Goal: Task Accomplishment & Management: Manage account settings

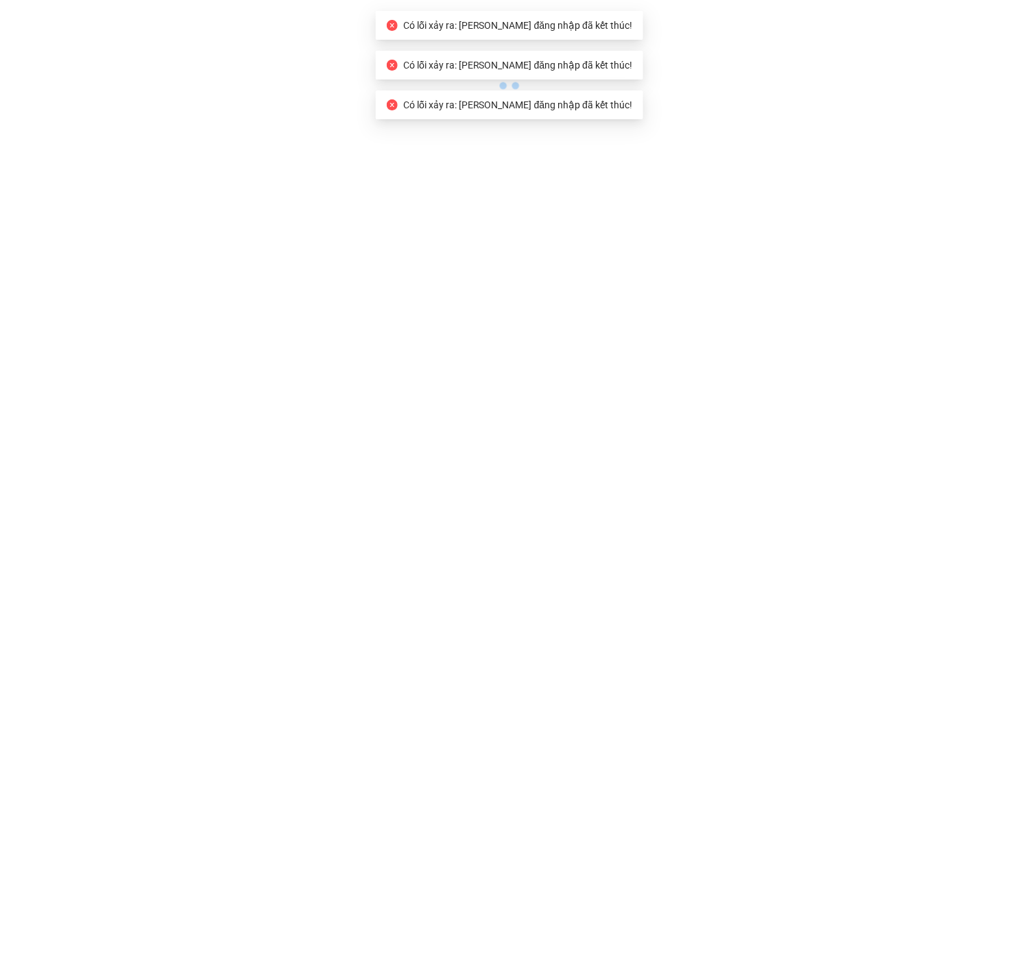
click at [341, 97] on body "Có lỗi xảy ra: Phiên đăng nhập đã kết thúc! Có lỗi xảy ra: Phiên đăng nhập đã k…" at bounding box center [509, 484] width 1019 height 968
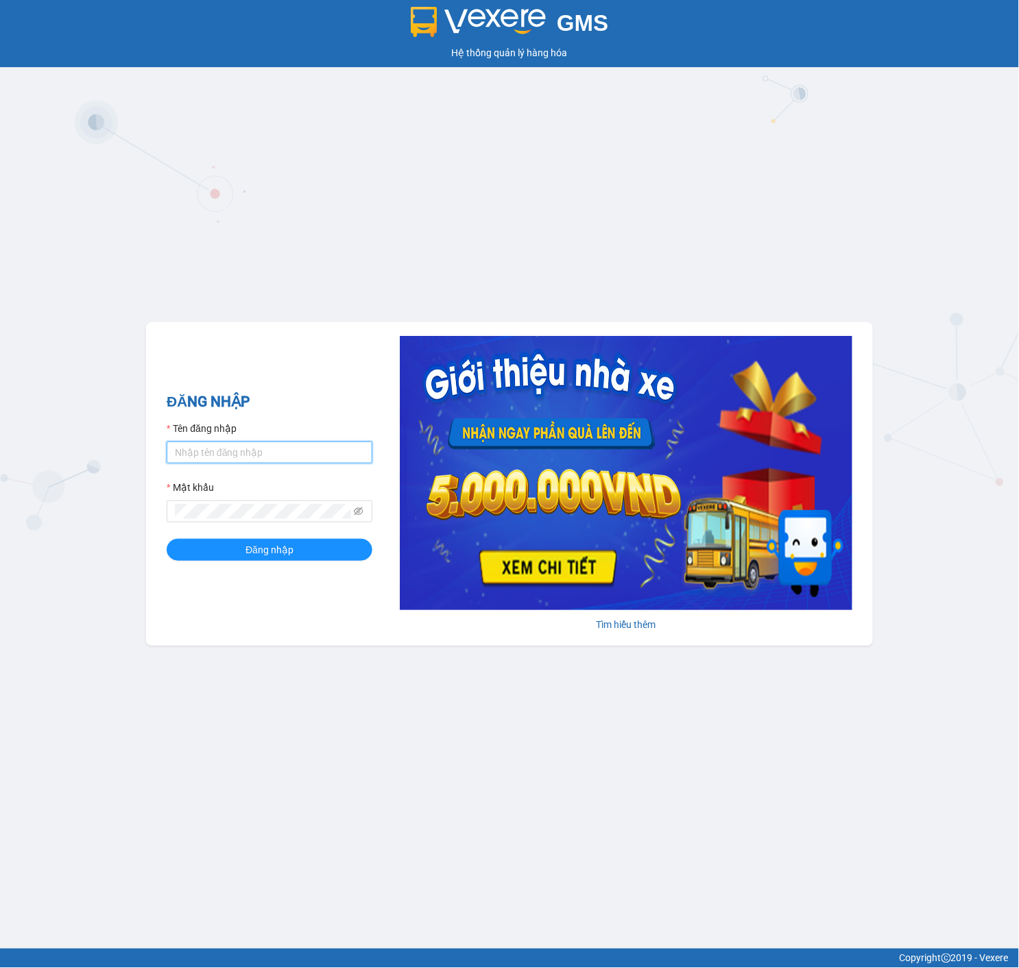
type input "nhan.tankimchi"
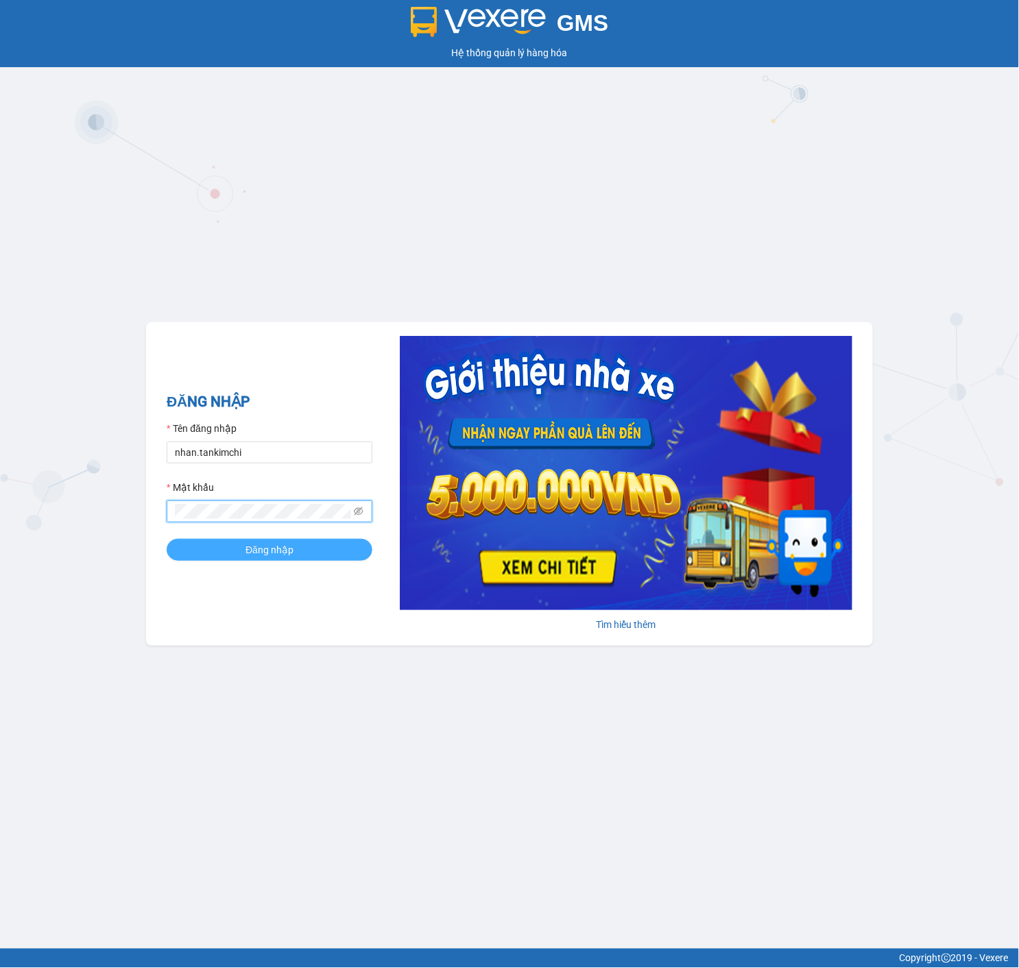
click at [271, 550] on span "Đăng nhập" at bounding box center [269, 549] width 48 height 15
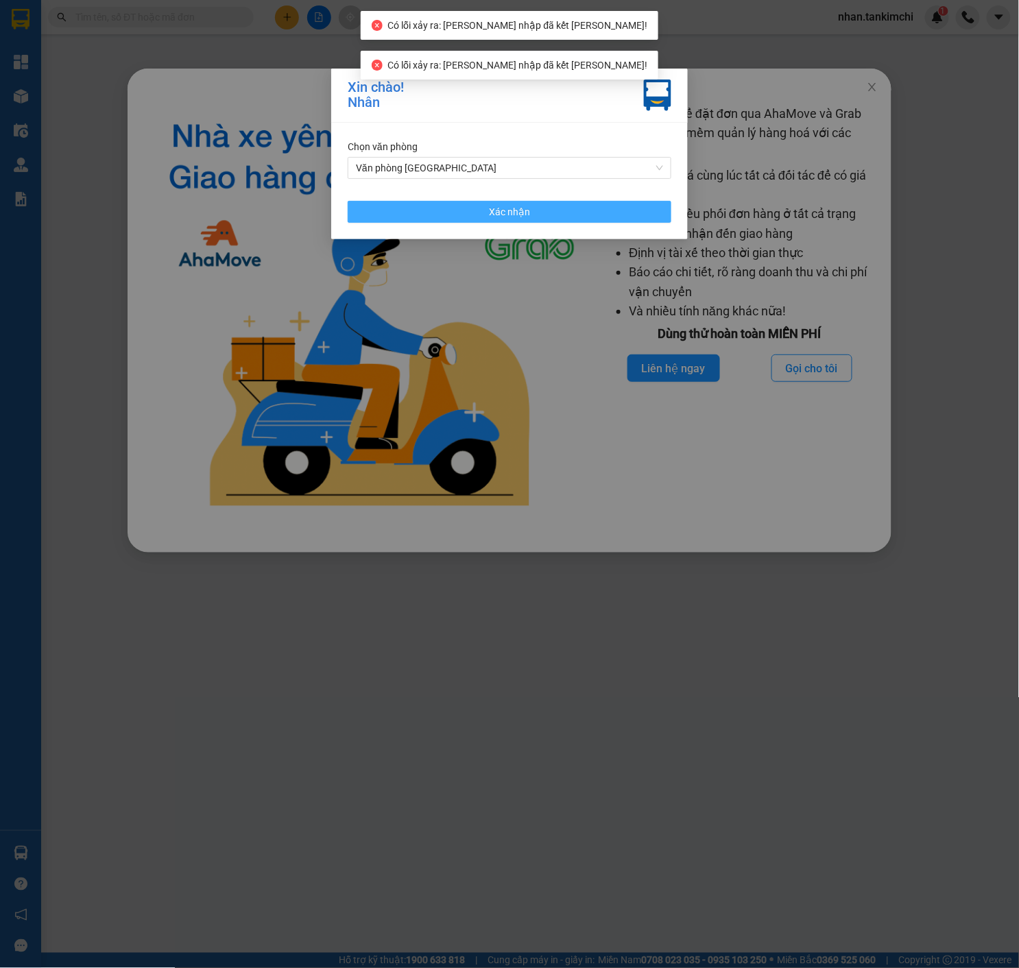
click at [580, 211] on button "Xác nhận" at bounding box center [510, 212] width 324 height 22
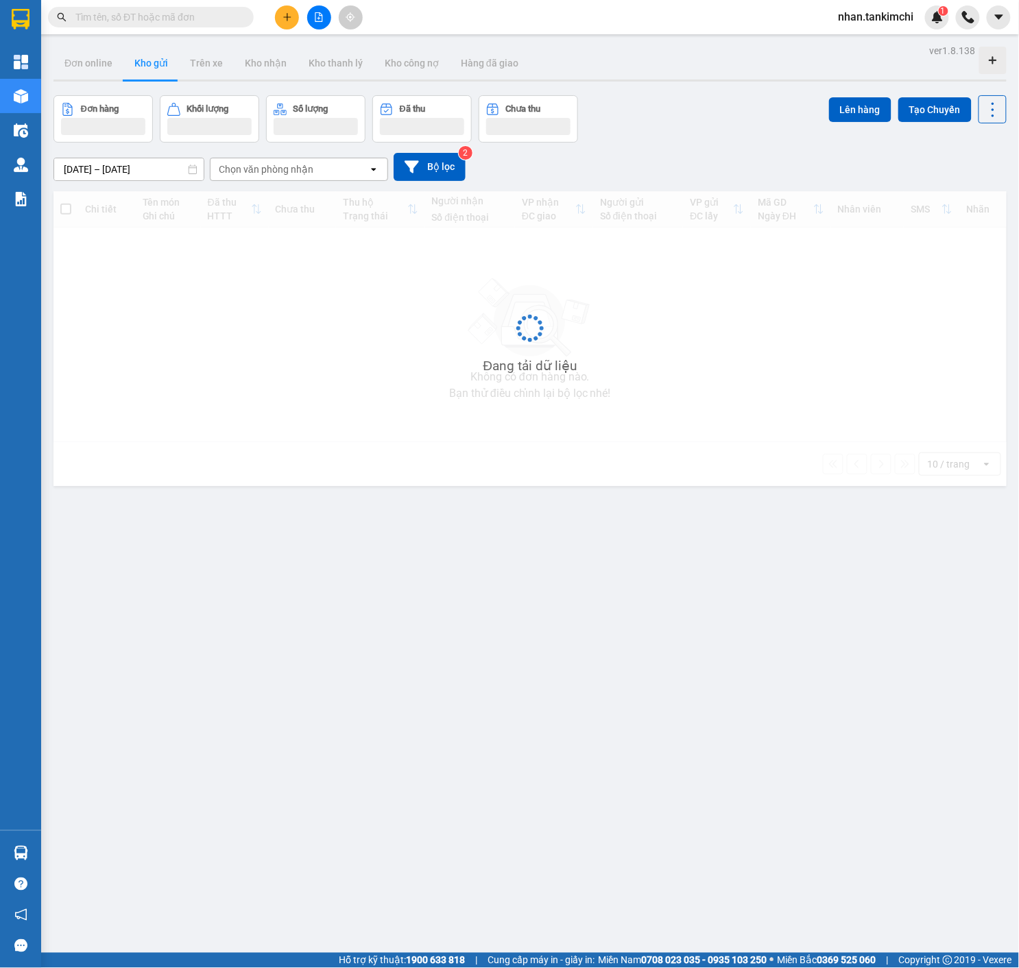
click at [193, 16] on input "text" at bounding box center [156, 17] width 162 height 15
paste input "0774414741"
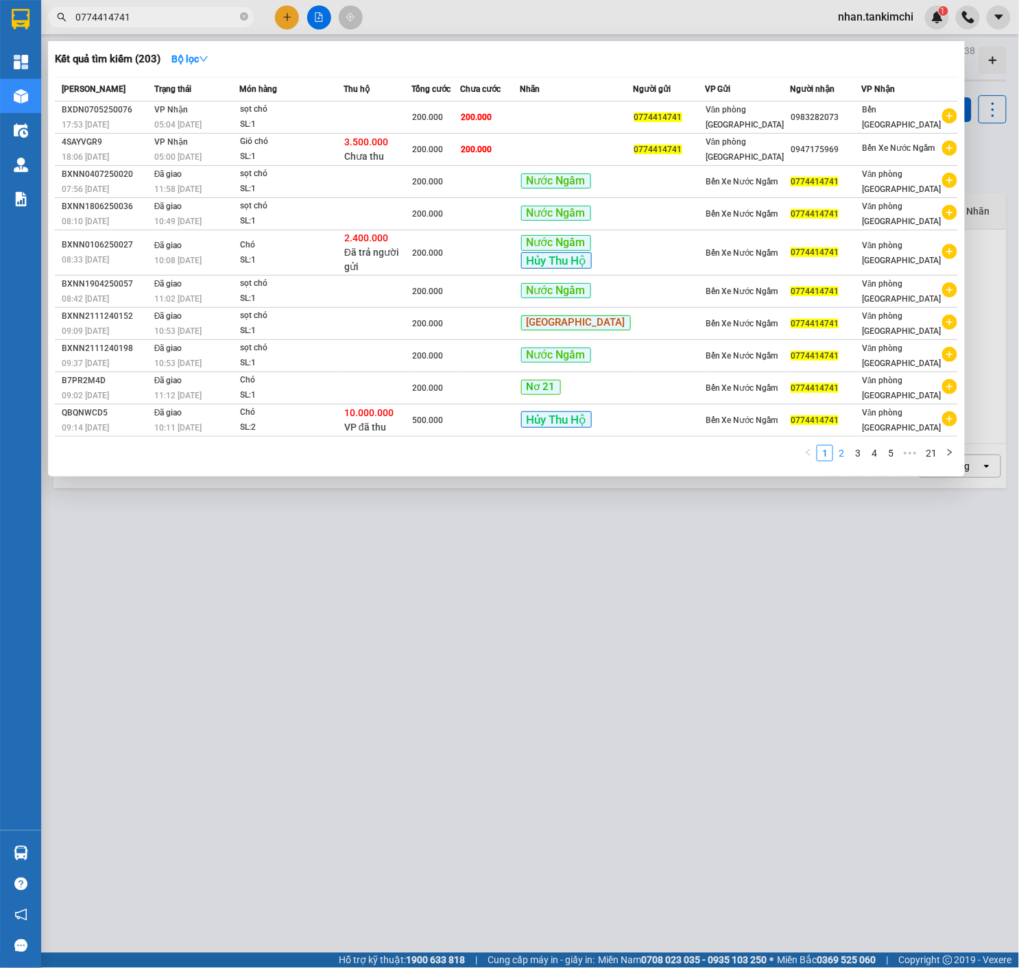
type input "0774414741"
click at [844, 452] on link "2" at bounding box center [841, 453] width 15 height 15
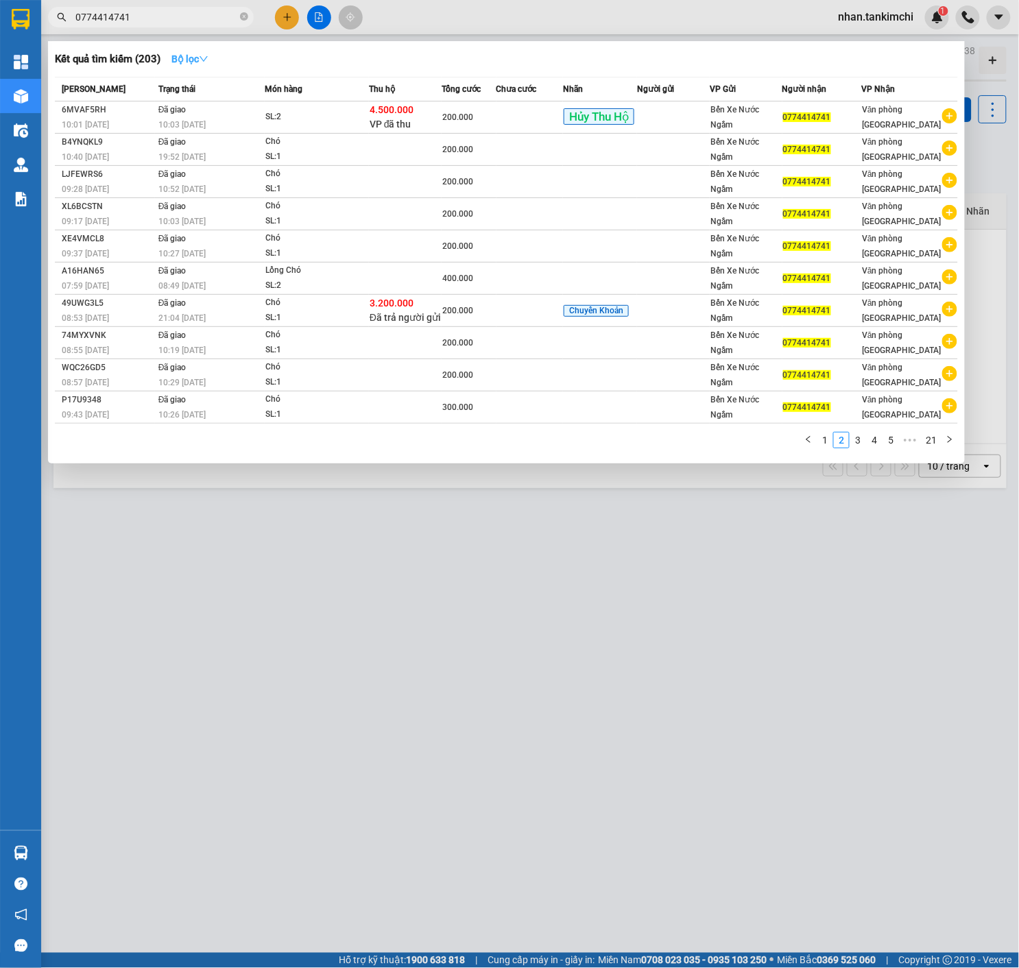
click at [179, 60] on button "Bộ lọc" at bounding box center [189, 59] width 59 height 22
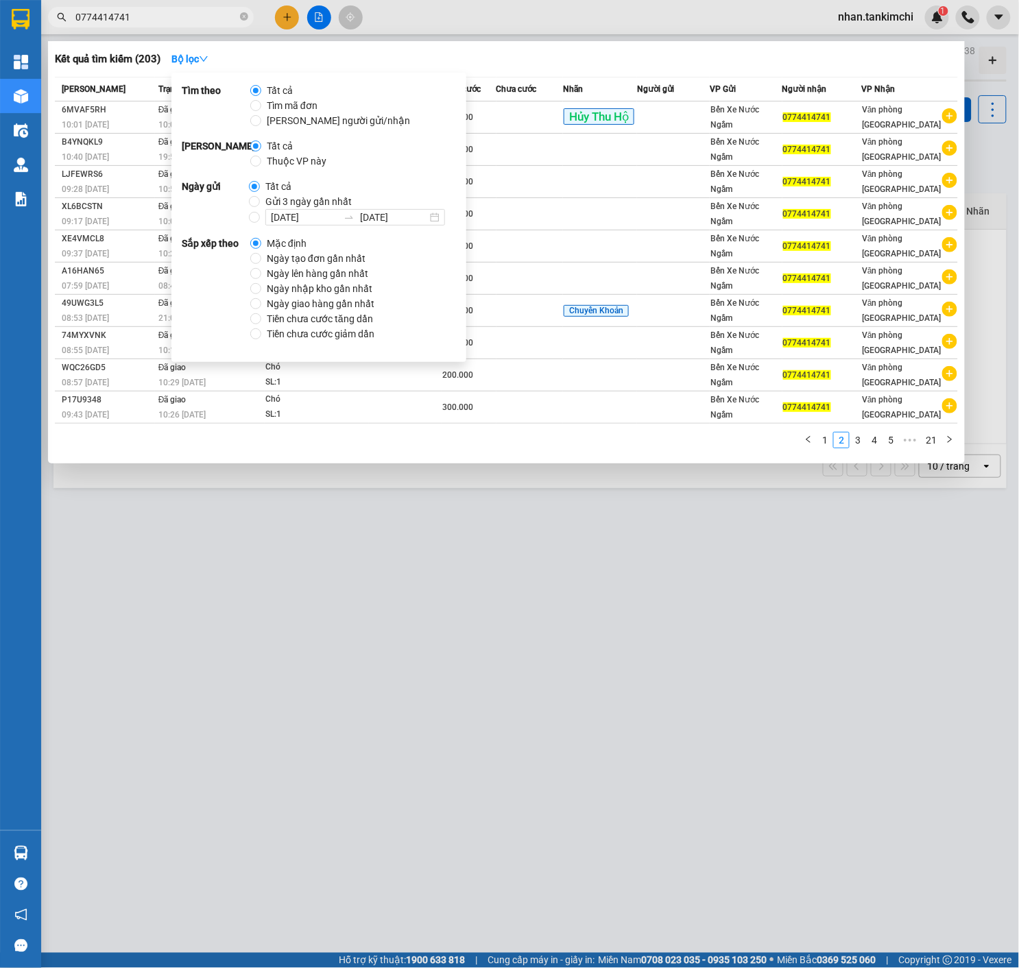
click at [260, 217] on span "[DATE] [DATE]" at bounding box center [355, 217] width 191 height 16
click at [258, 217] on input "[DATE] [DATE]" at bounding box center [254, 217] width 11 height 11
radio input "true"
radio input "false"
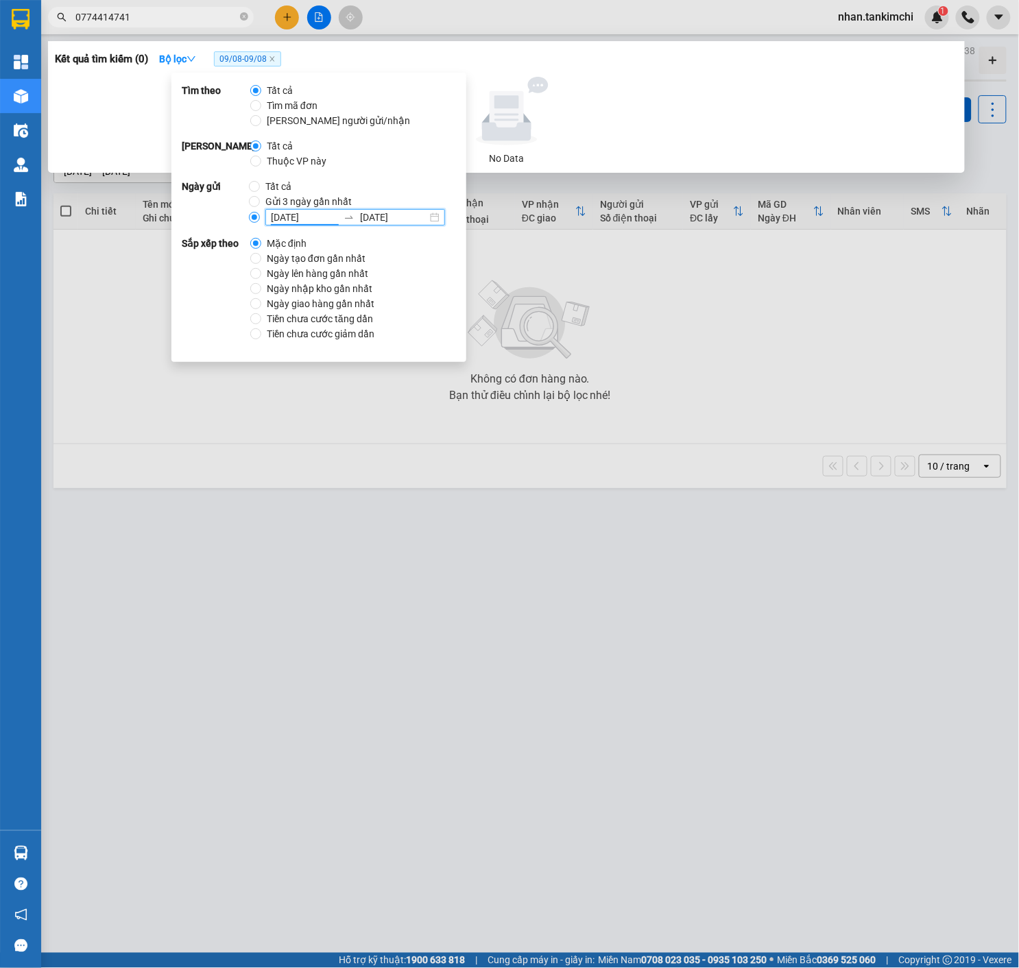
click at [321, 217] on input "[DATE]" at bounding box center [304, 217] width 67 height 15
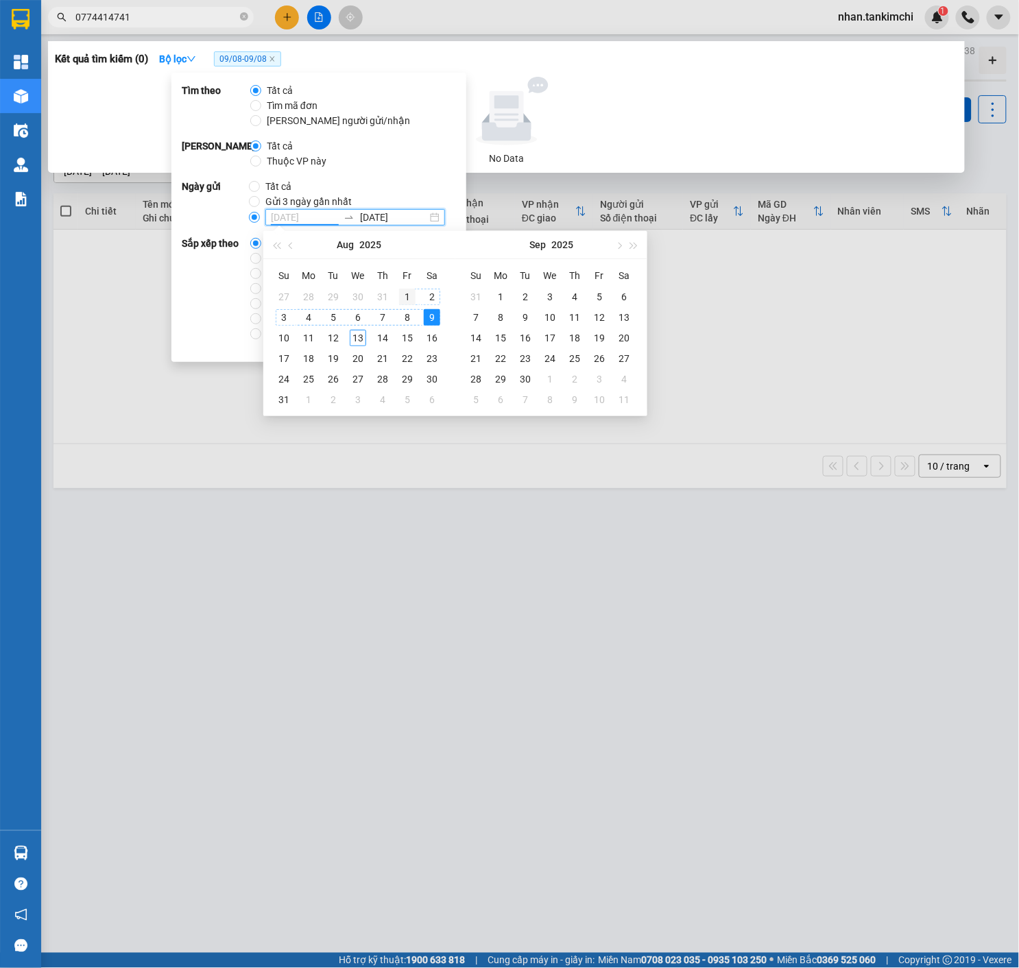
type input "[DATE]"
click at [396, 295] on td "1" at bounding box center [407, 297] width 25 height 21
type input "[DATE]"
click at [359, 338] on div "13" at bounding box center [358, 338] width 16 height 16
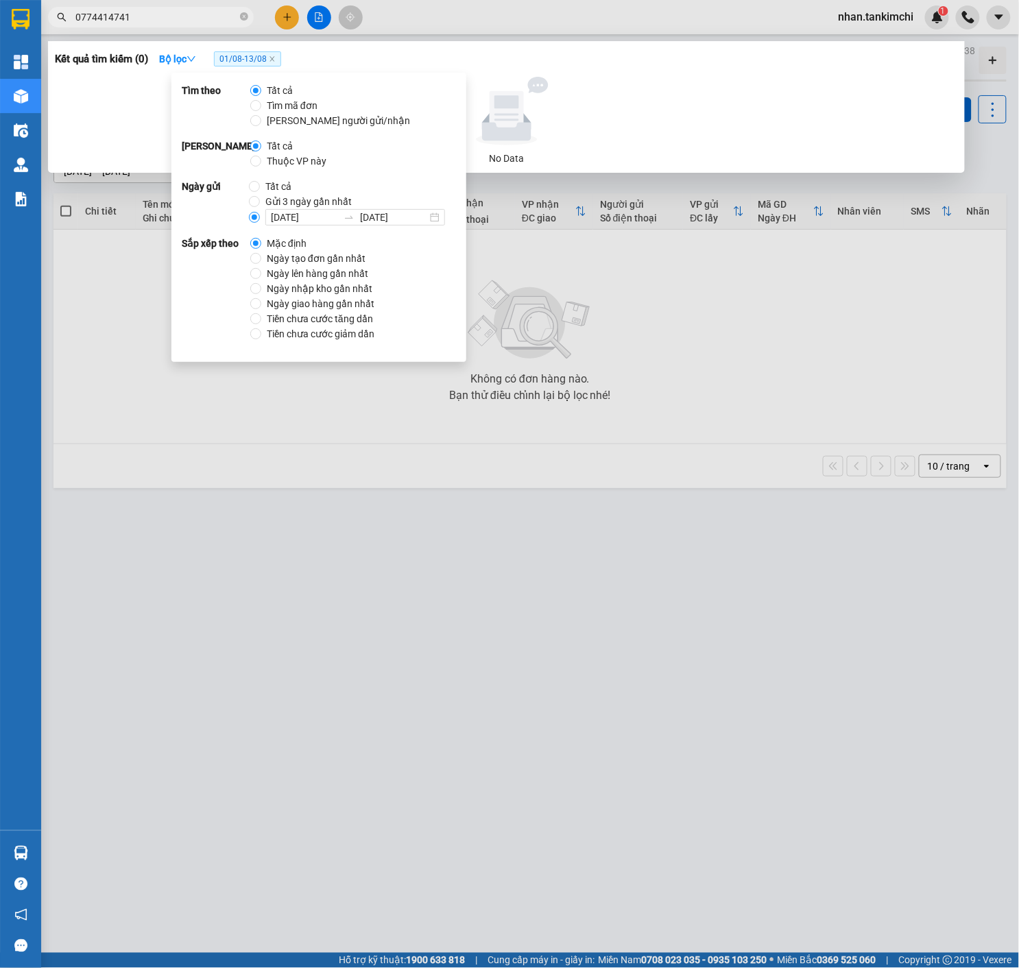
click at [635, 319] on div at bounding box center [509, 484] width 1019 height 968
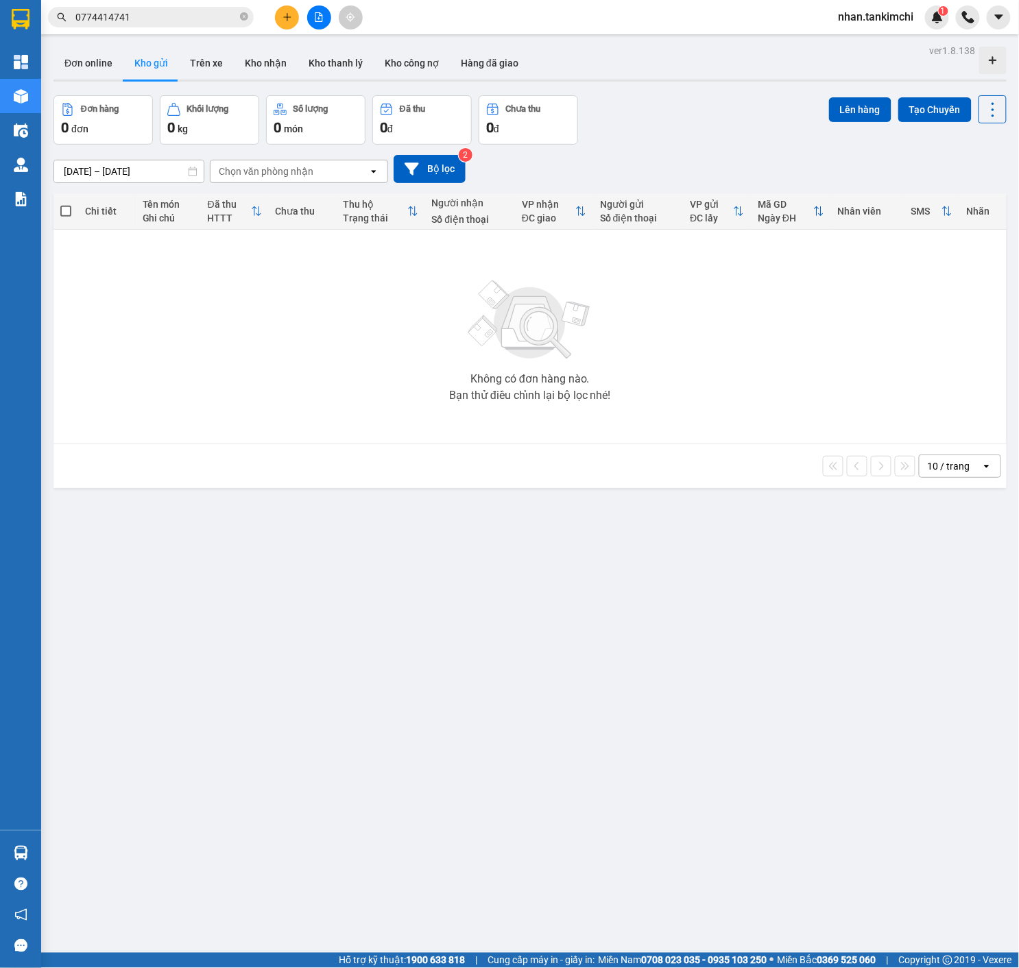
click at [325, 15] on button at bounding box center [319, 17] width 24 height 24
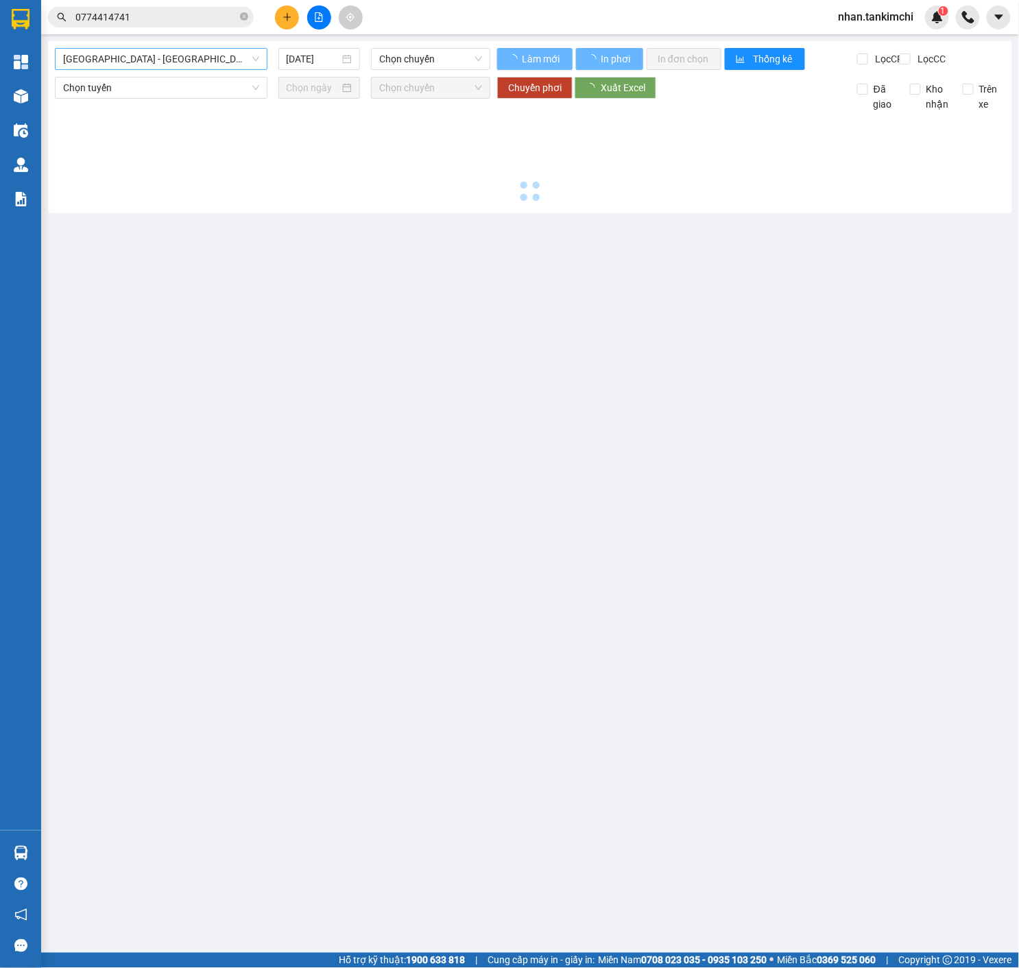
click at [197, 59] on span "[GEOGRAPHIC_DATA] - [GEOGRAPHIC_DATA] ([GEOGRAPHIC_DATA])" at bounding box center [161, 59] width 196 height 21
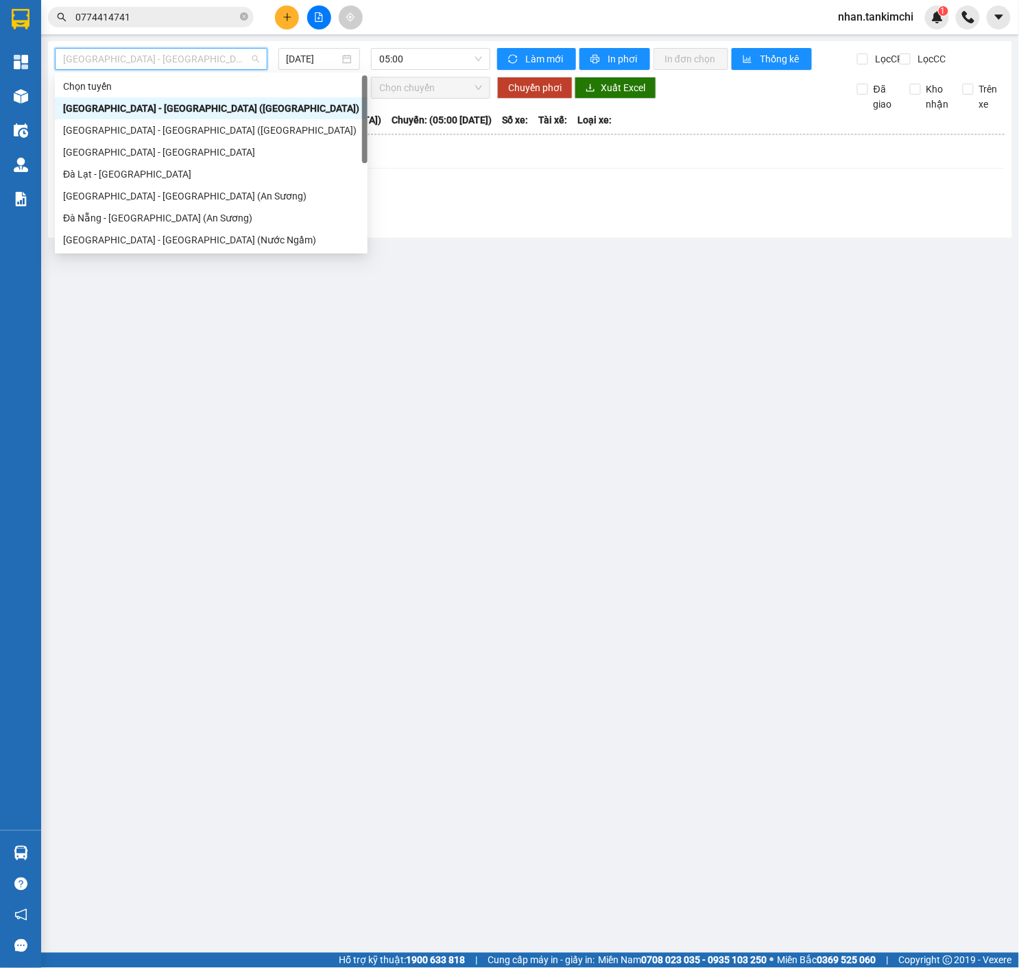
click at [182, 102] on div "[GEOGRAPHIC_DATA] - [GEOGRAPHIC_DATA] ([GEOGRAPHIC_DATA])" at bounding box center [211, 108] width 296 height 15
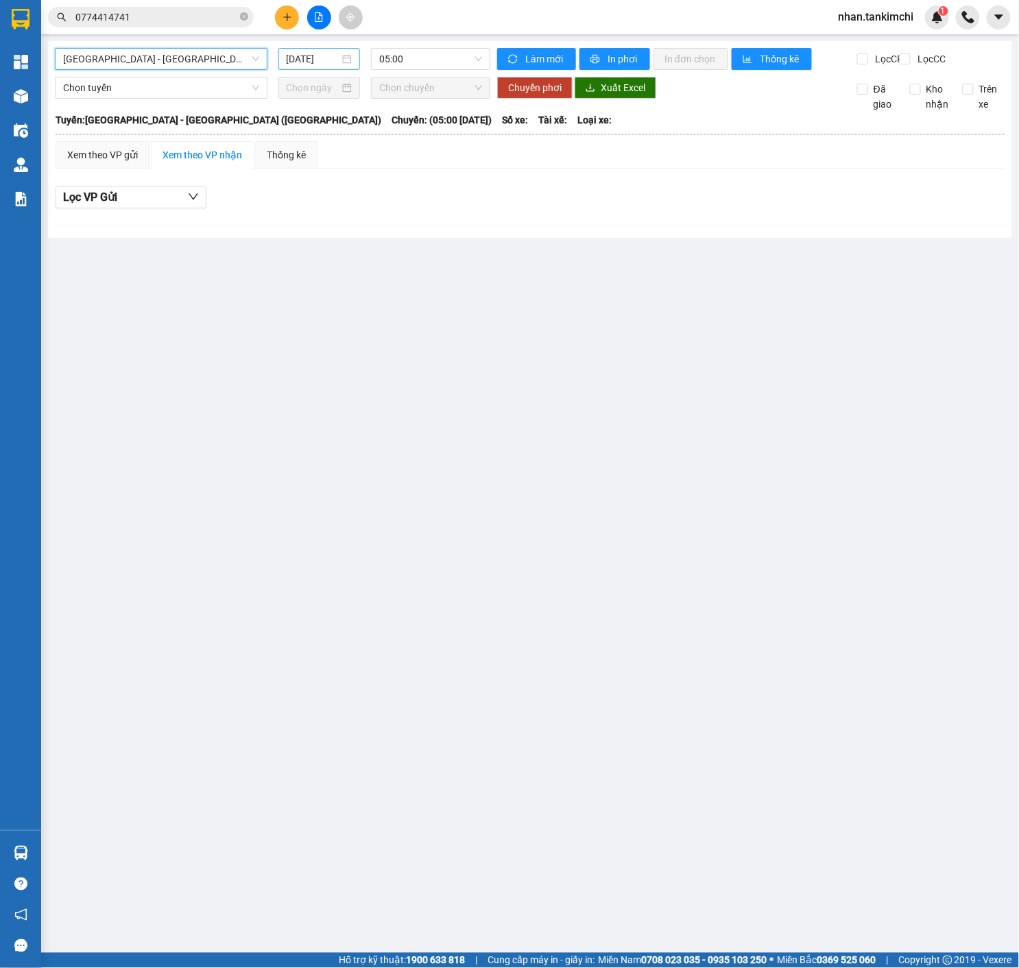
click at [302, 67] on div "[DATE]" at bounding box center [319, 59] width 82 height 22
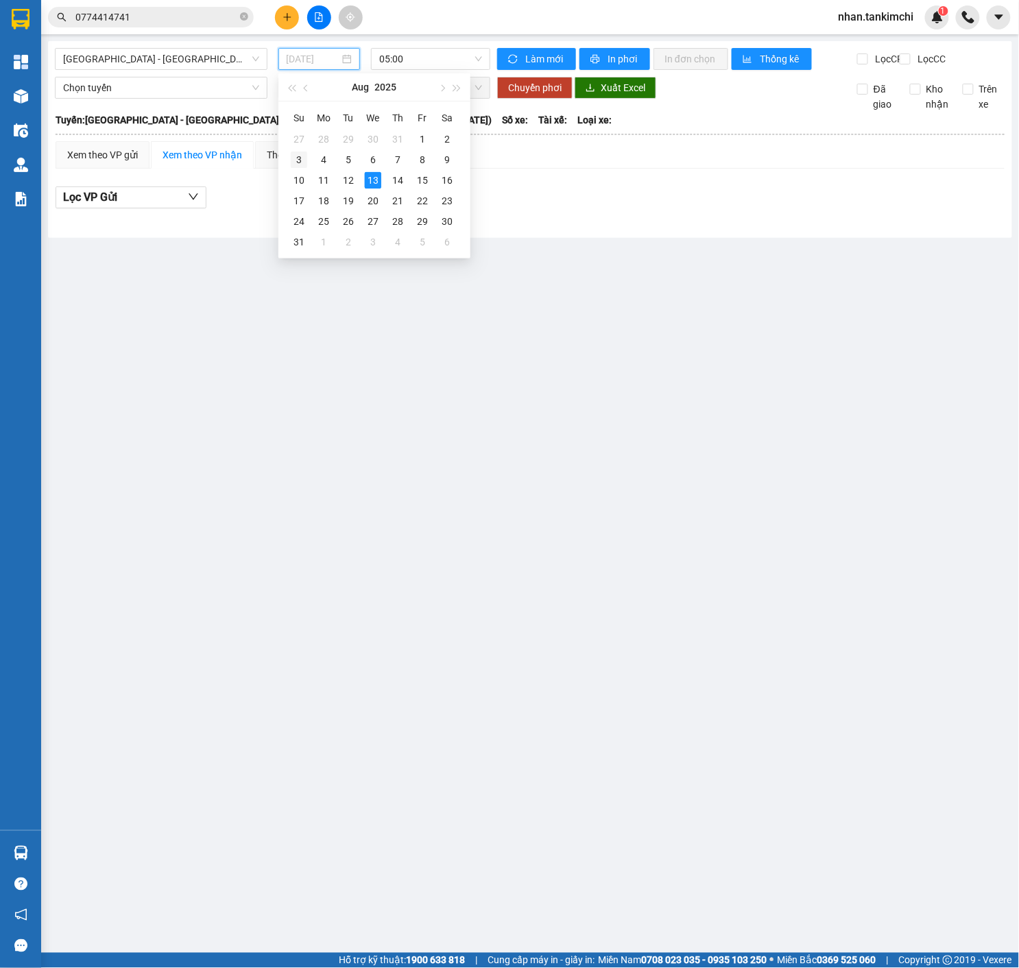
click at [300, 160] on div "3" at bounding box center [299, 159] width 16 height 16
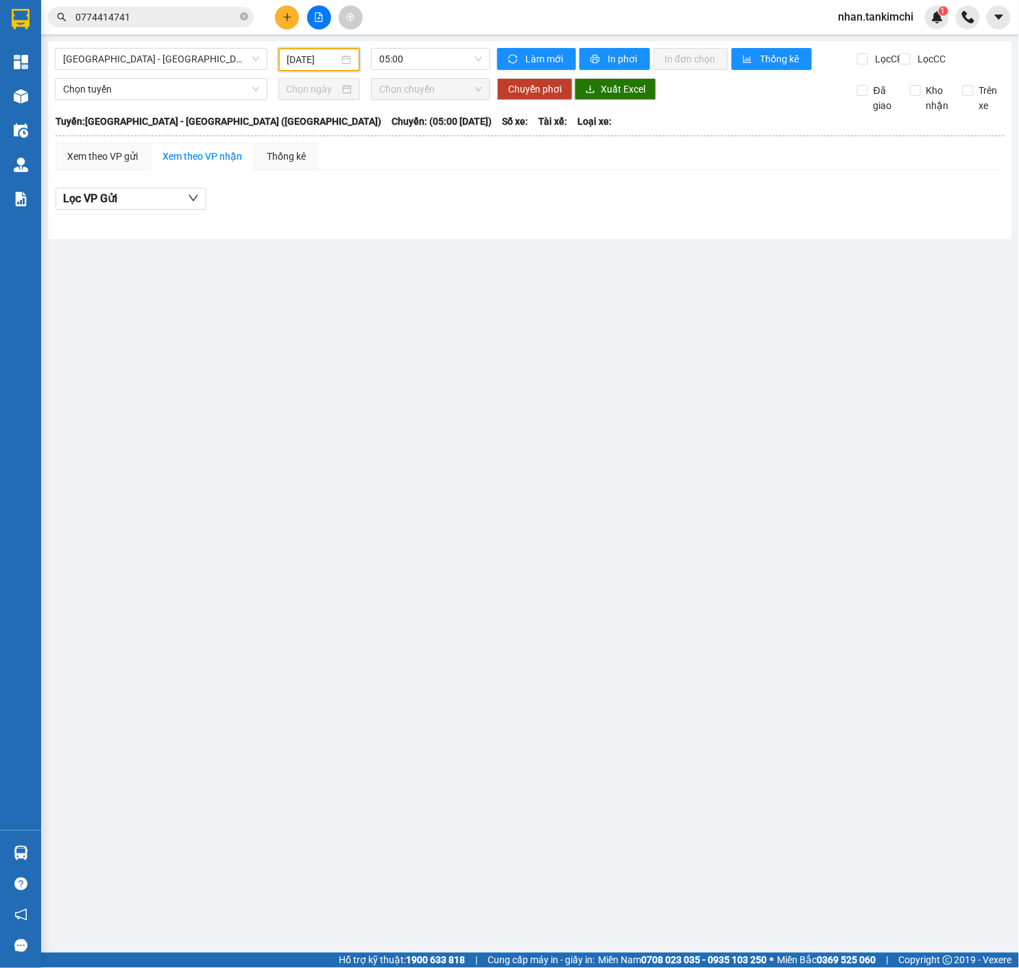
click at [439, 70] on div "[GEOGRAPHIC_DATA] - [GEOGRAPHIC_DATA] ([GEOGRAPHIC_DATA]) [DATE] 05:00" at bounding box center [272, 59] width 435 height 23
click at [466, 58] on span "05:00" at bounding box center [430, 59] width 103 height 21
click at [428, 107] on div "05:00" at bounding box center [433, 108] width 107 height 15
click at [311, 50] on div "[DATE]" at bounding box center [319, 59] width 82 height 23
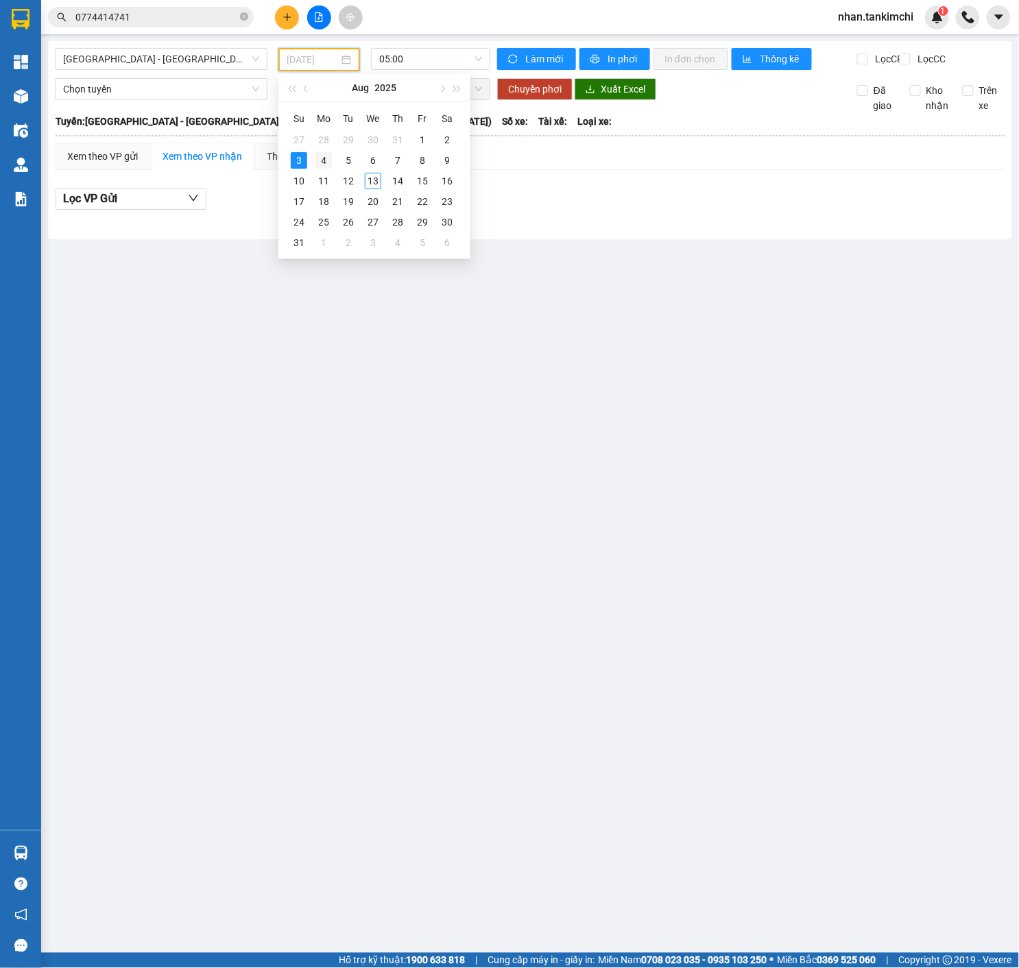
click at [322, 165] on div "4" at bounding box center [323, 160] width 16 height 16
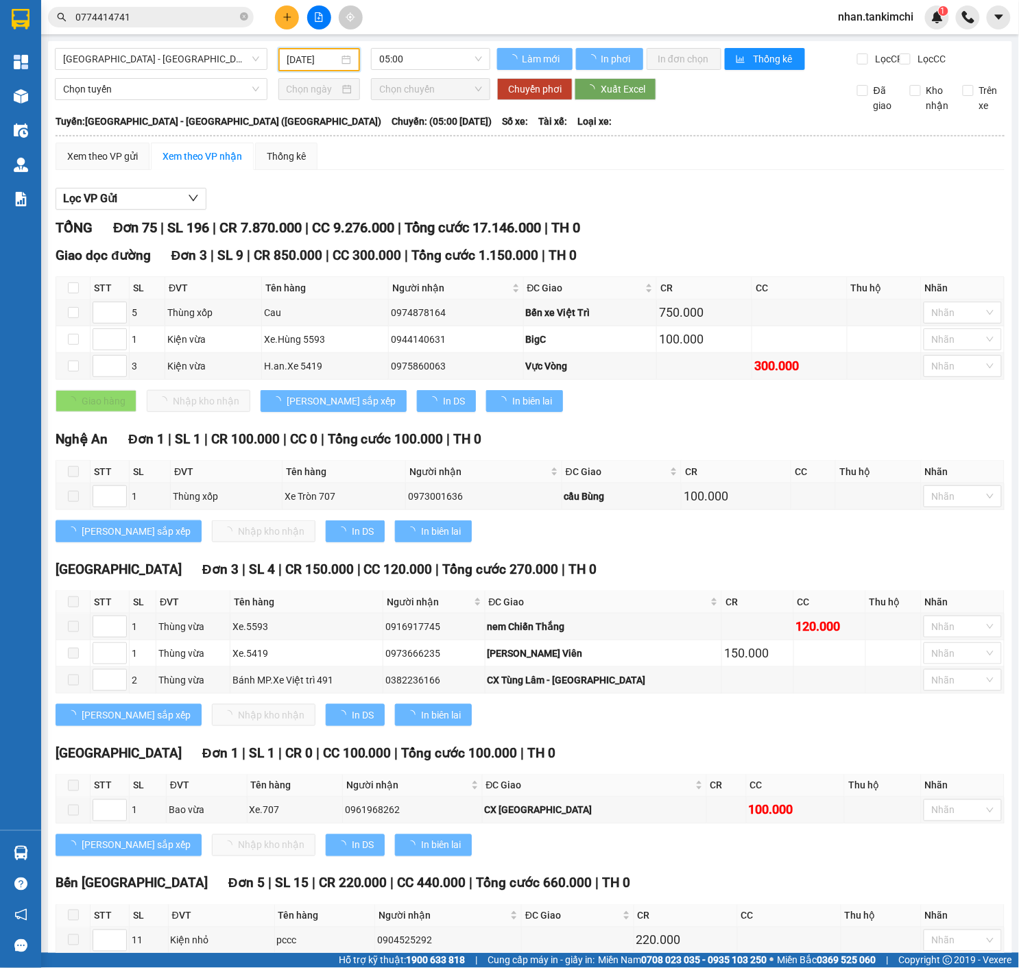
click at [333, 56] on input "[DATE]" at bounding box center [313, 59] width 52 height 15
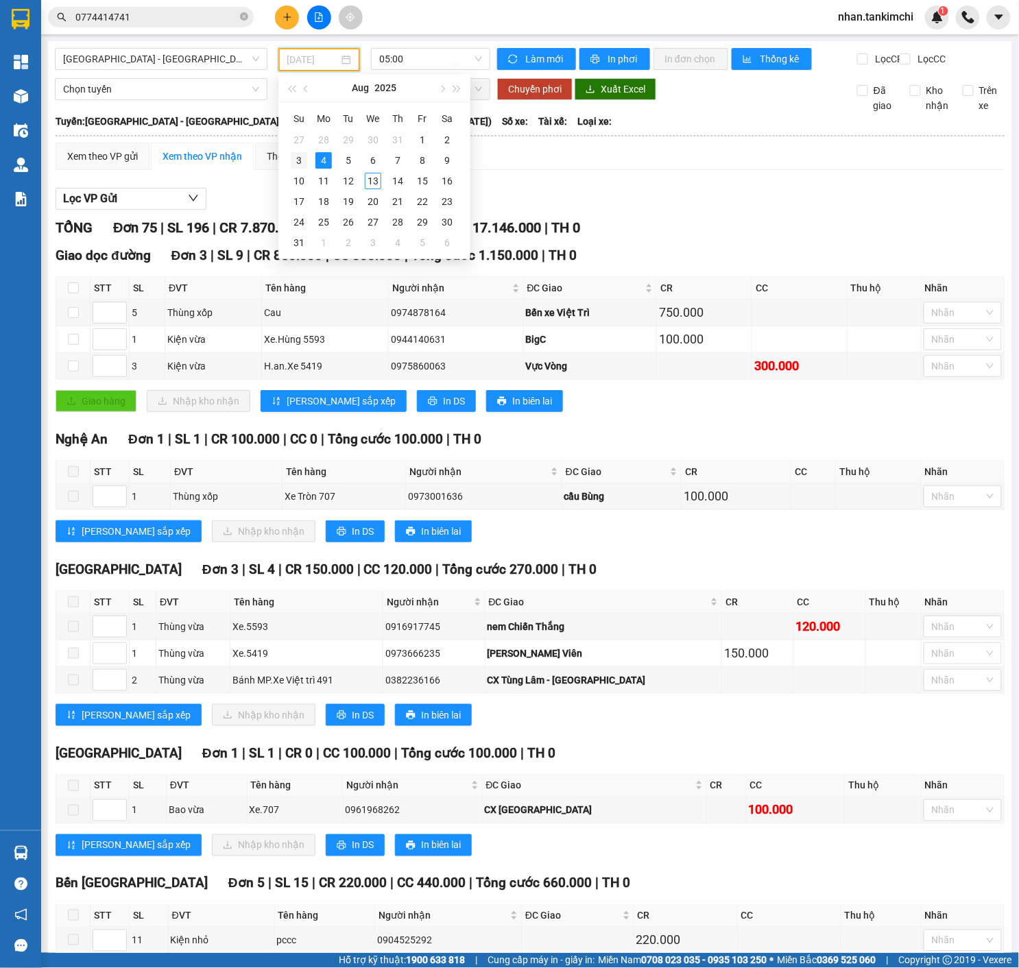
click at [297, 160] on div "3" at bounding box center [299, 160] width 16 height 16
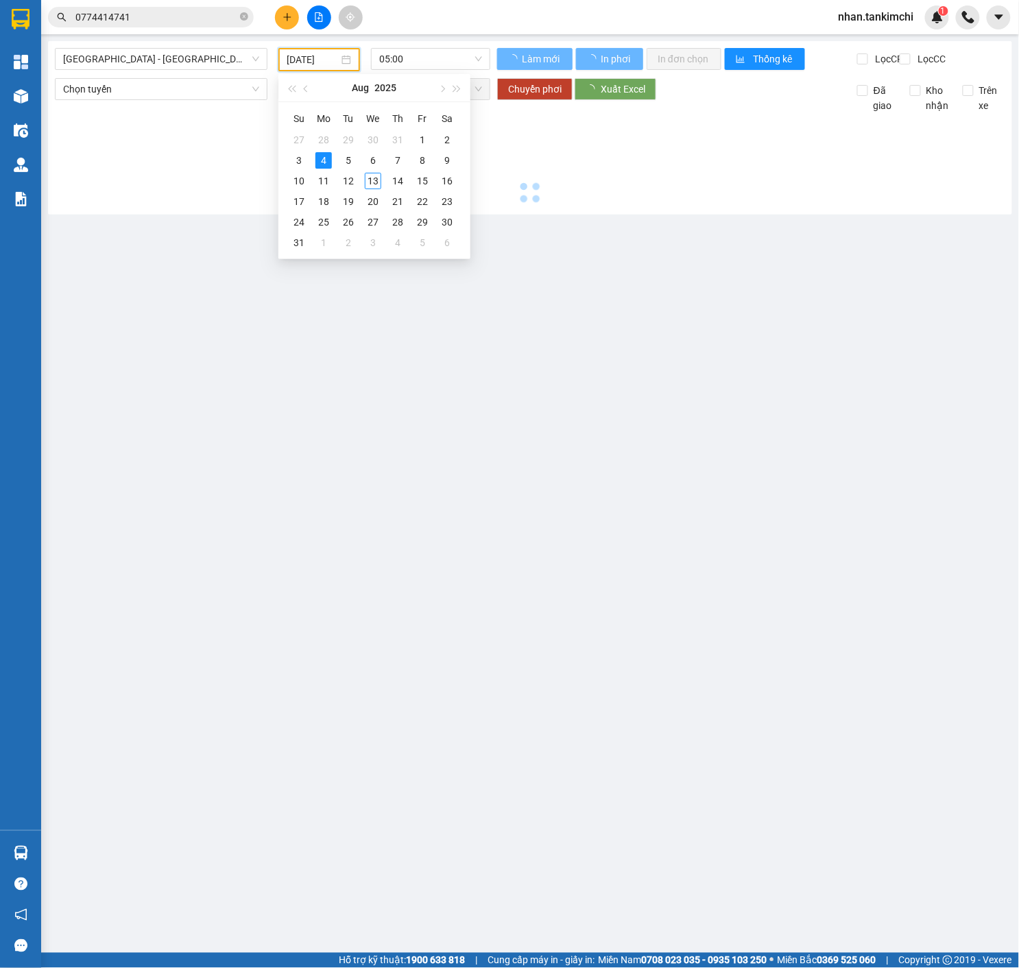
type input "[DATE]"
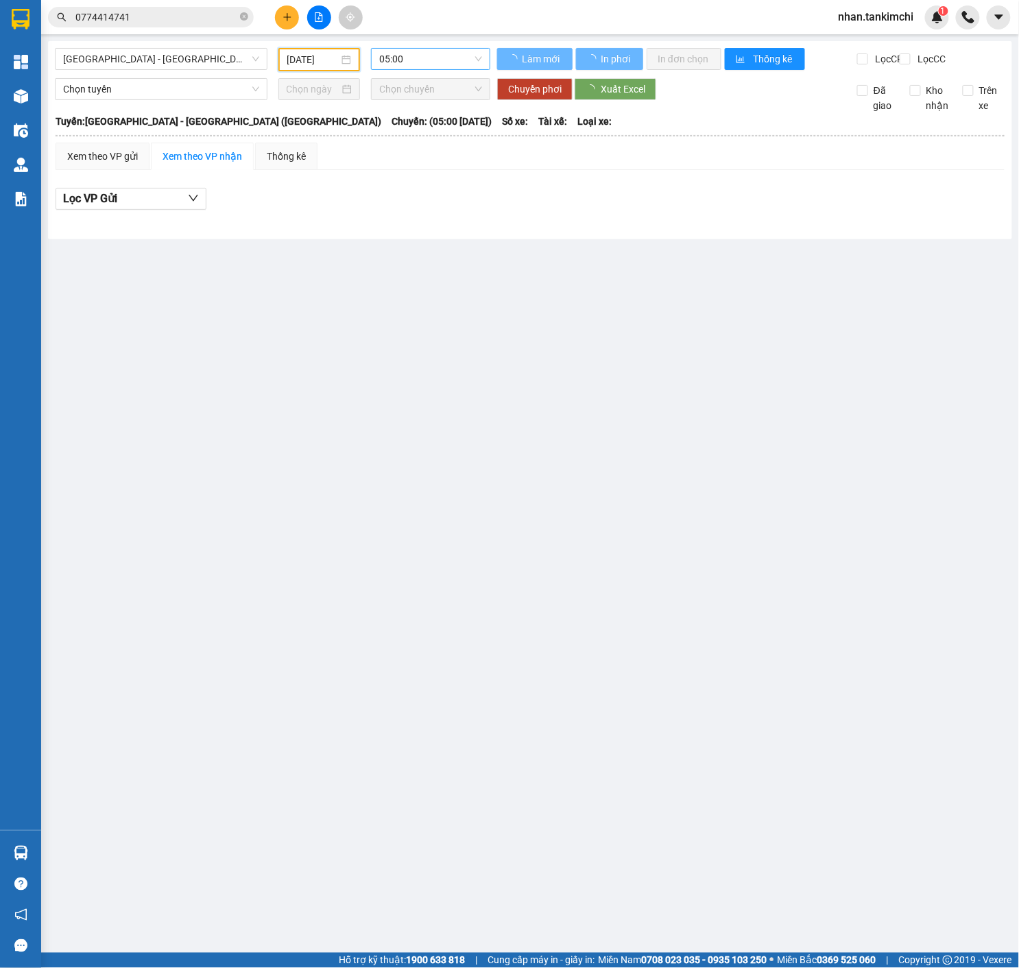
click at [440, 69] on div "05:00" at bounding box center [430, 59] width 130 height 23
click at [451, 59] on span "05:00" at bounding box center [430, 59] width 103 height 21
click at [436, 115] on div "05:00" at bounding box center [433, 108] width 107 height 15
click at [115, 52] on span "[GEOGRAPHIC_DATA] - [GEOGRAPHIC_DATA] ([GEOGRAPHIC_DATA])" at bounding box center [161, 59] width 196 height 21
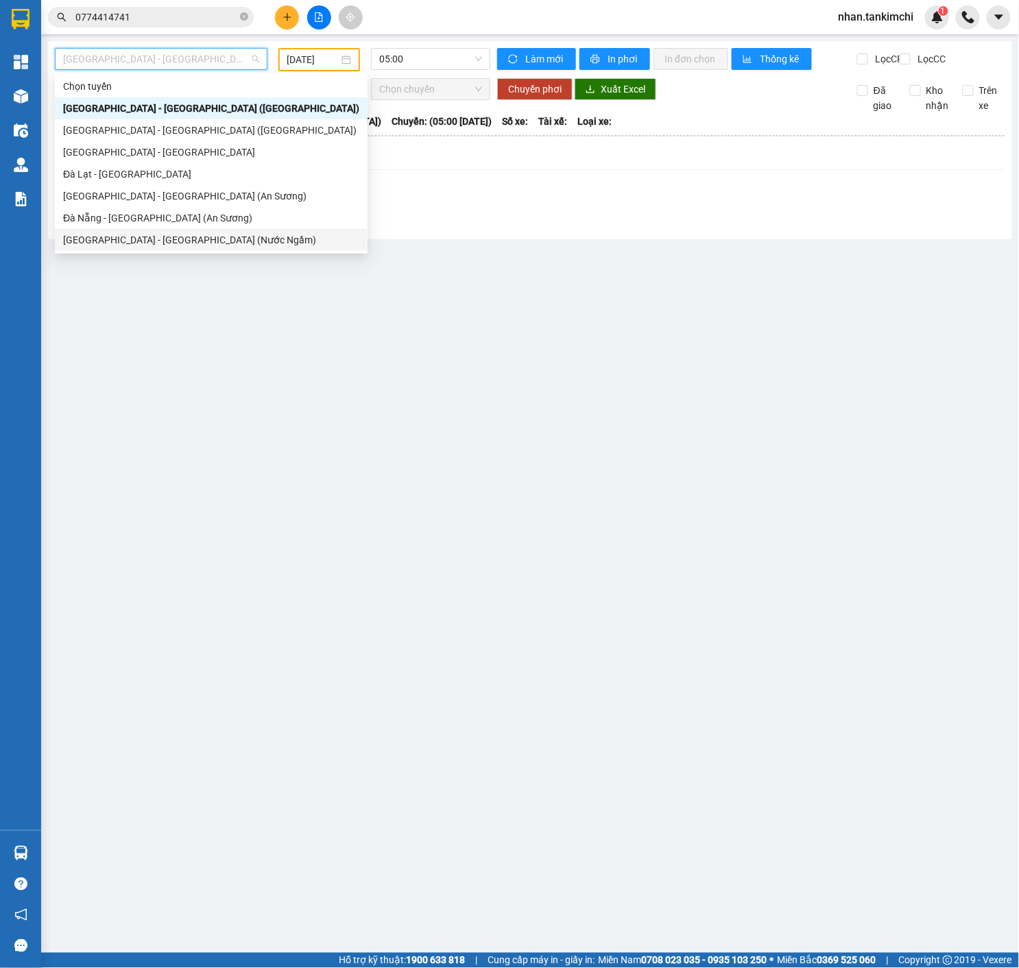
click at [133, 239] on div "[GEOGRAPHIC_DATA] - [GEOGRAPHIC_DATA] (Nước Ngầm)" at bounding box center [211, 239] width 296 height 15
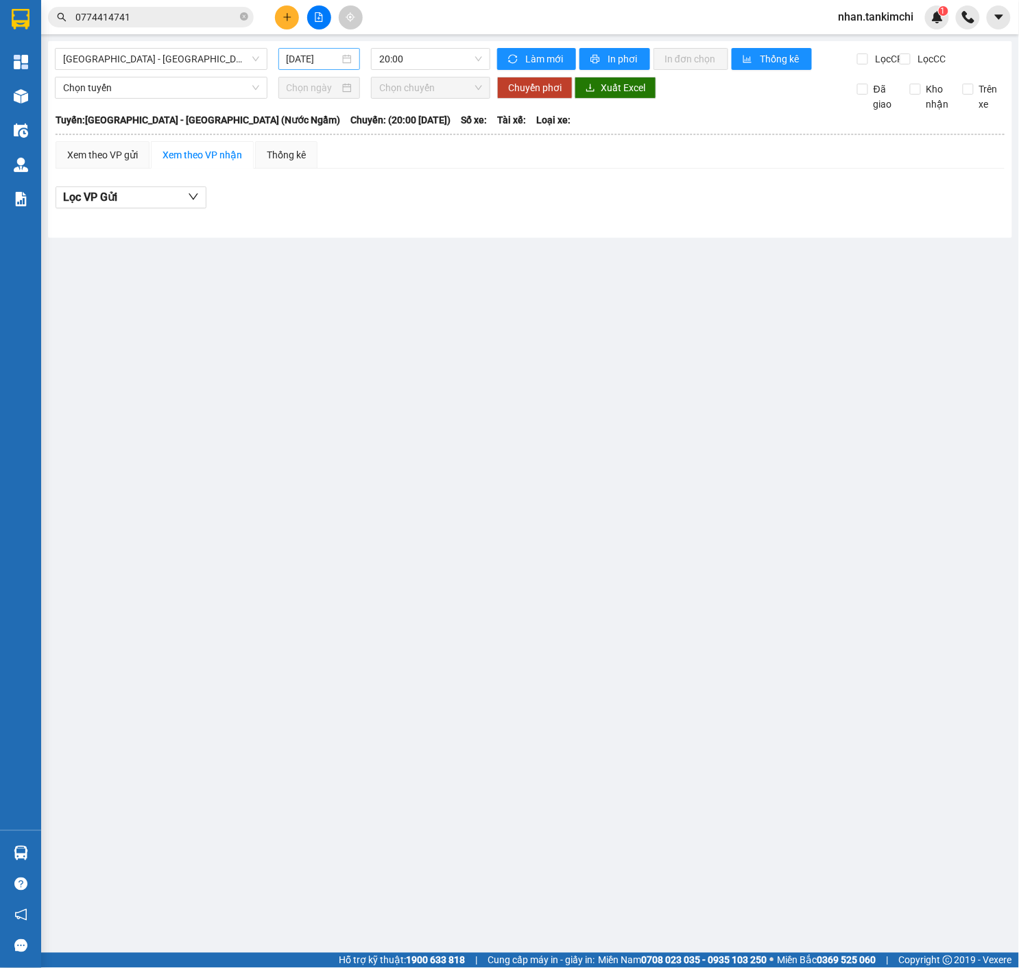
click at [306, 66] on div "[DATE]" at bounding box center [319, 59] width 82 height 22
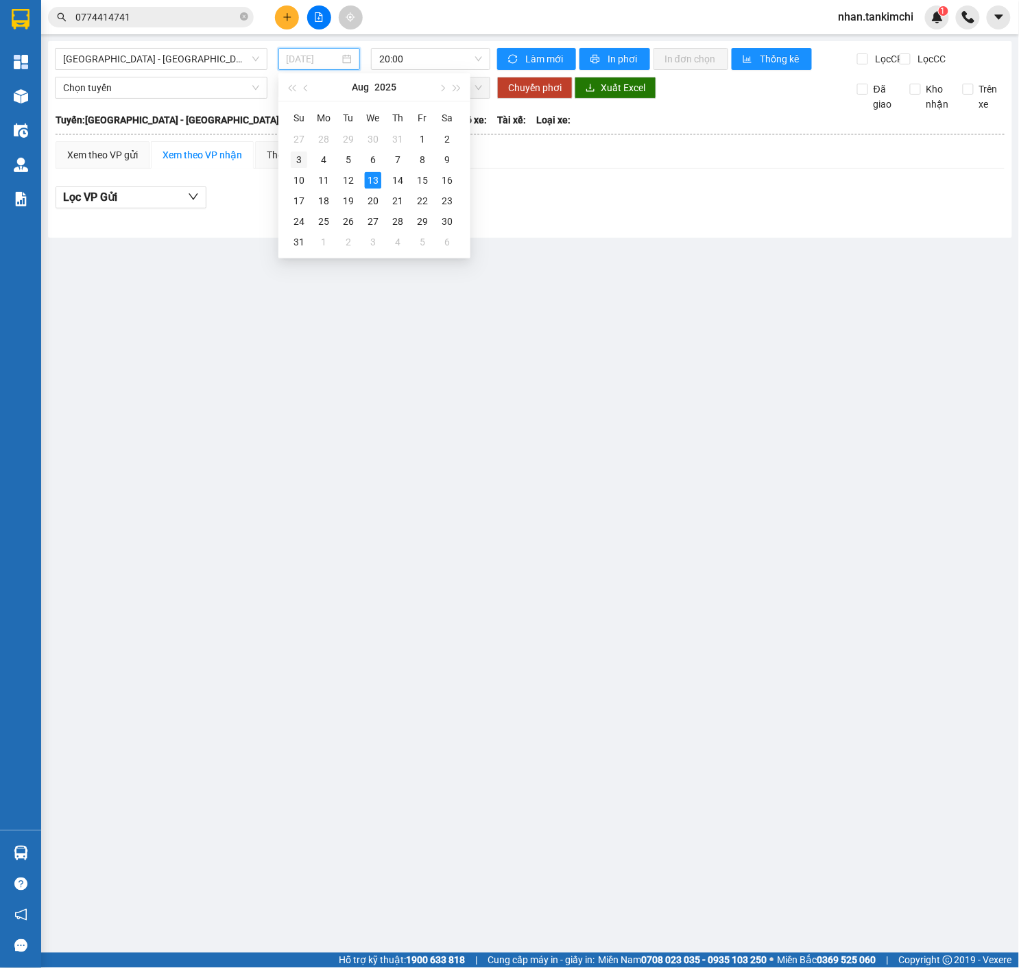
click at [300, 156] on div "3" at bounding box center [299, 159] width 16 height 16
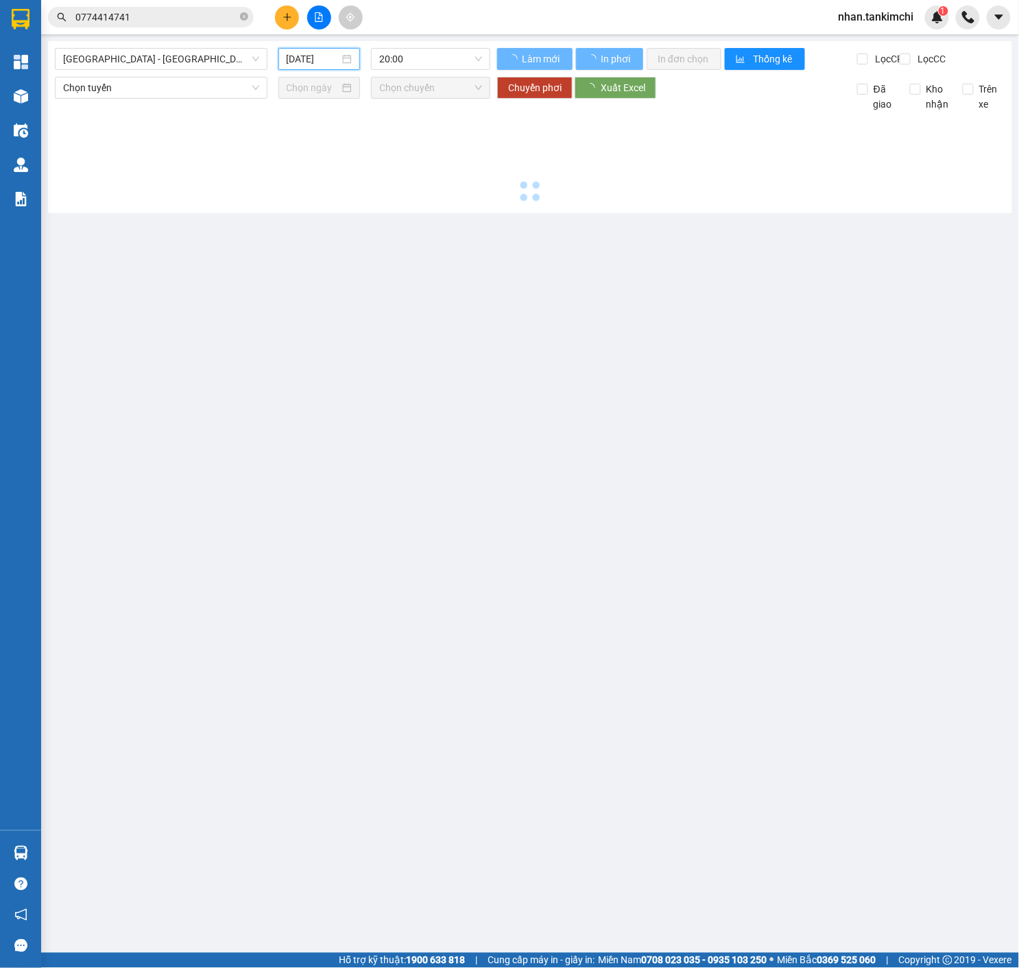
type input "[DATE]"
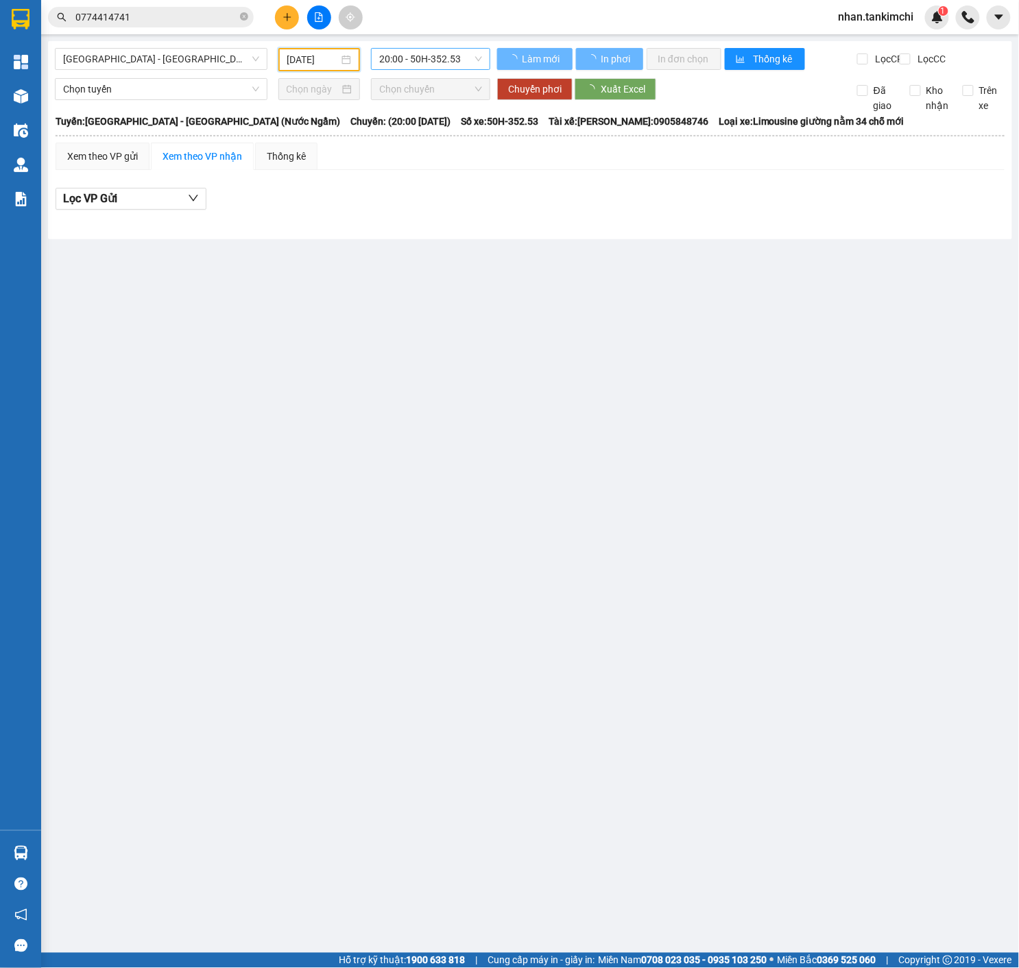
click at [420, 67] on span "20:00 - 50H-352.53" at bounding box center [430, 59] width 103 height 21
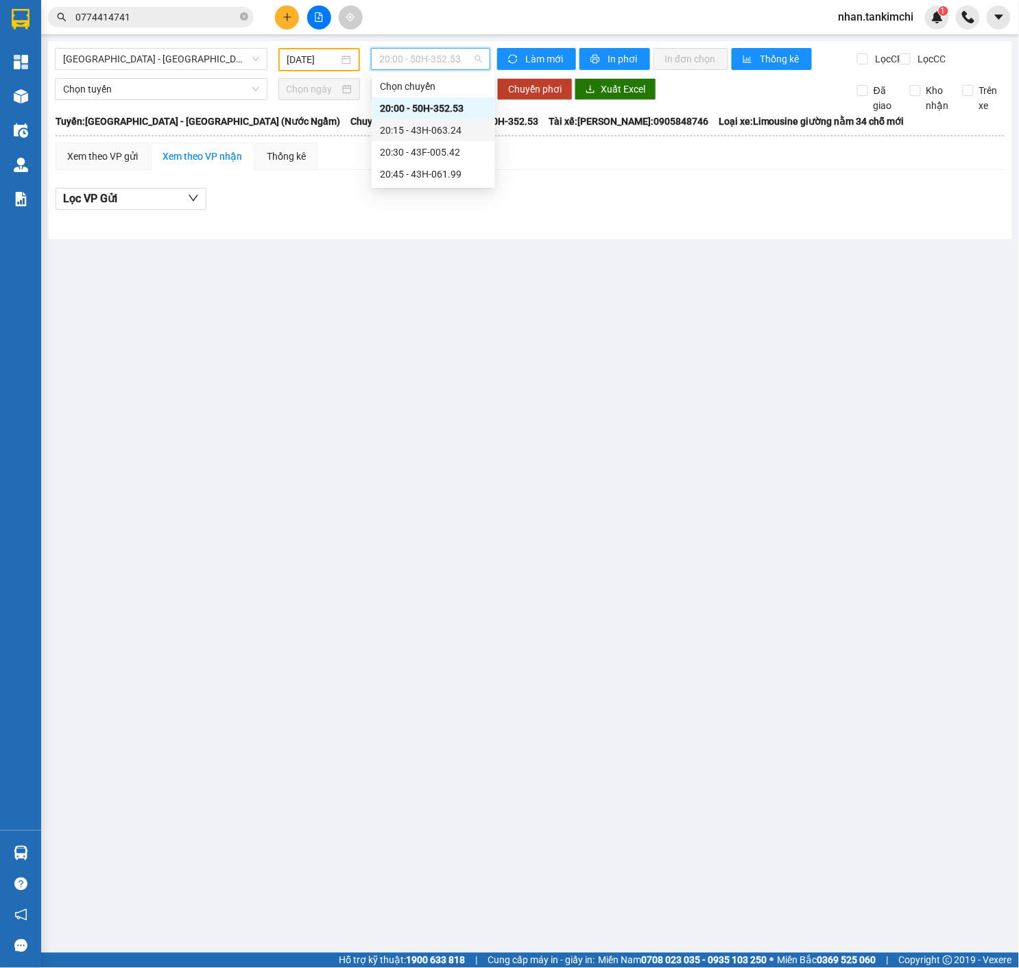
click at [455, 127] on div "20:15 - 43H-063.24" at bounding box center [433, 130] width 107 height 15
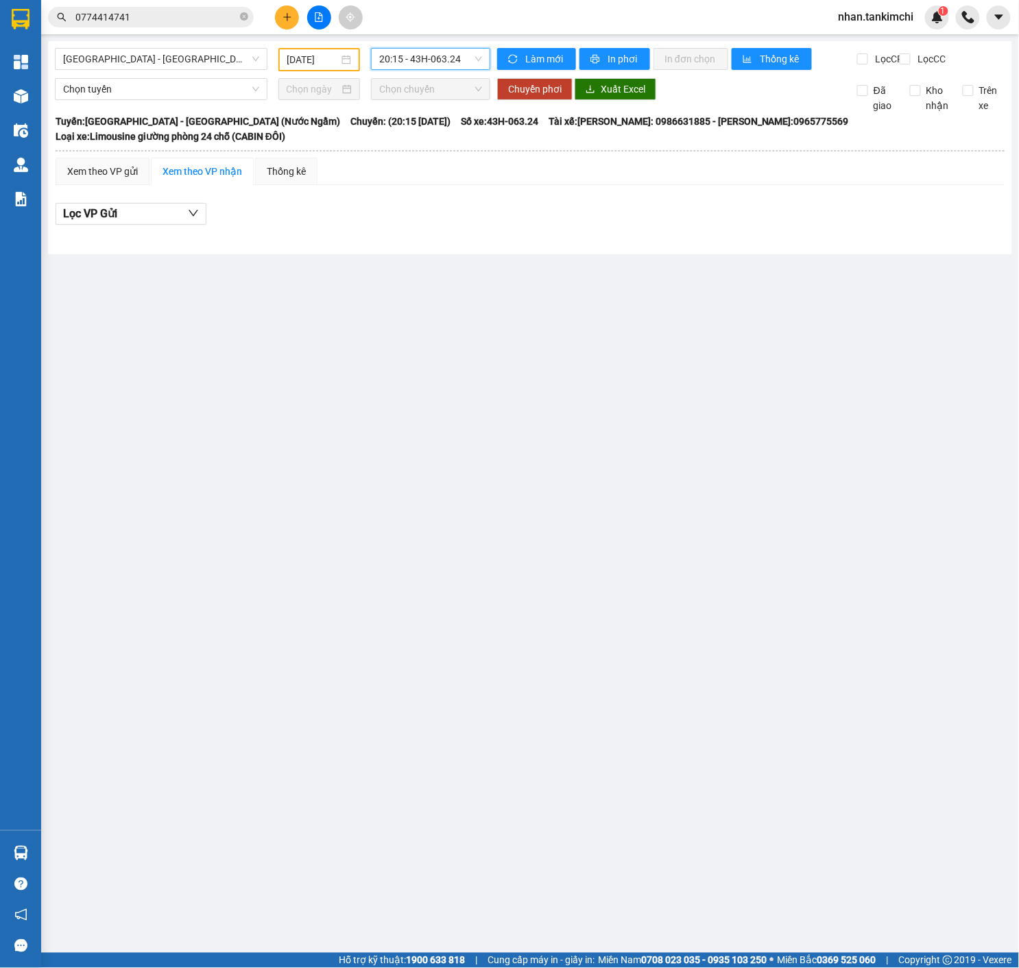
click at [461, 66] on span "20:15 - 43H-063.24" at bounding box center [430, 59] width 103 height 21
click at [451, 155] on div "20:30 - 43F-005.42" at bounding box center [433, 152] width 107 height 15
click at [448, 40] on main "[GEOGRAPHIC_DATA] - [GEOGRAPHIC_DATA] (Nước Ngầm) [DATE] 20:30 20:30 - 43F-005.…" at bounding box center [509, 476] width 1019 height 953
click at [448, 62] on span "20:30 - 43F-005.42" at bounding box center [430, 59] width 103 height 21
click at [439, 171] on div "20:45 - 43H-061.99" at bounding box center [433, 174] width 107 height 15
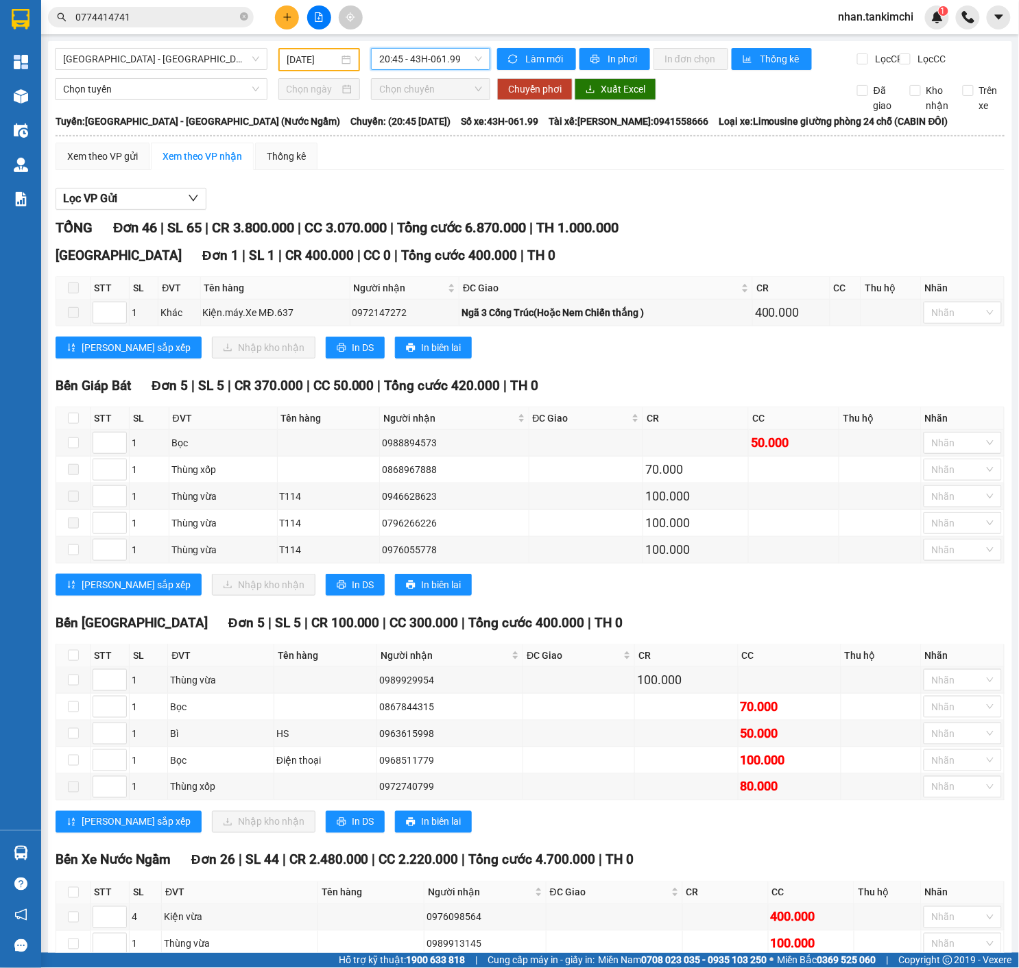
click at [191, 11] on input "0774414741" at bounding box center [156, 17] width 162 height 15
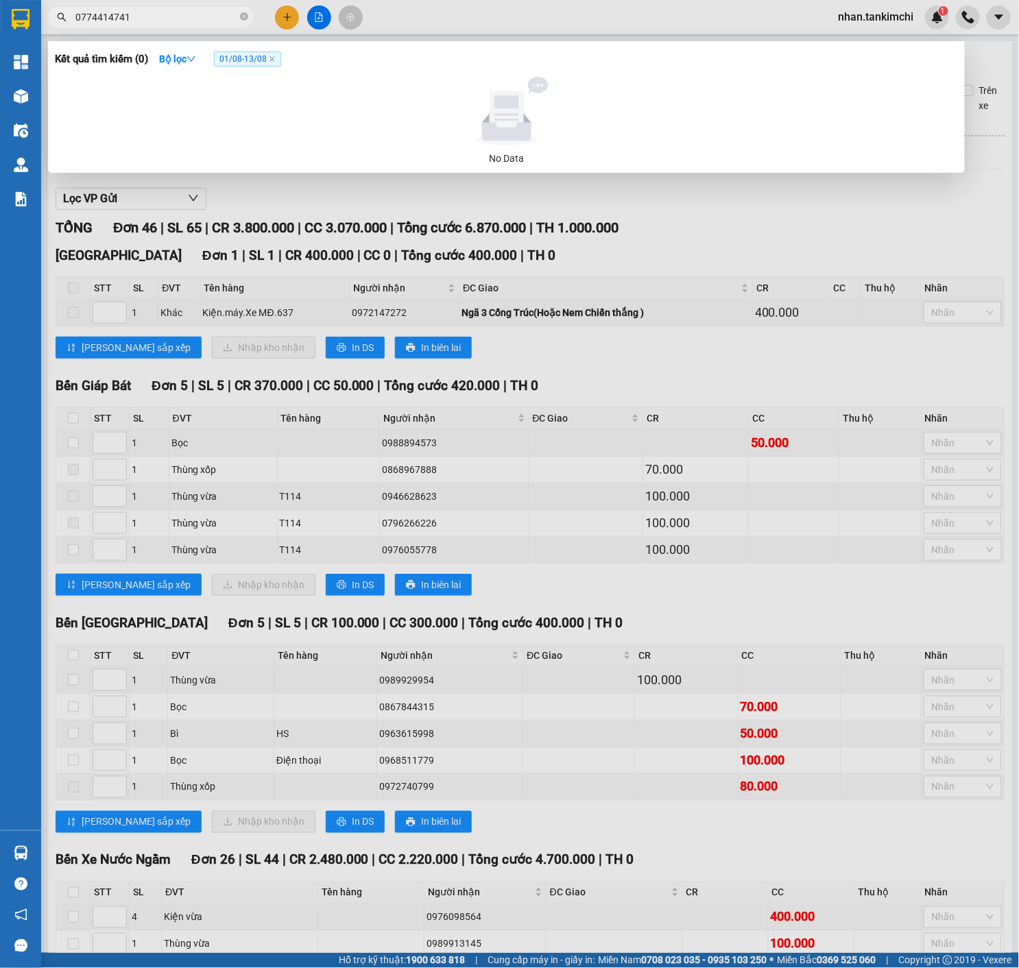
click at [191, 11] on input "0774414741" at bounding box center [156, 17] width 162 height 15
click at [285, 26] on div at bounding box center [509, 484] width 1019 height 968
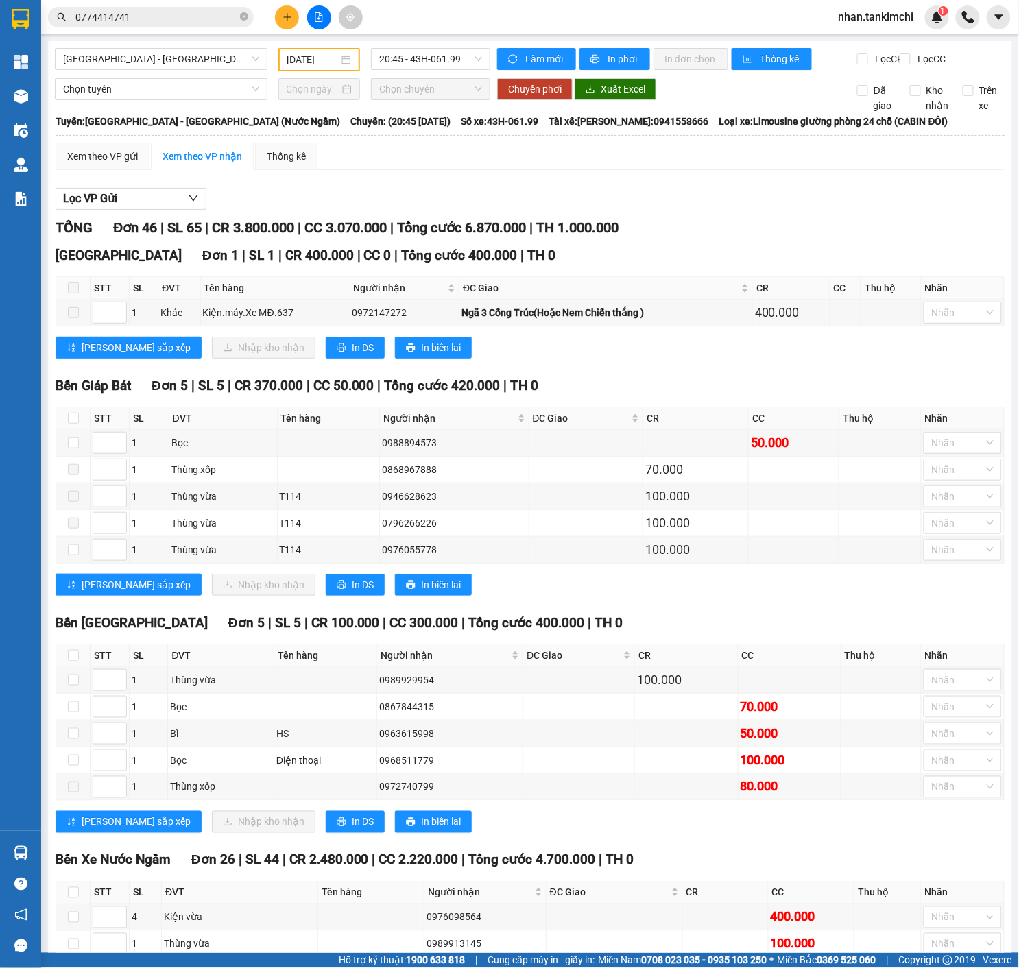
click at [285, 26] on button at bounding box center [287, 17] width 24 height 24
click at [294, 20] on button at bounding box center [287, 17] width 24 height 24
click at [280, 19] on button at bounding box center [287, 17] width 24 height 24
click at [306, 34] on ul "Tạo đơn hàng Tạo đơn gửi tiền" at bounding box center [334, 67] width 119 height 71
click at [319, 42] on div "Tạo đơn hàng" at bounding box center [334, 51] width 103 height 26
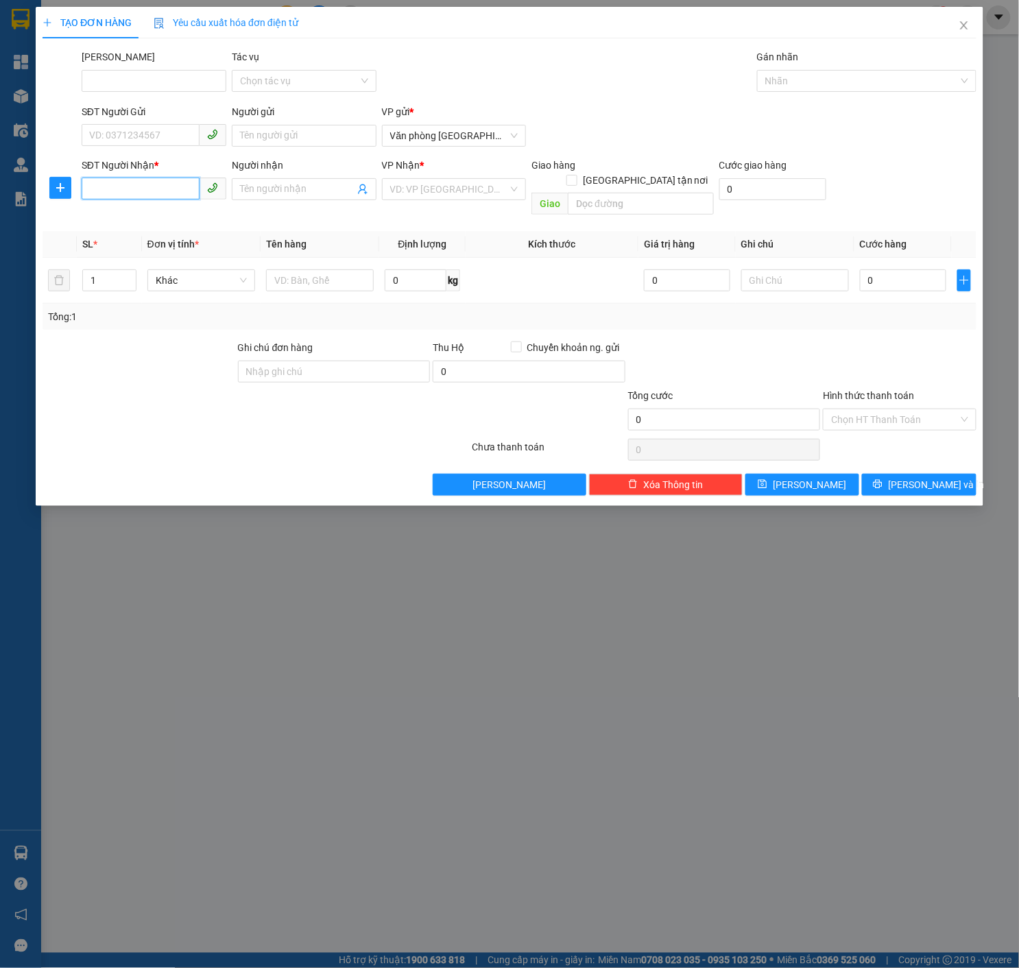
click at [160, 198] on input "SĐT Người Nhận *" at bounding box center [141, 189] width 118 height 22
click at [433, 134] on span "Văn phòng [GEOGRAPHIC_DATA]" at bounding box center [454, 135] width 128 height 21
type input "0931917987"
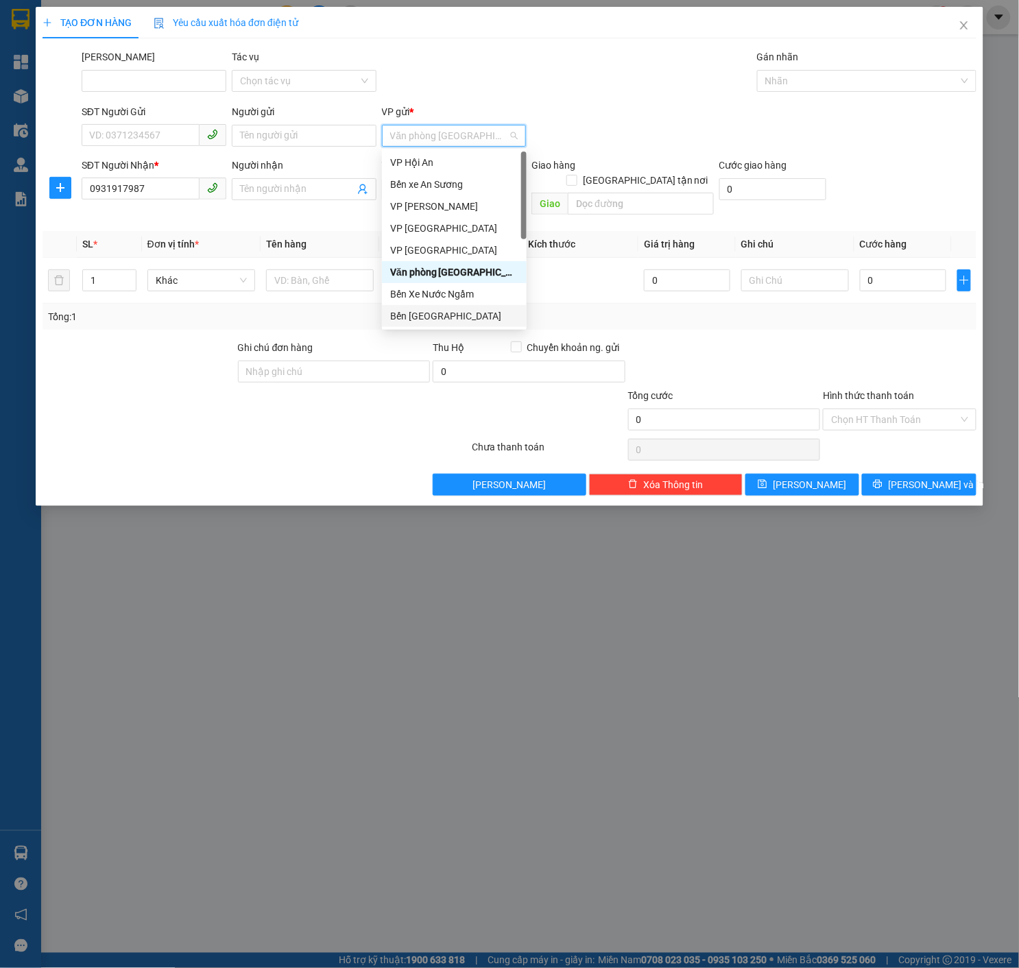
click at [445, 313] on div "Bến [GEOGRAPHIC_DATA]" at bounding box center [454, 315] width 128 height 15
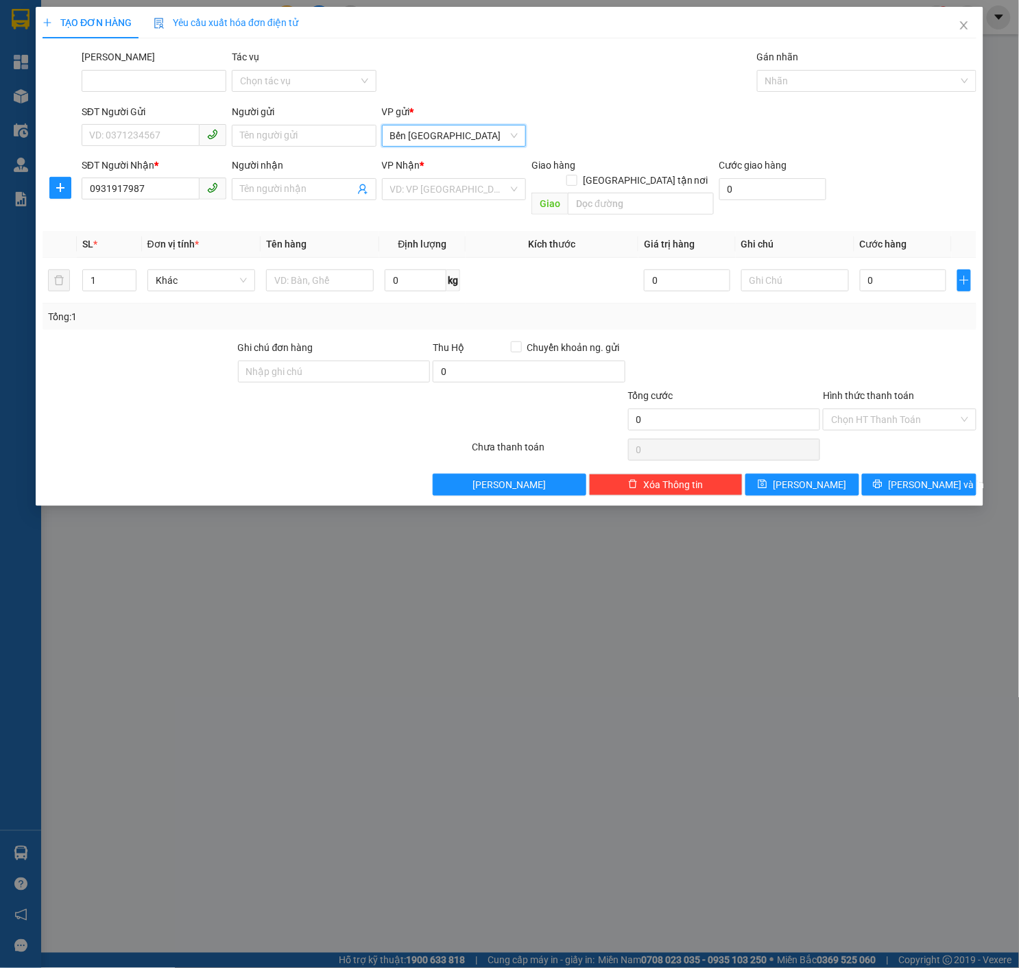
click at [475, 125] on span "Bến [GEOGRAPHIC_DATA]" at bounding box center [454, 135] width 128 height 21
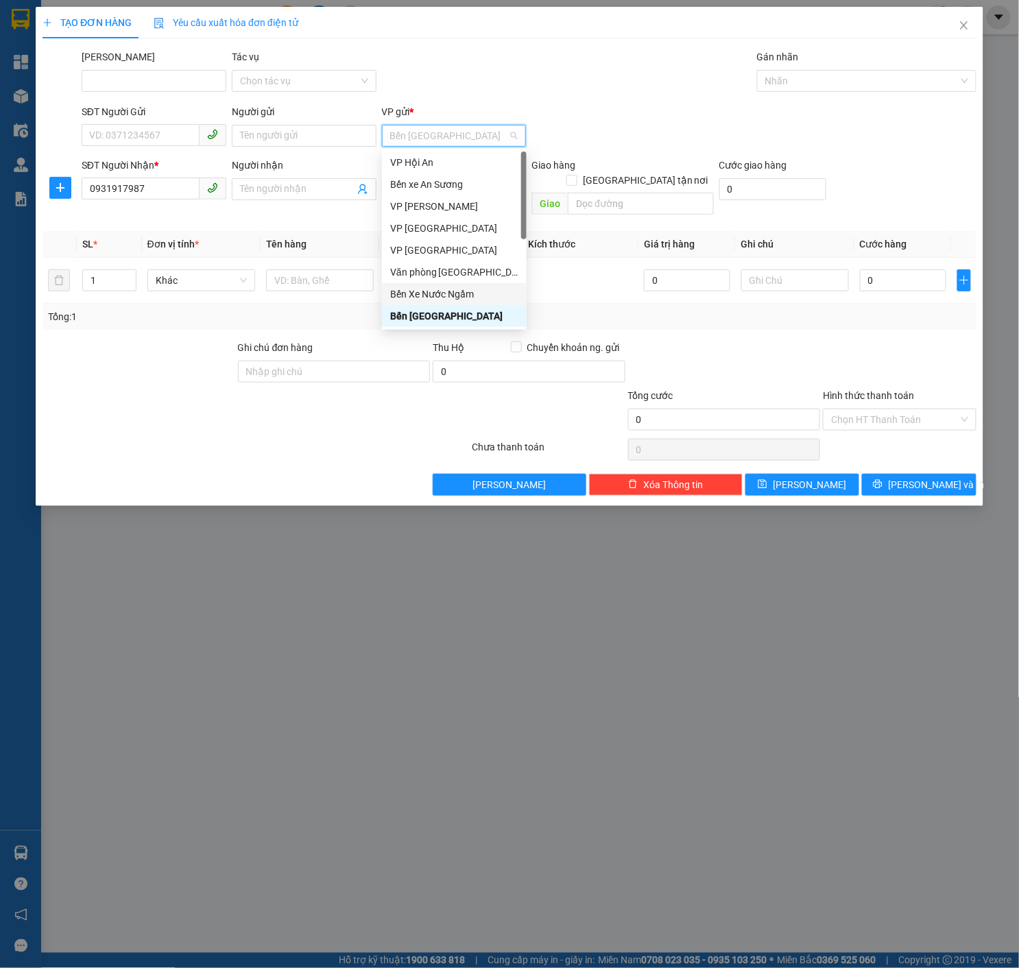
click at [480, 289] on div "Bến Xe Nước Ngầm" at bounding box center [454, 294] width 128 height 15
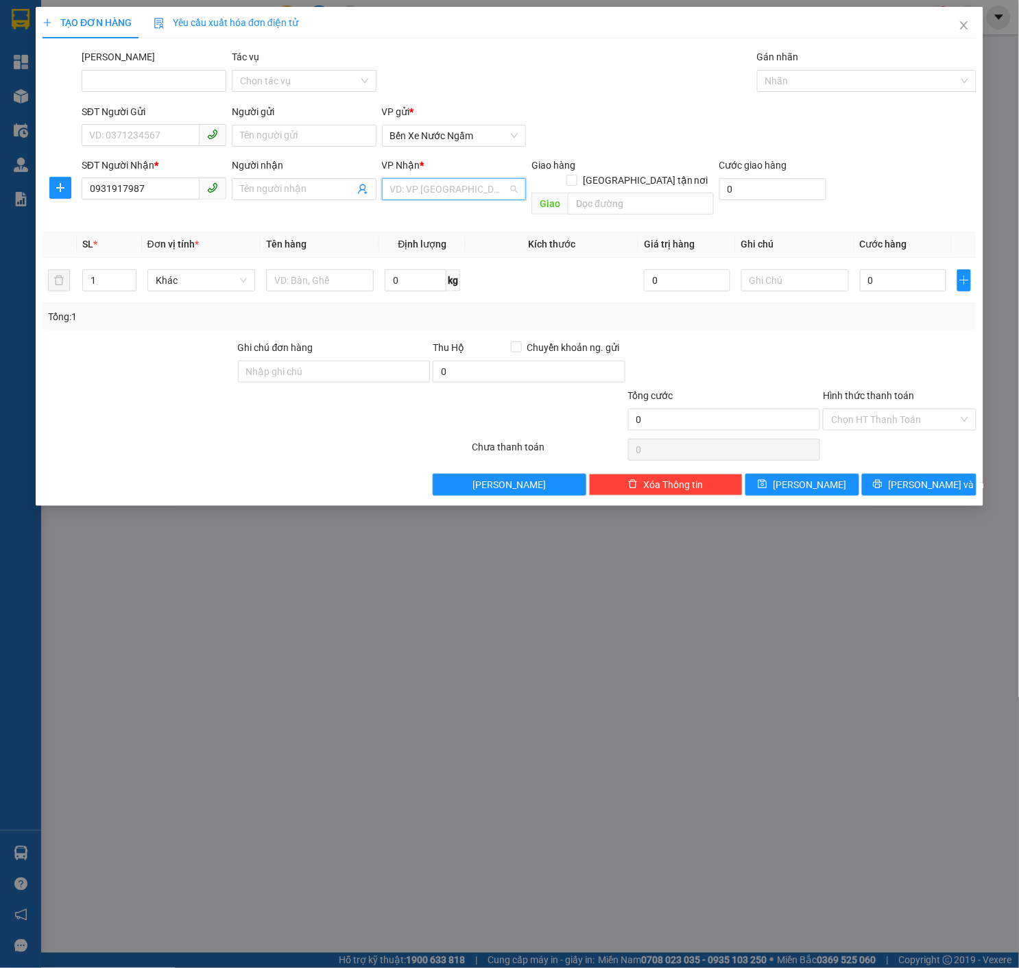
click at [491, 191] on input "search" at bounding box center [449, 189] width 119 height 21
click at [447, 319] on div "Văn phòng [GEOGRAPHIC_DATA]" at bounding box center [454, 325] width 128 height 15
click at [196, 282] on td "Hàng thông thường" at bounding box center [209, 281] width 138 height 46
click at [217, 270] on span "Hàng thông thường" at bounding box center [209, 280] width 110 height 21
type input "kie"
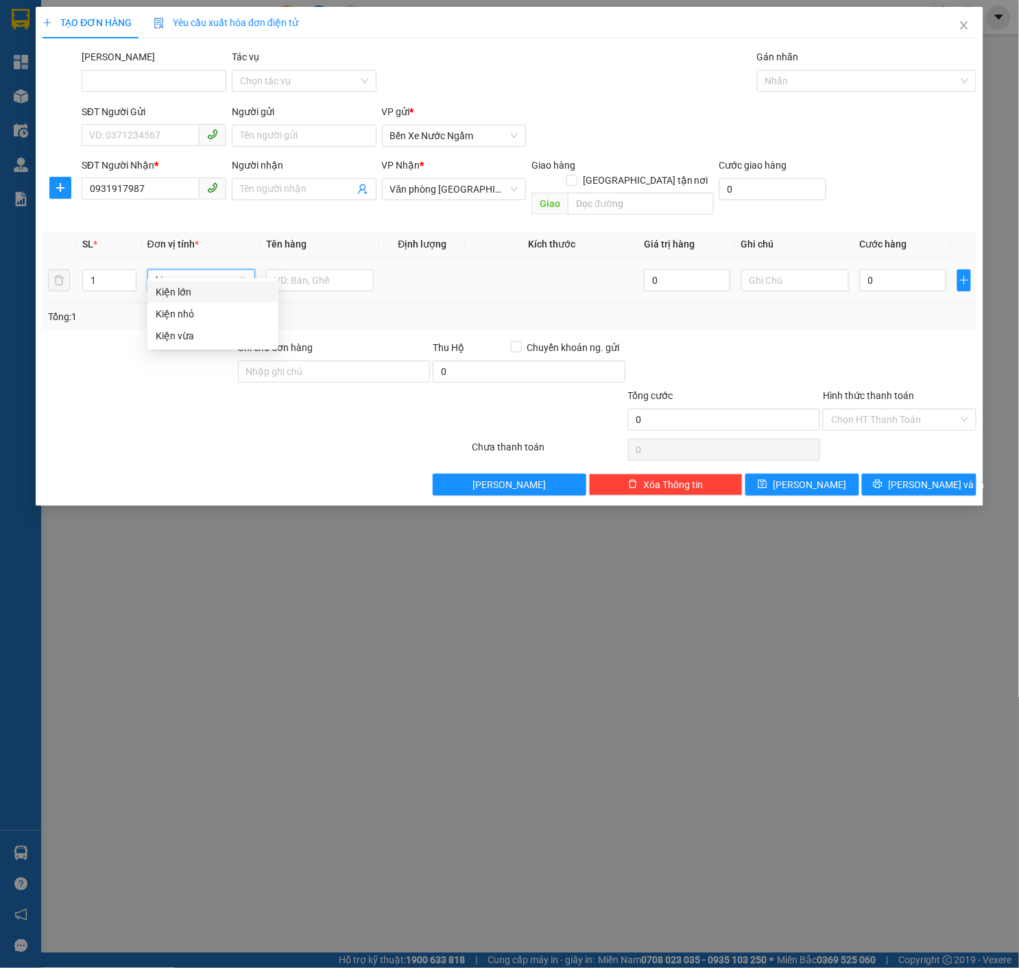
click at [237, 337] on div "Kiện vừa" at bounding box center [213, 335] width 114 height 15
click at [374, 258] on td at bounding box center [319, 281] width 119 height 46
click at [348, 269] on input "text" at bounding box center [320, 280] width 108 height 22
type input "Dù Ngày 3/8"
click at [916, 269] on input "0" at bounding box center [903, 280] width 86 height 22
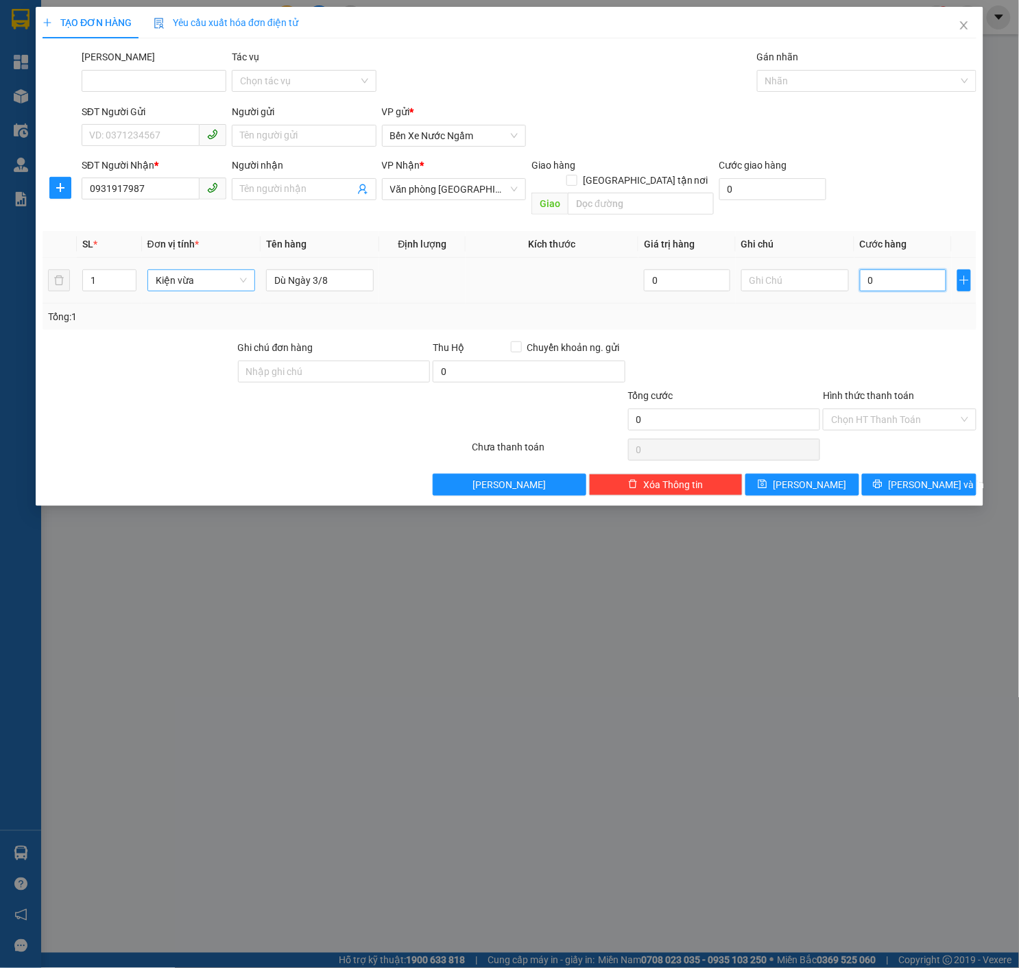
type input "01"
type input "1"
type input "018"
type input "18"
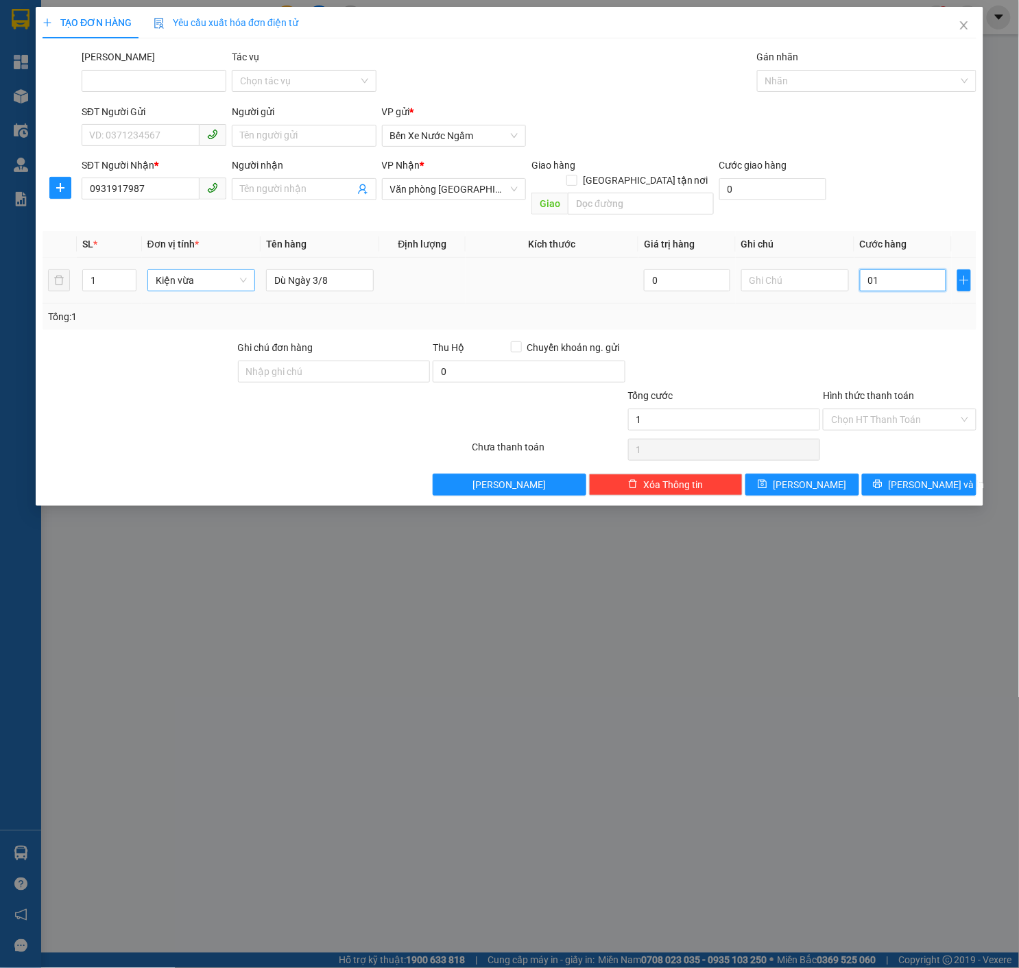
type input "18"
type input "0.180"
type input "180"
type input "01.800"
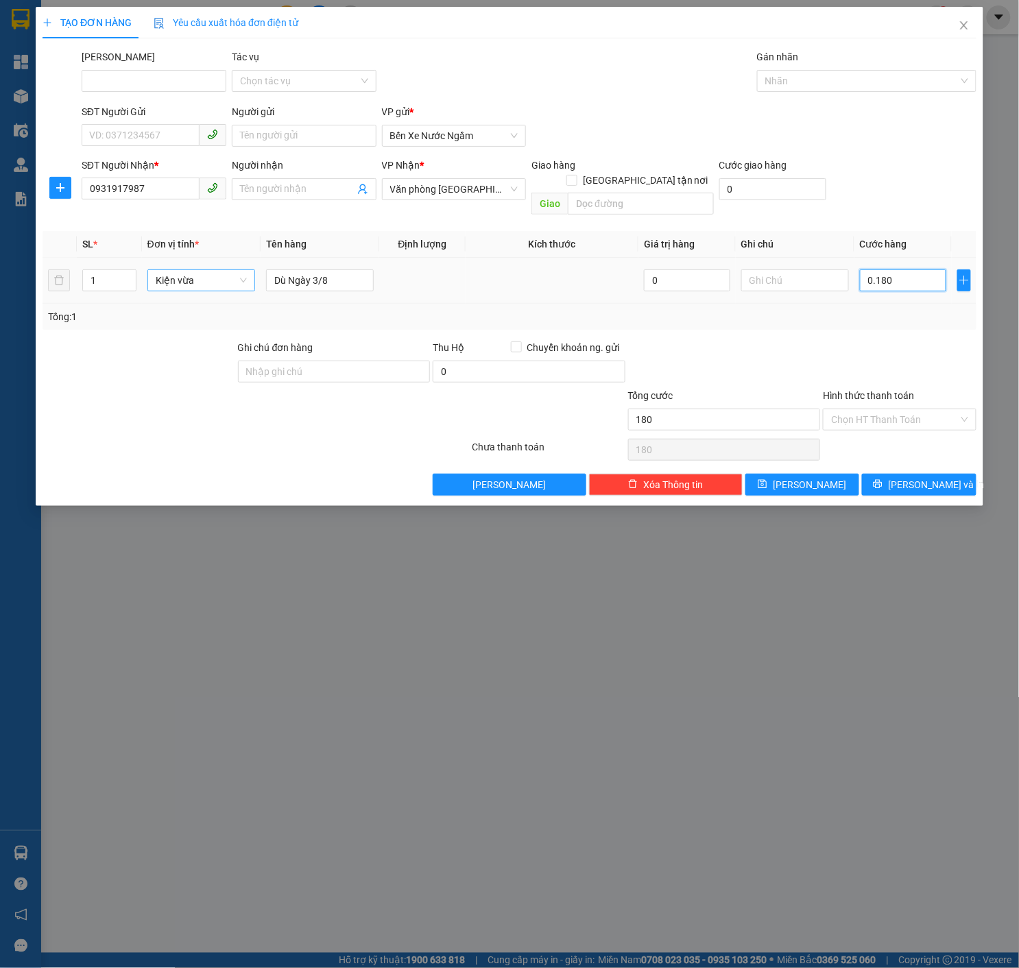
type input "1.800"
type input "018.000"
type input "18.000"
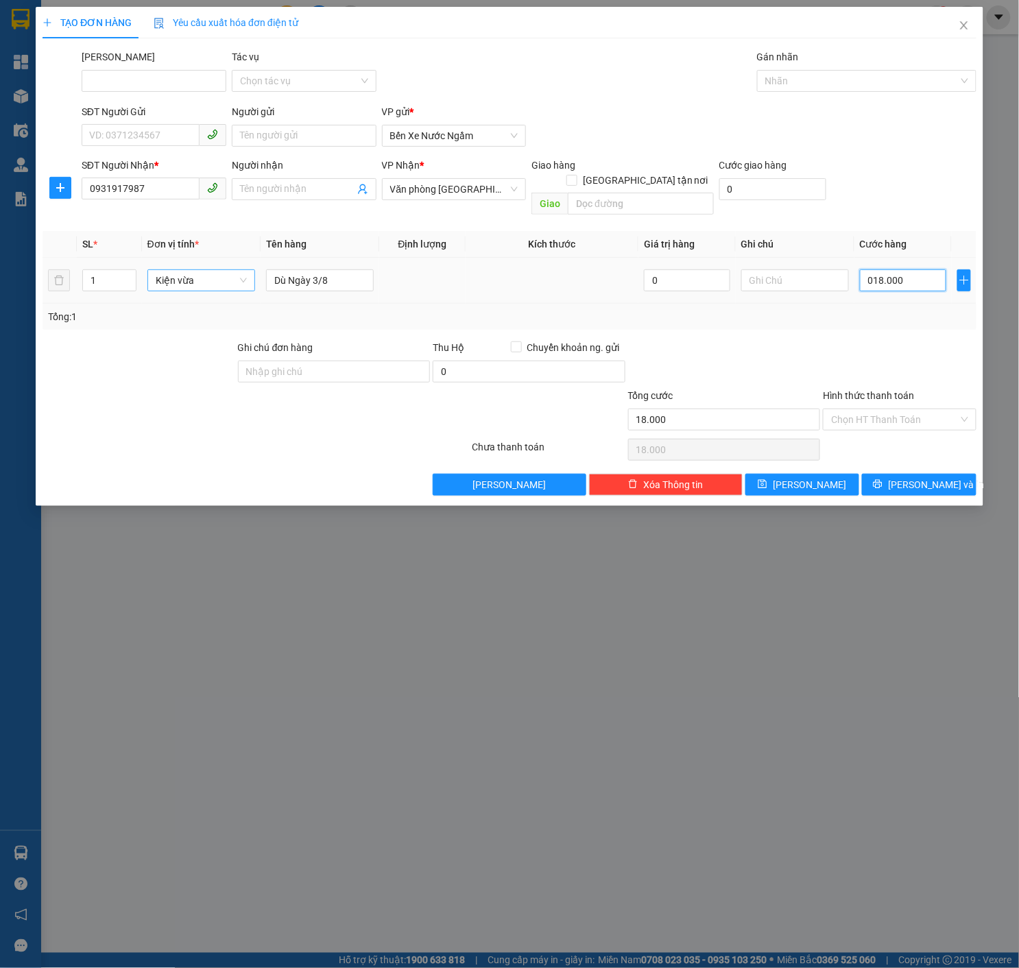
type input "0.180.000"
type input "180.000"
type input "01.800.000"
type input "1.800.000"
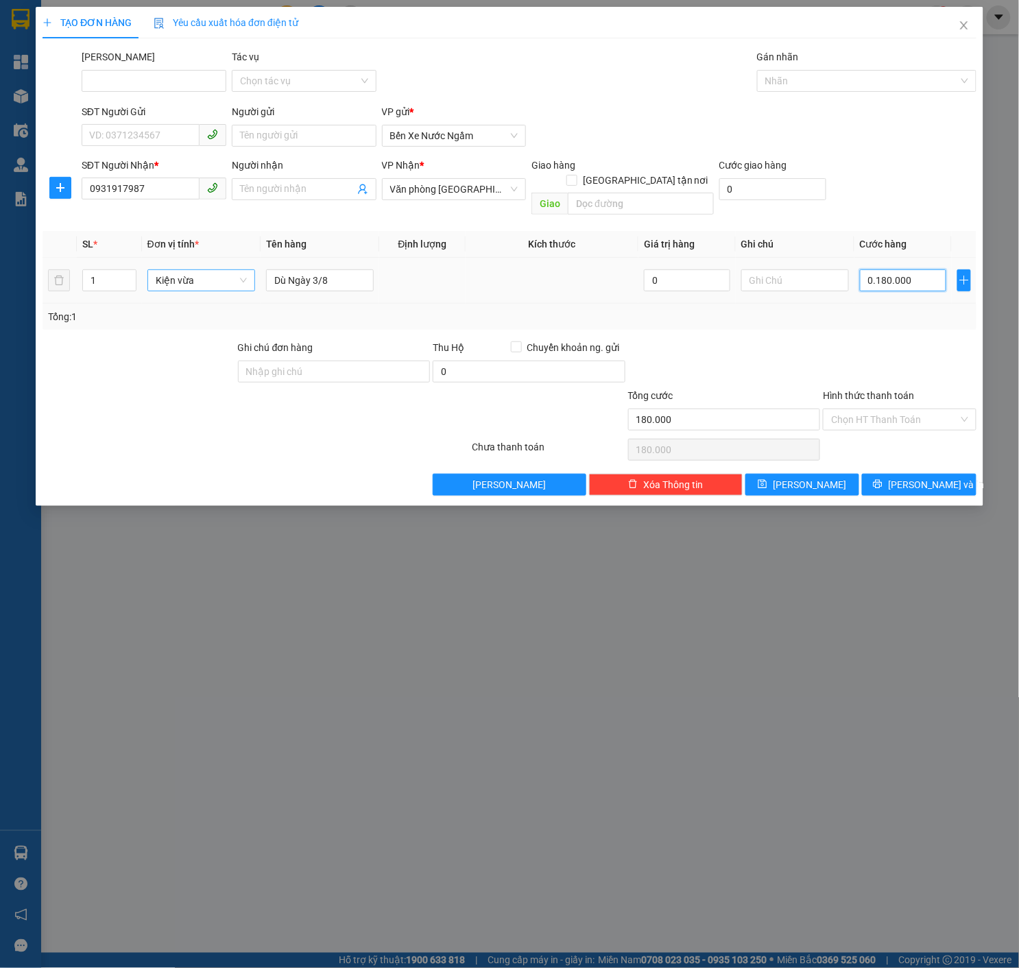
type input "1.800.000"
click at [886, 97] on div "Transit Pickup Surcharge Ids Transit Deliver Surcharge Ids Transit Deliver Surc…" at bounding box center [509, 272] width 934 height 446
click at [882, 81] on div at bounding box center [859, 81] width 199 height 16
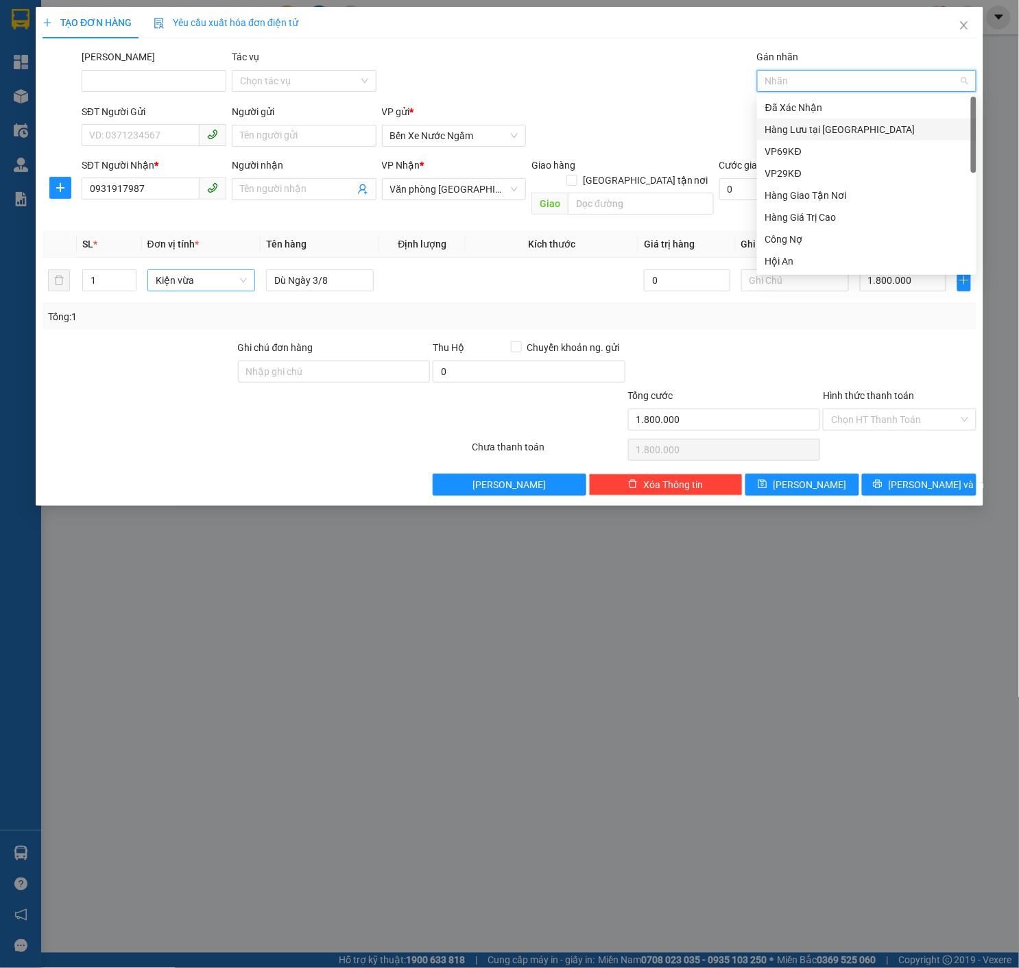
click at [829, 136] on div "Hàng Lưu tại [GEOGRAPHIC_DATA]" at bounding box center [866, 129] width 203 height 15
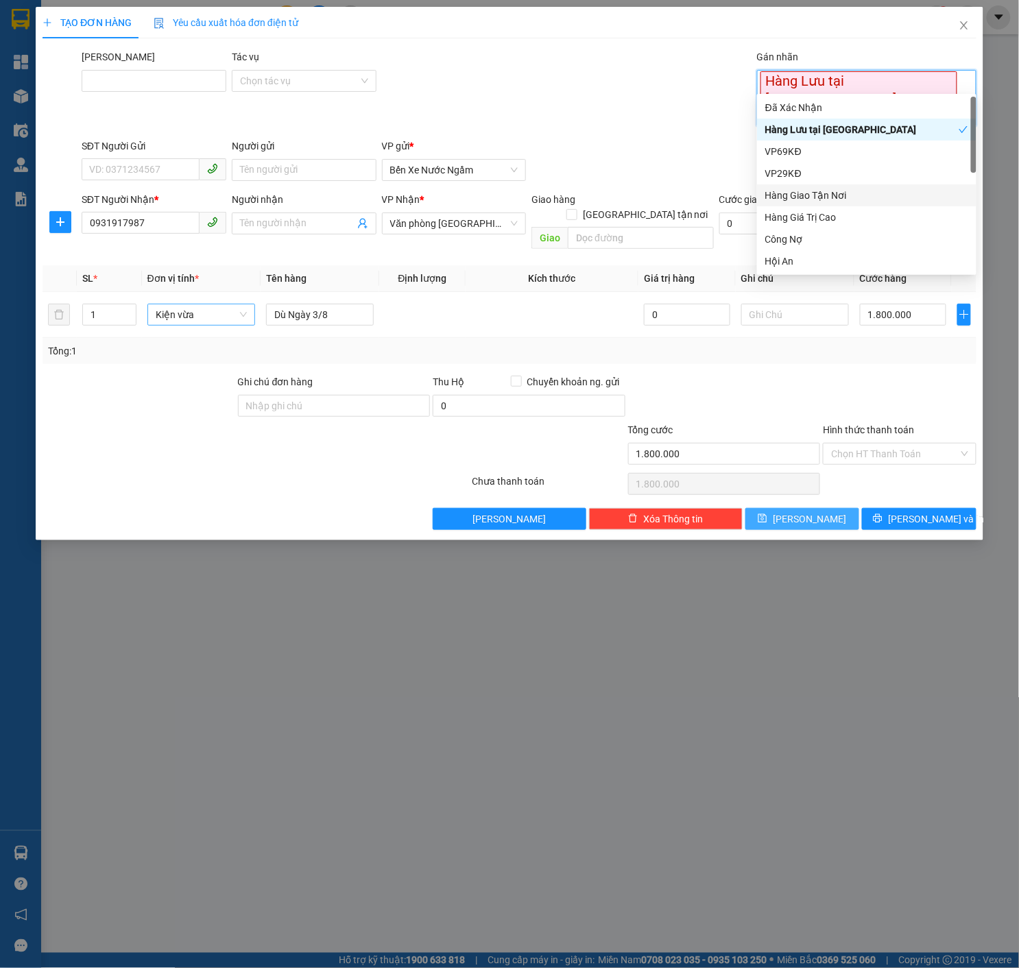
click at [790, 508] on button "[PERSON_NAME]" at bounding box center [802, 519] width 114 height 22
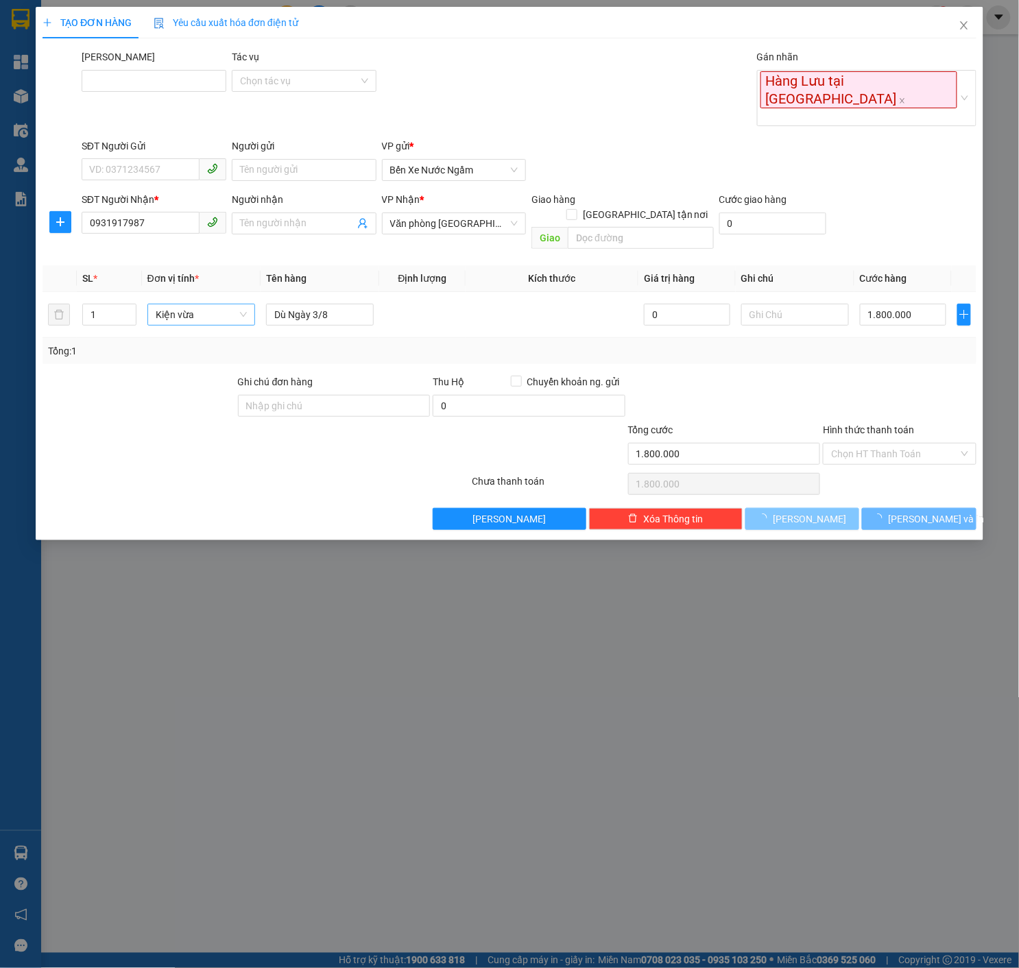
type input "0"
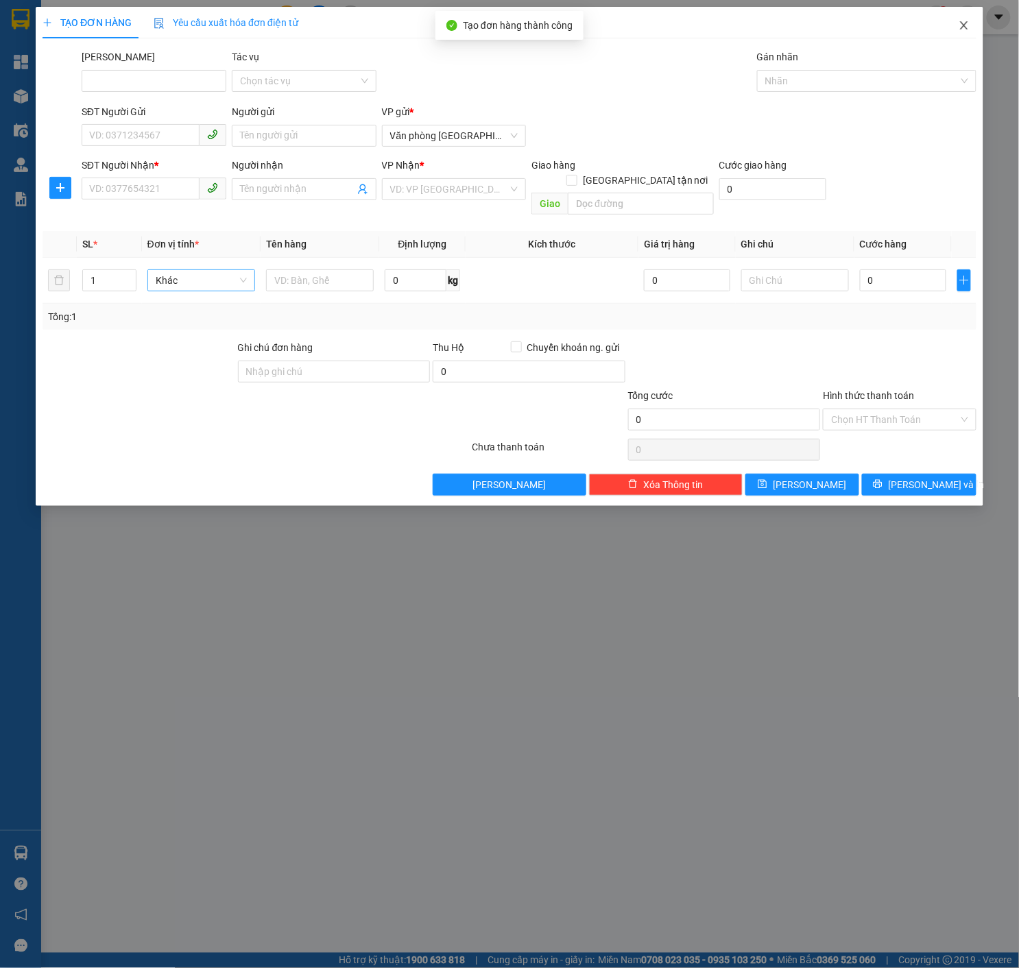
click at [962, 28] on icon "close" at bounding box center [964, 25] width 8 height 8
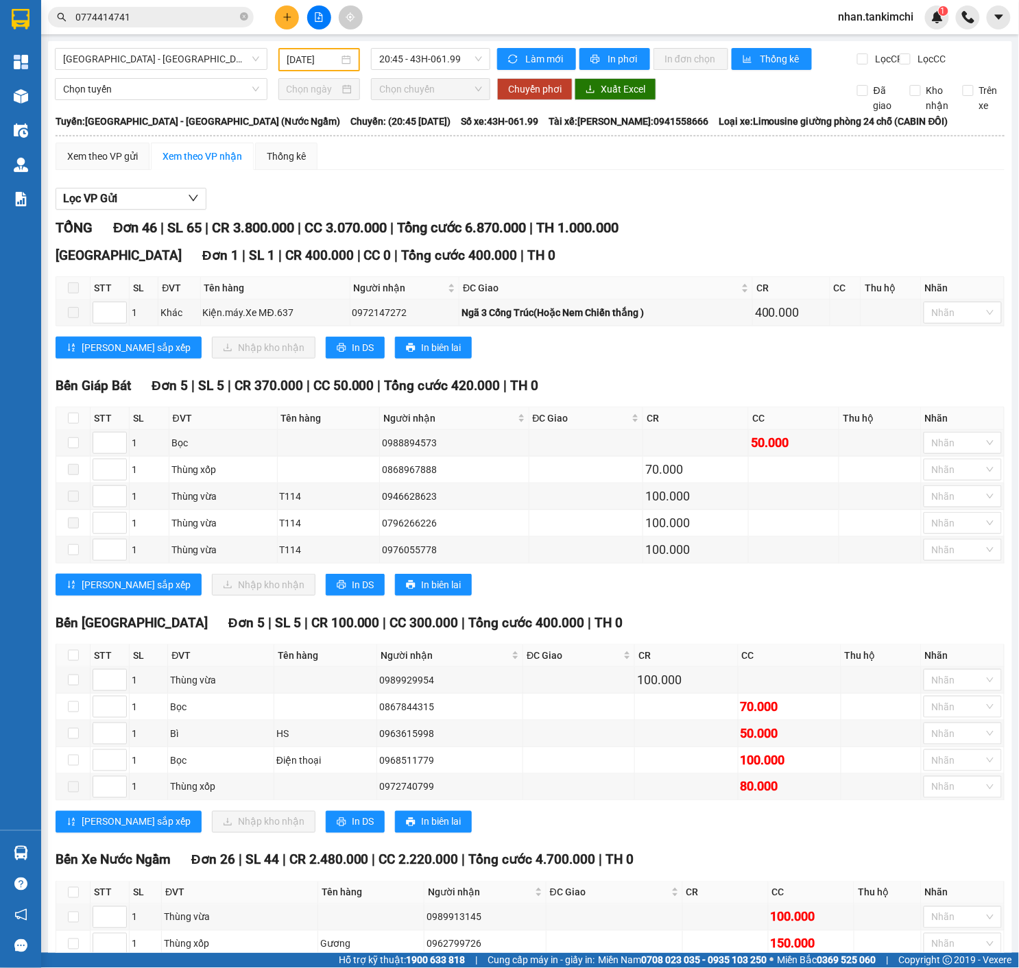
click at [705, 266] on div "Thanh Hóa Đơn 1 | SL 1 | CR 400.000 | CC 0 | Tổng cước 400.000 | TH 0" at bounding box center [530, 255] width 949 height 21
click at [203, 56] on span "[GEOGRAPHIC_DATA] - [GEOGRAPHIC_DATA] (Nước Ngầm)" at bounding box center [161, 59] width 196 height 21
click at [329, 64] on input "[DATE]" at bounding box center [313, 59] width 52 height 15
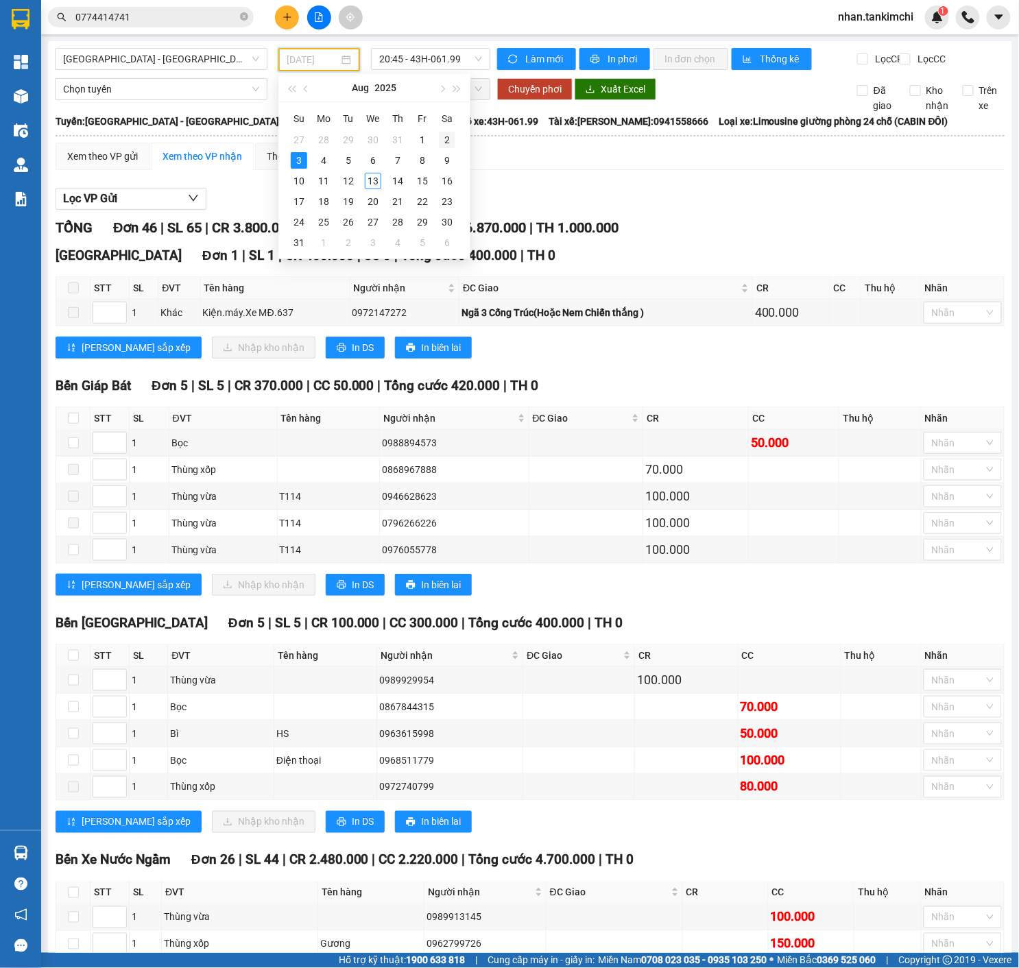
click at [443, 140] on div "2" at bounding box center [447, 140] width 16 height 16
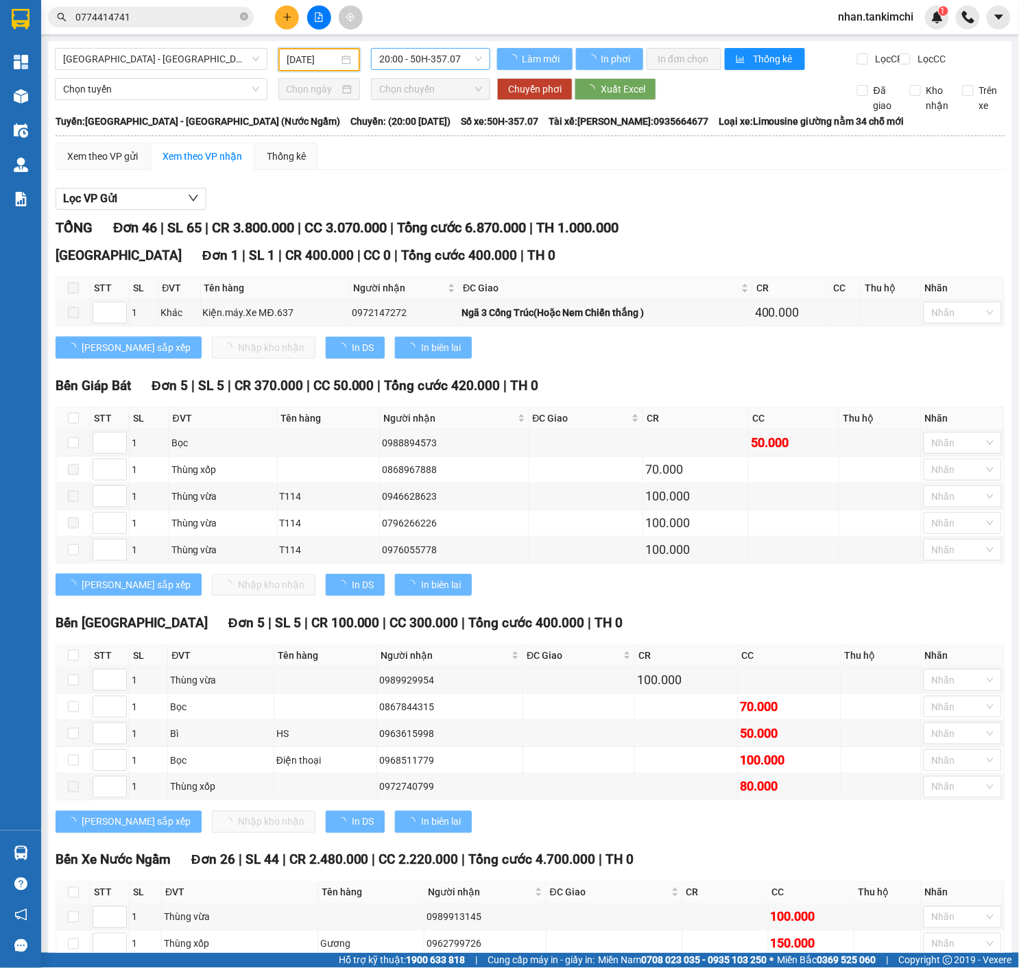
type input "[DATE]"
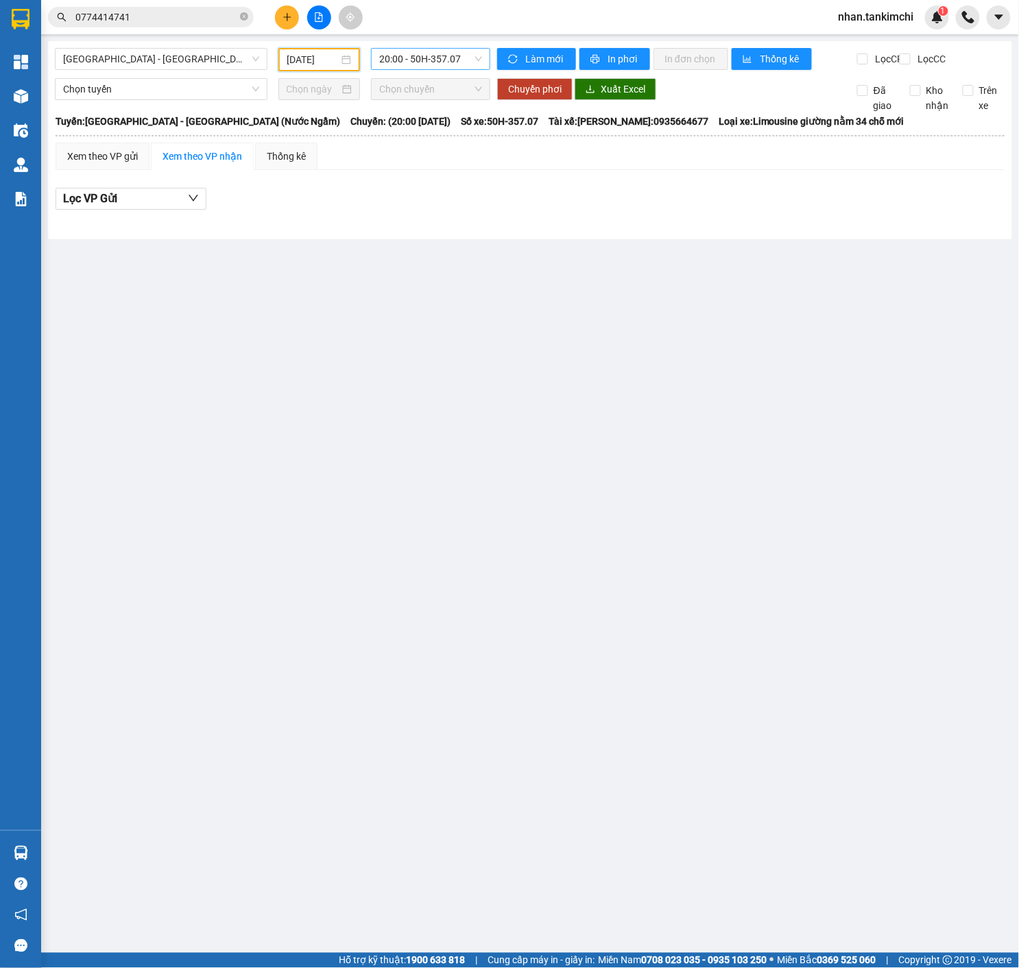
click at [447, 61] on span "20:00 - 50H-357.07" at bounding box center [430, 59] width 103 height 21
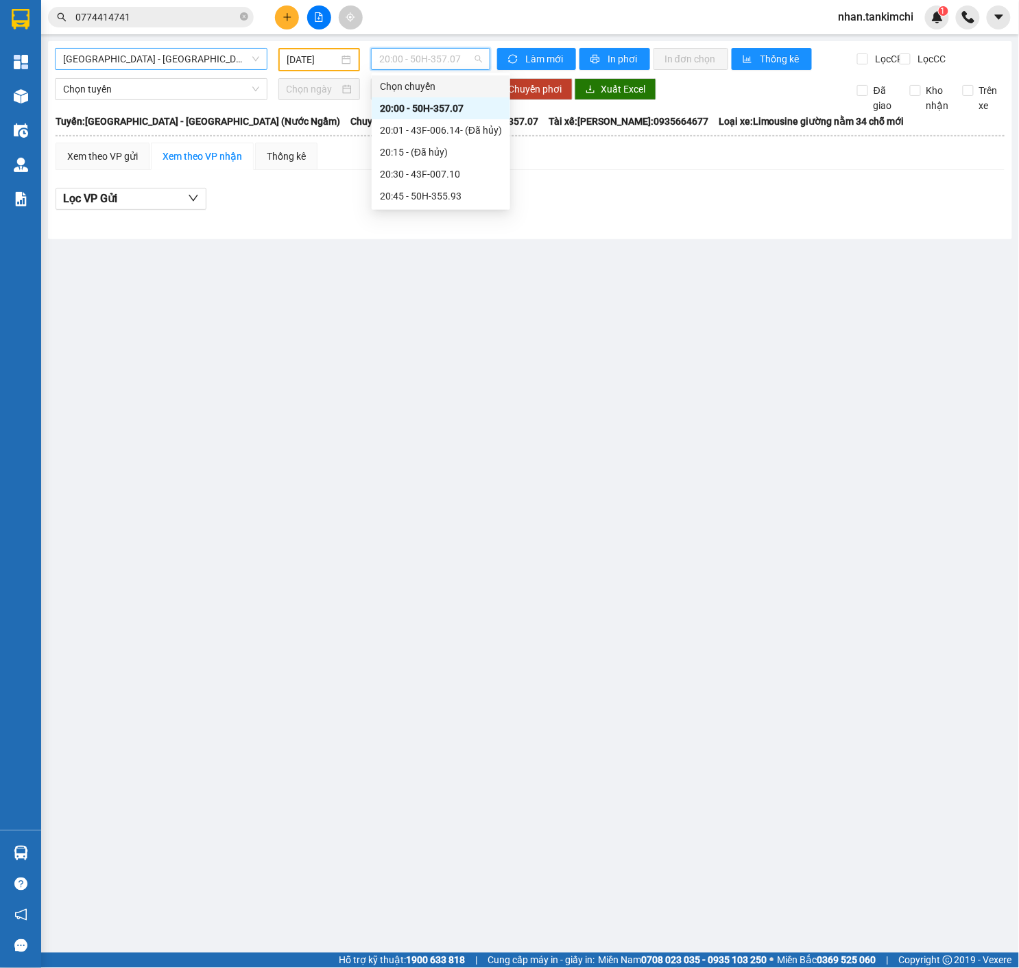
click at [180, 50] on span "[GEOGRAPHIC_DATA] - [GEOGRAPHIC_DATA] (Nước Ngầm)" at bounding box center [161, 59] width 196 height 21
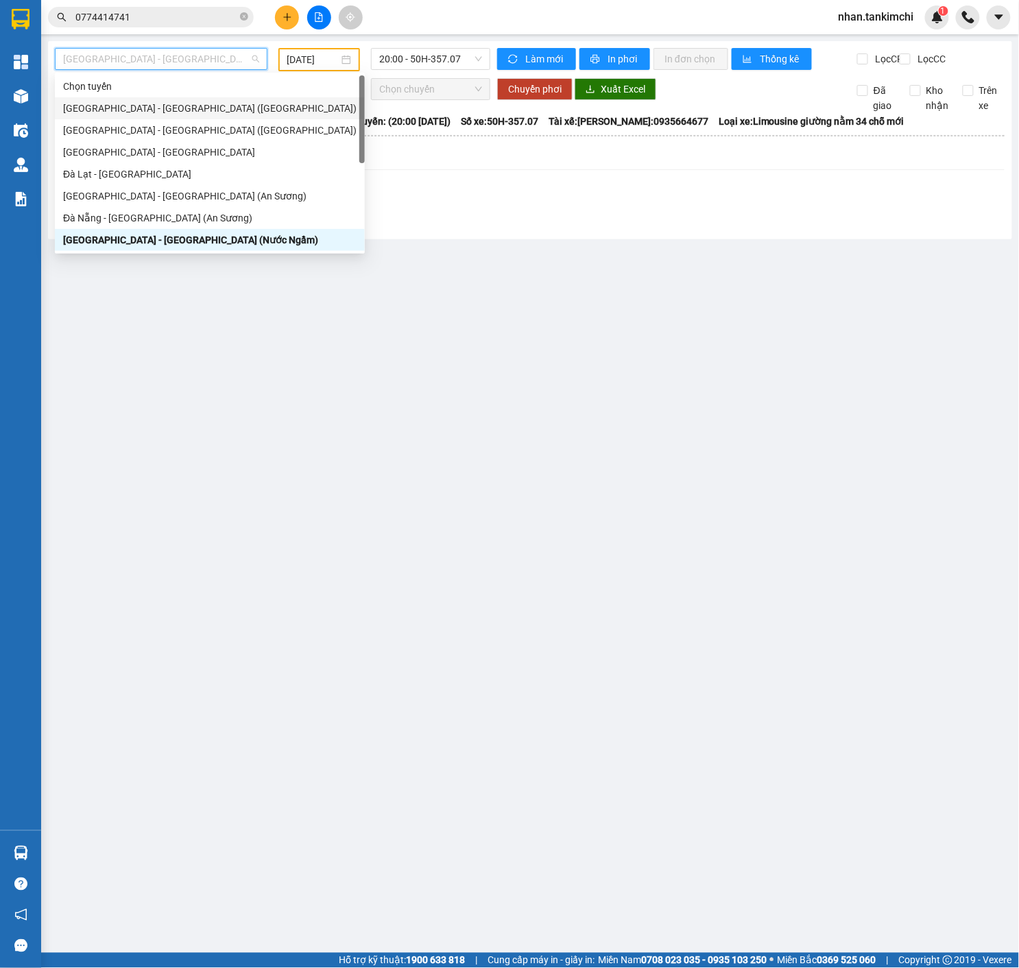
click at [178, 113] on div "[GEOGRAPHIC_DATA] - [GEOGRAPHIC_DATA] ([GEOGRAPHIC_DATA])" at bounding box center [209, 108] width 293 height 15
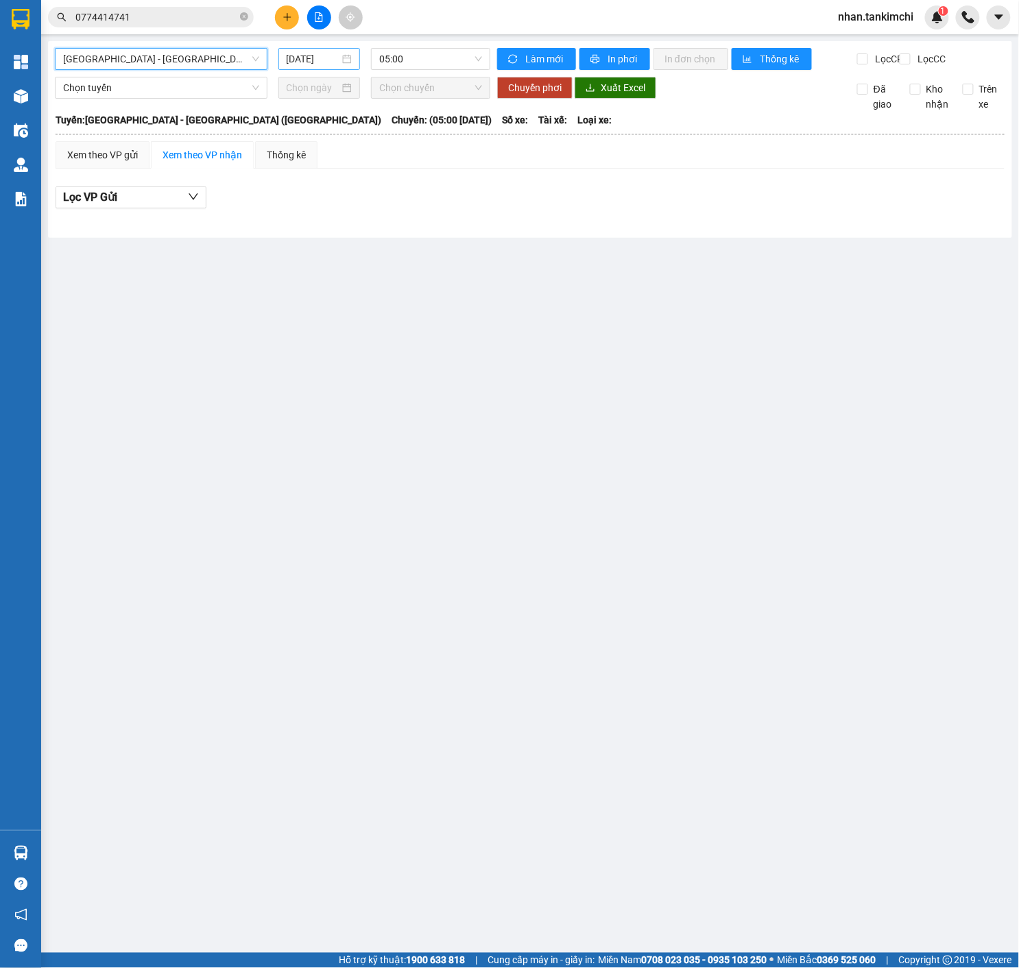
click at [300, 67] on div "[DATE]" at bounding box center [319, 59] width 82 height 22
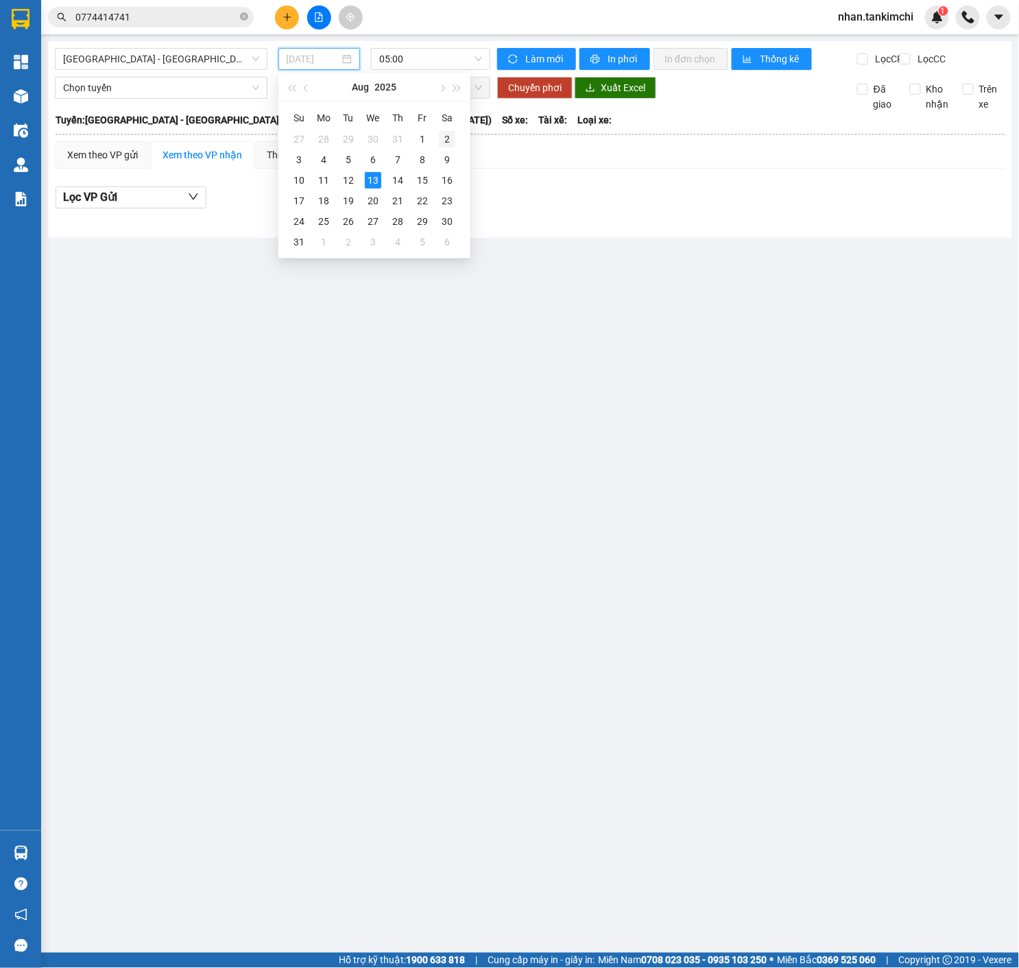
click at [443, 136] on div "2" at bounding box center [447, 139] width 16 height 16
type input "[DATE]"
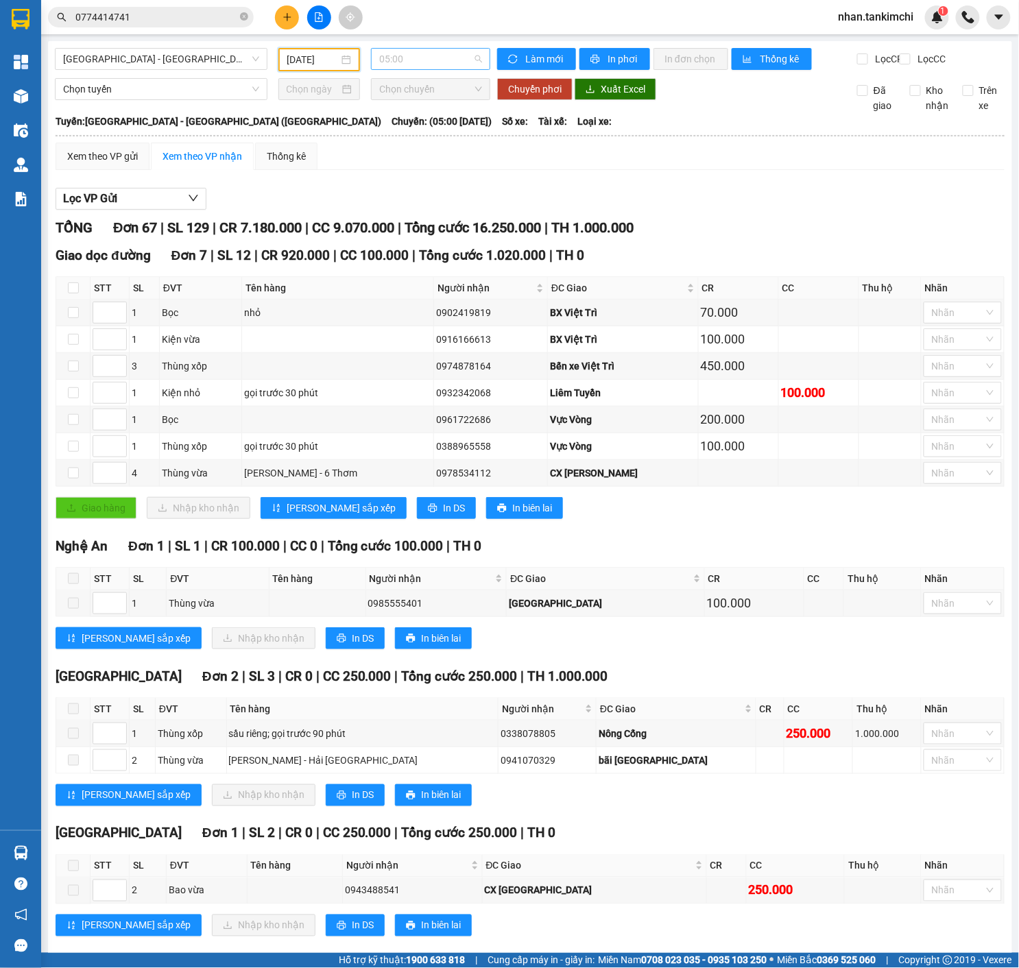
click at [459, 59] on span "05:00" at bounding box center [430, 59] width 103 height 21
click at [685, 210] on div "Lọc VP Gửi" at bounding box center [530, 199] width 949 height 23
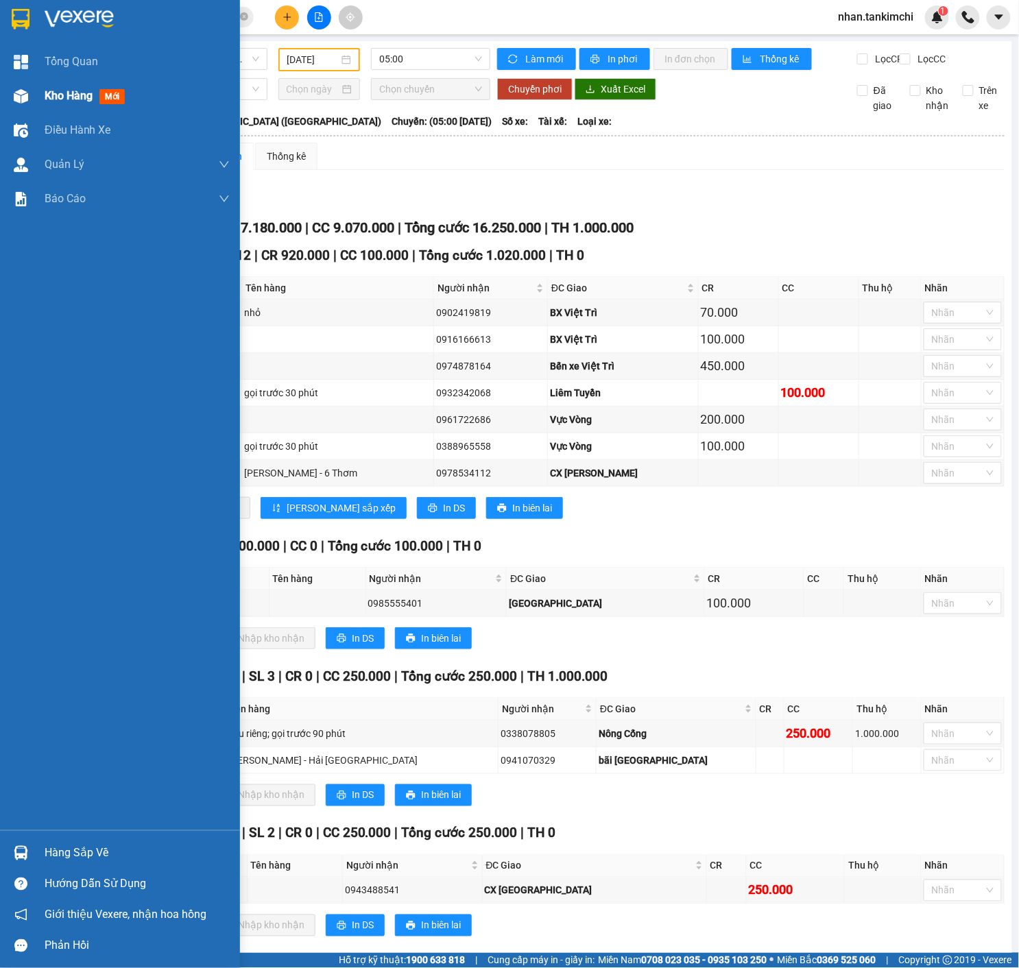
click at [12, 104] on div at bounding box center [21, 96] width 24 height 24
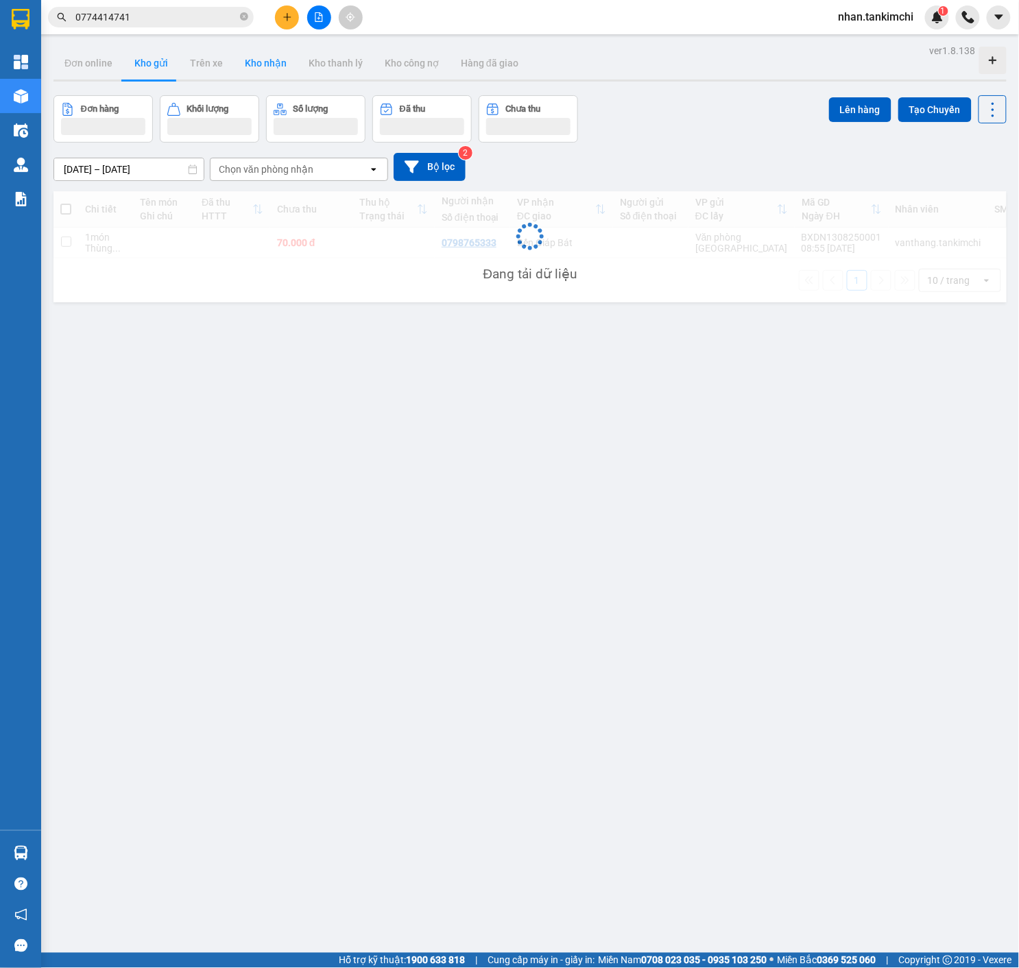
click at [267, 73] on button "Kho nhận" at bounding box center [266, 63] width 64 height 33
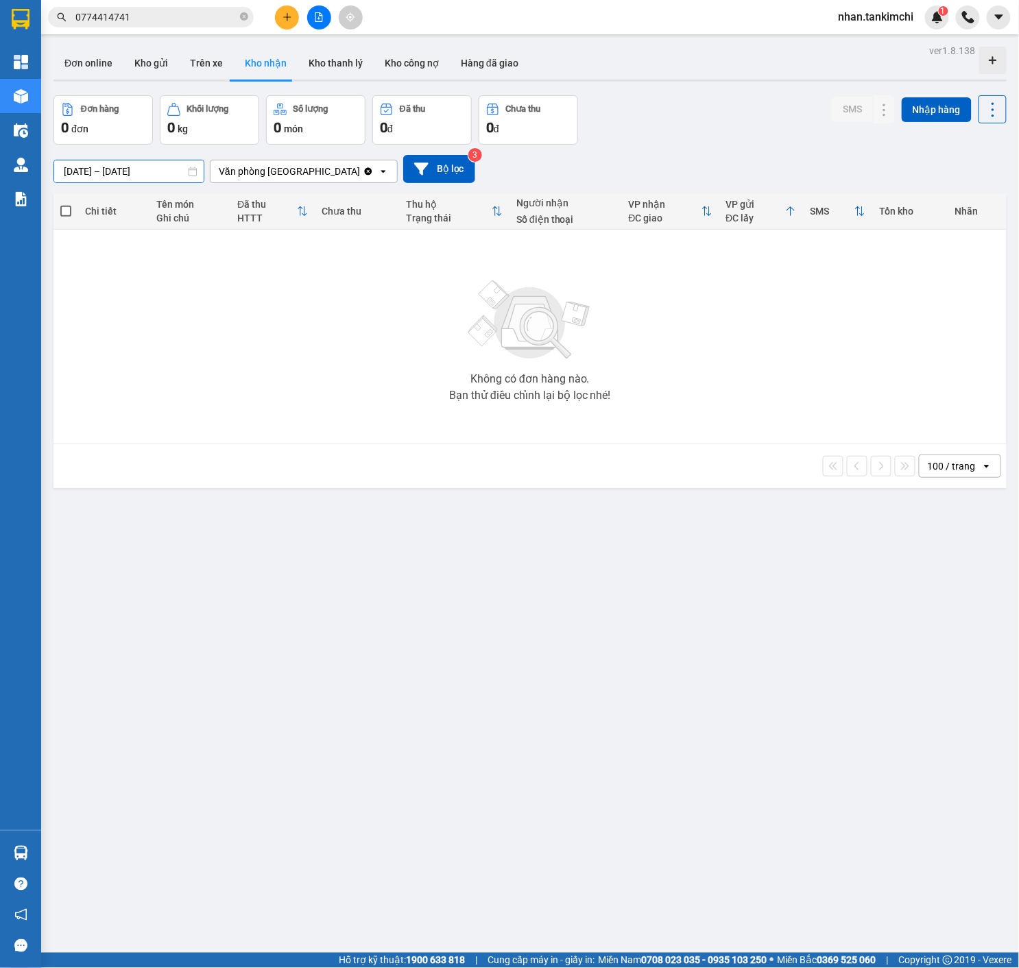
click at [154, 173] on input "[DATE] – [DATE]" at bounding box center [128, 171] width 149 height 22
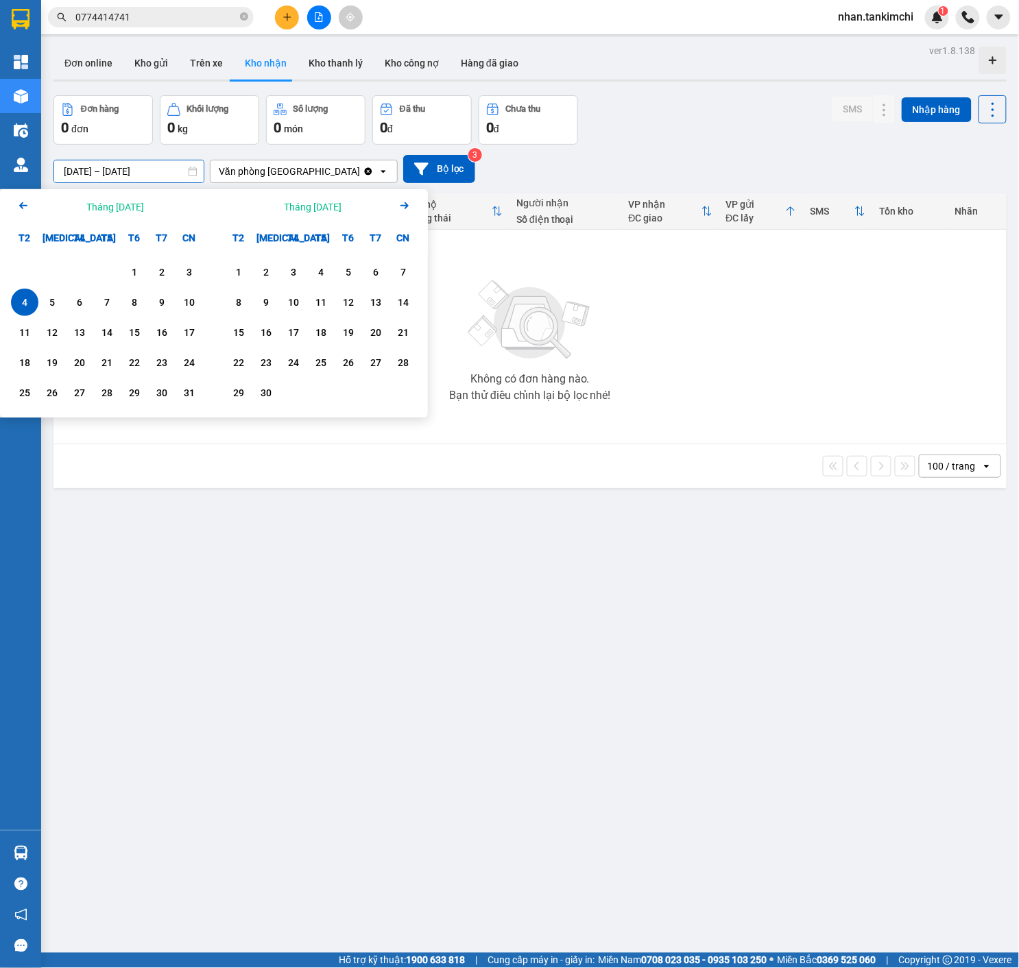
click at [31, 201] on icon "Arrow Left" at bounding box center [23, 205] width 16 height 16
click at [51, 266] on div "1" at bounding box center [51, 272] width 19 height 16
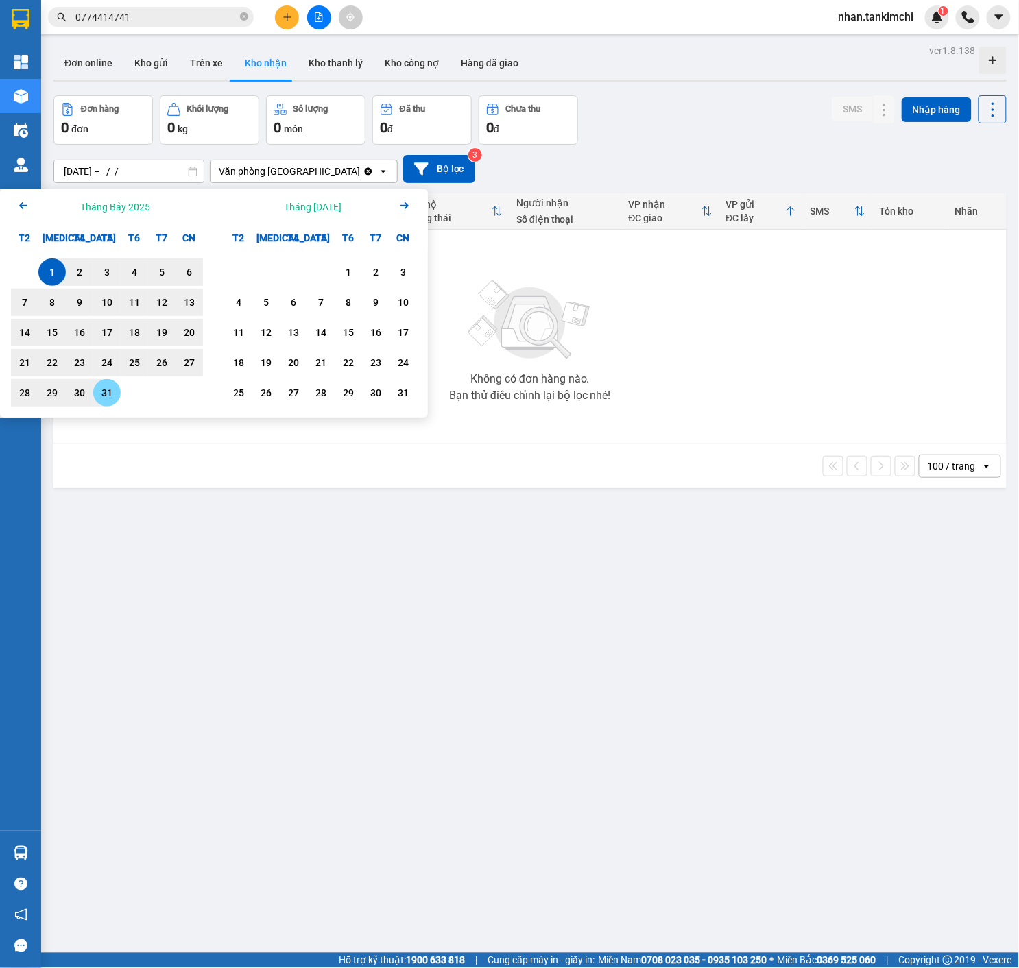
click at [108, 385] on div "31" at bounding box center [106, 393] width 19 height 16
type input "[DATE] – [DATE]"
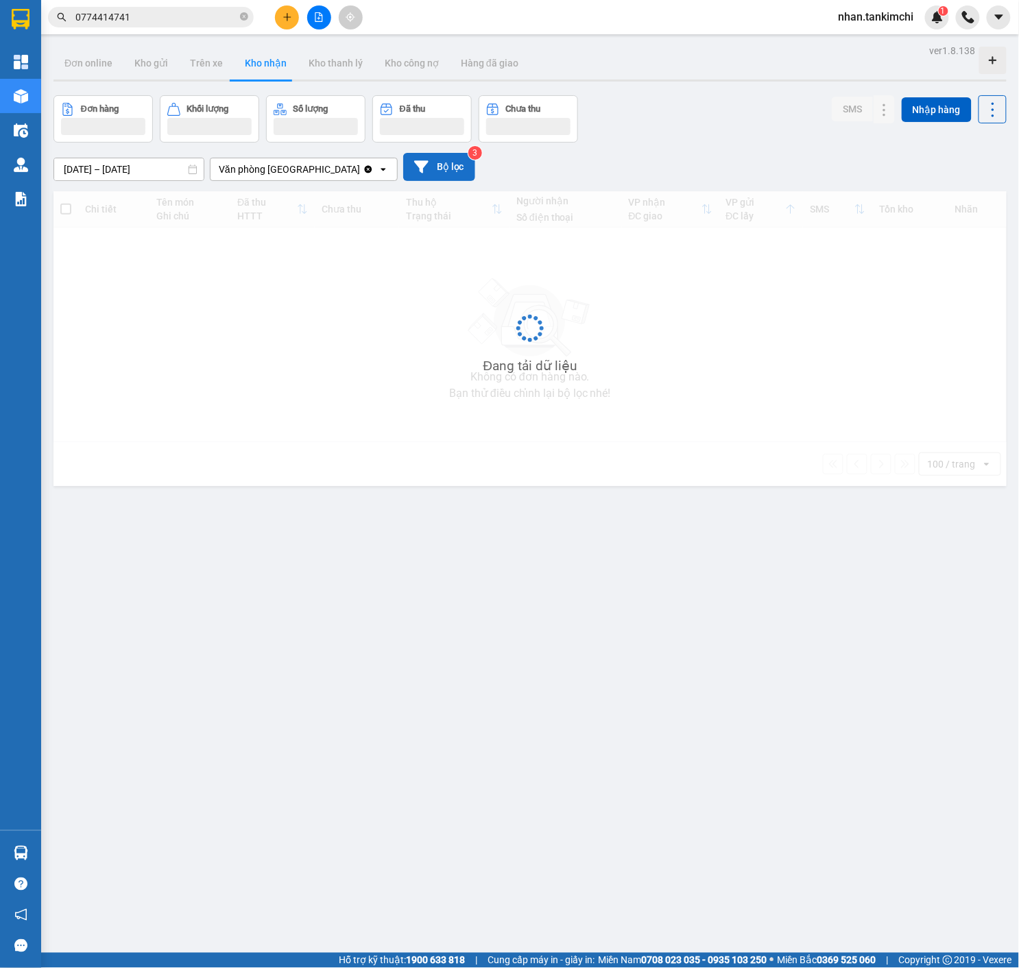
click at [444, 163] on button "Bộ lọc" at bounding box center [439, 167] width 72 height 28
type input "[DATE]"
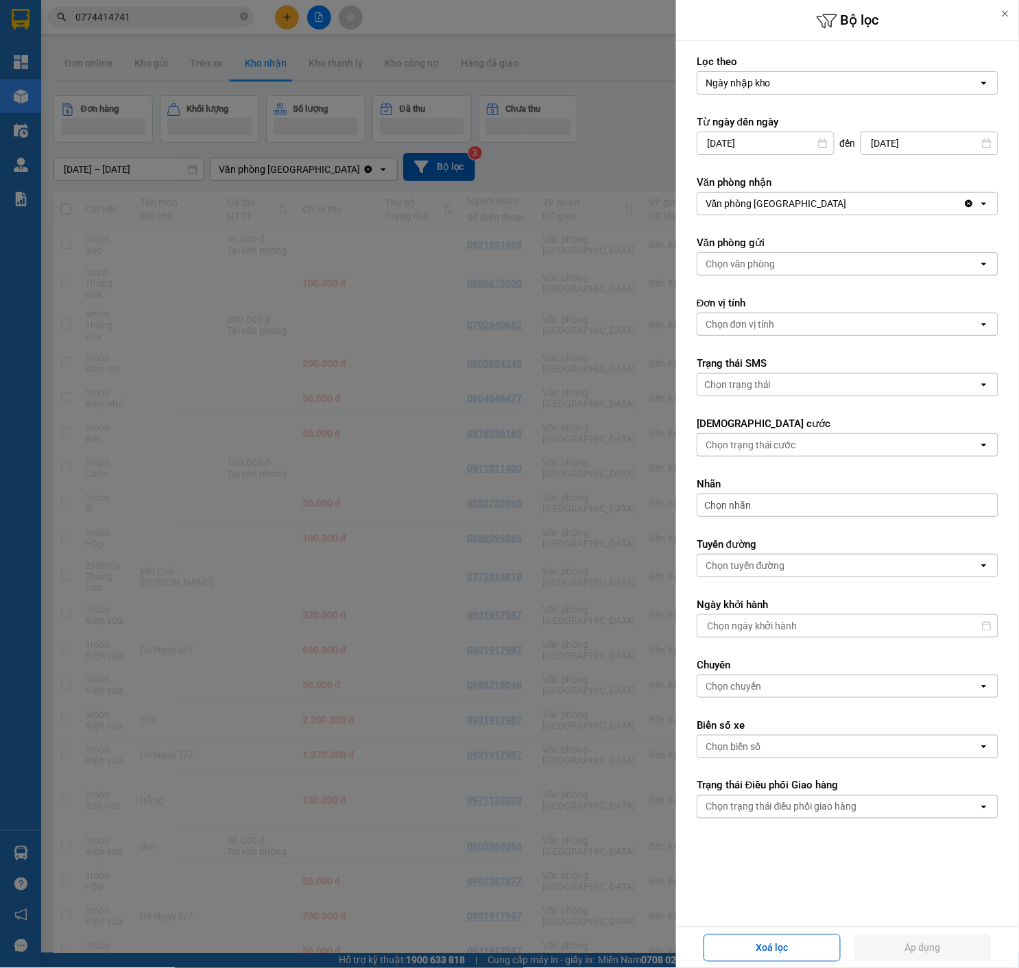
click at [519, 554] on div at bounding box center [509, 484] width 1019 height 968
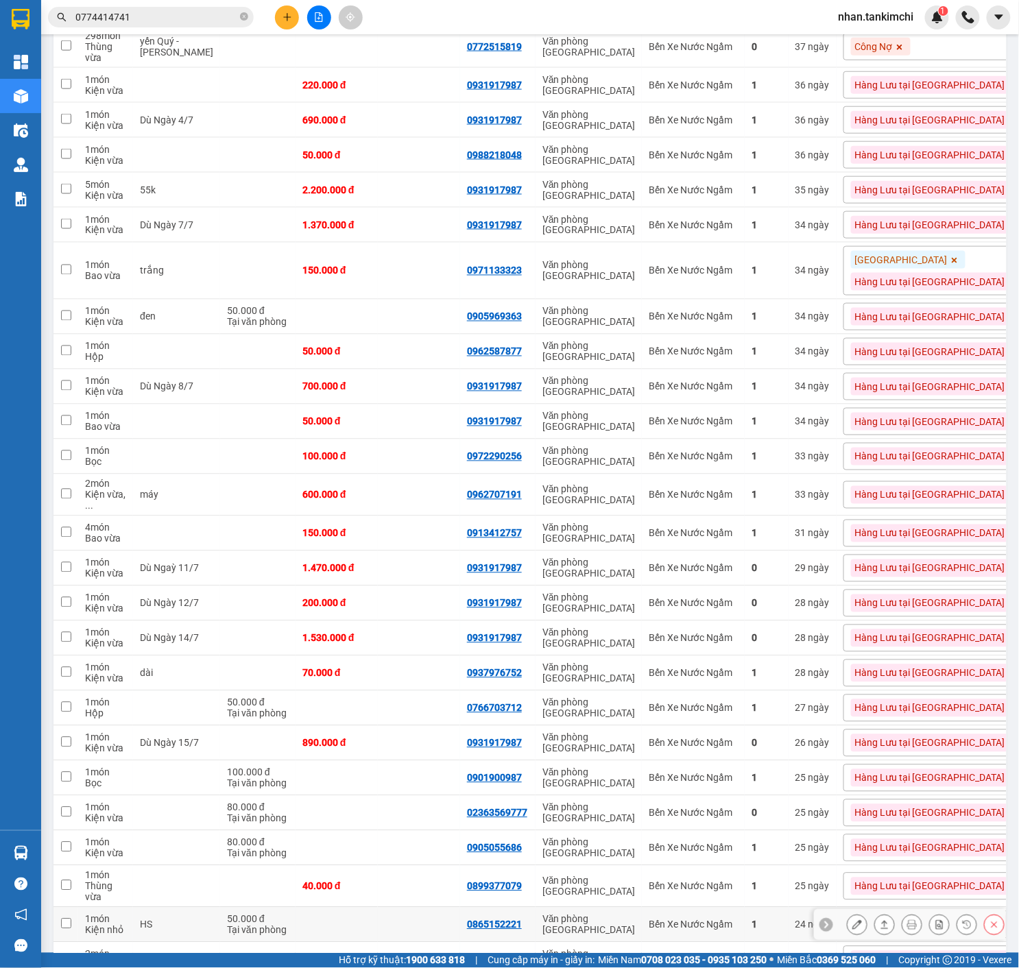
scroll to position [411, 0]
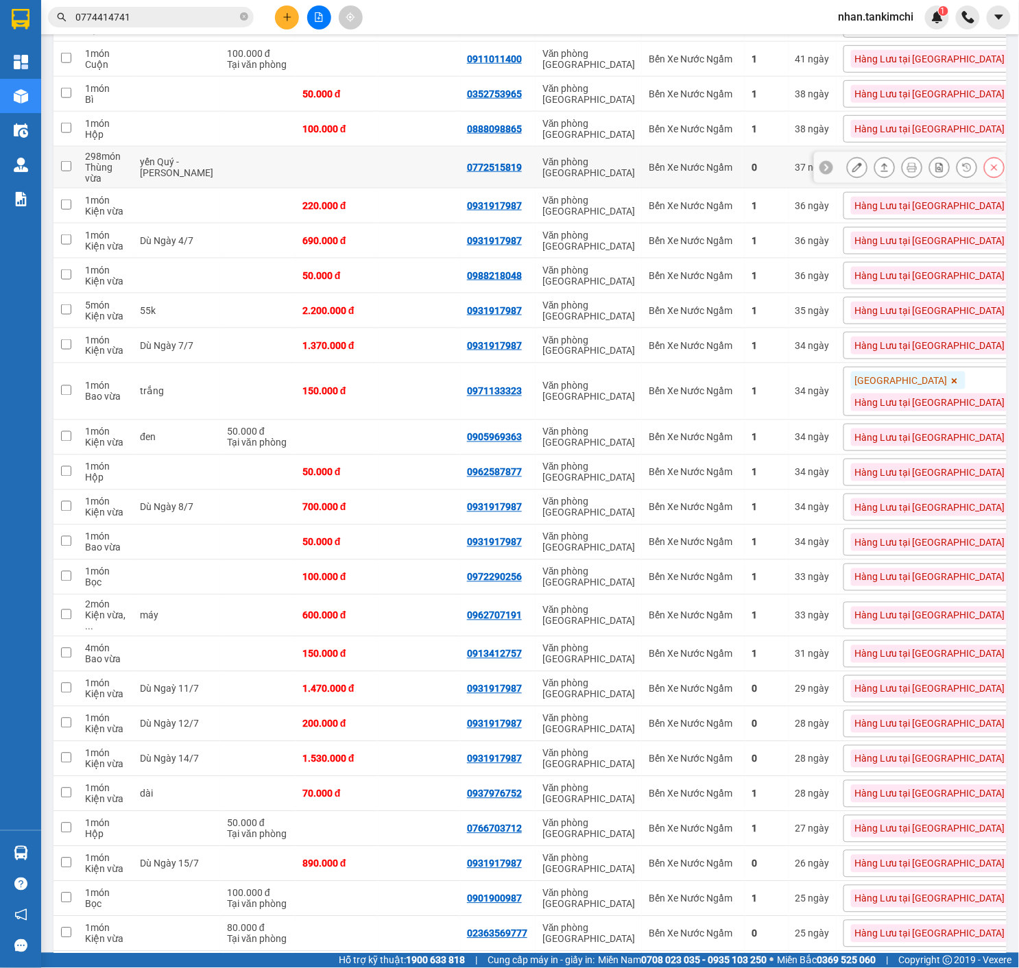
click at [614, 189] on td "Văn phòng [GEOGRAPHIC_DATA]" at bounding box center [588, 168] width 106 height 42
checkbox input "true"
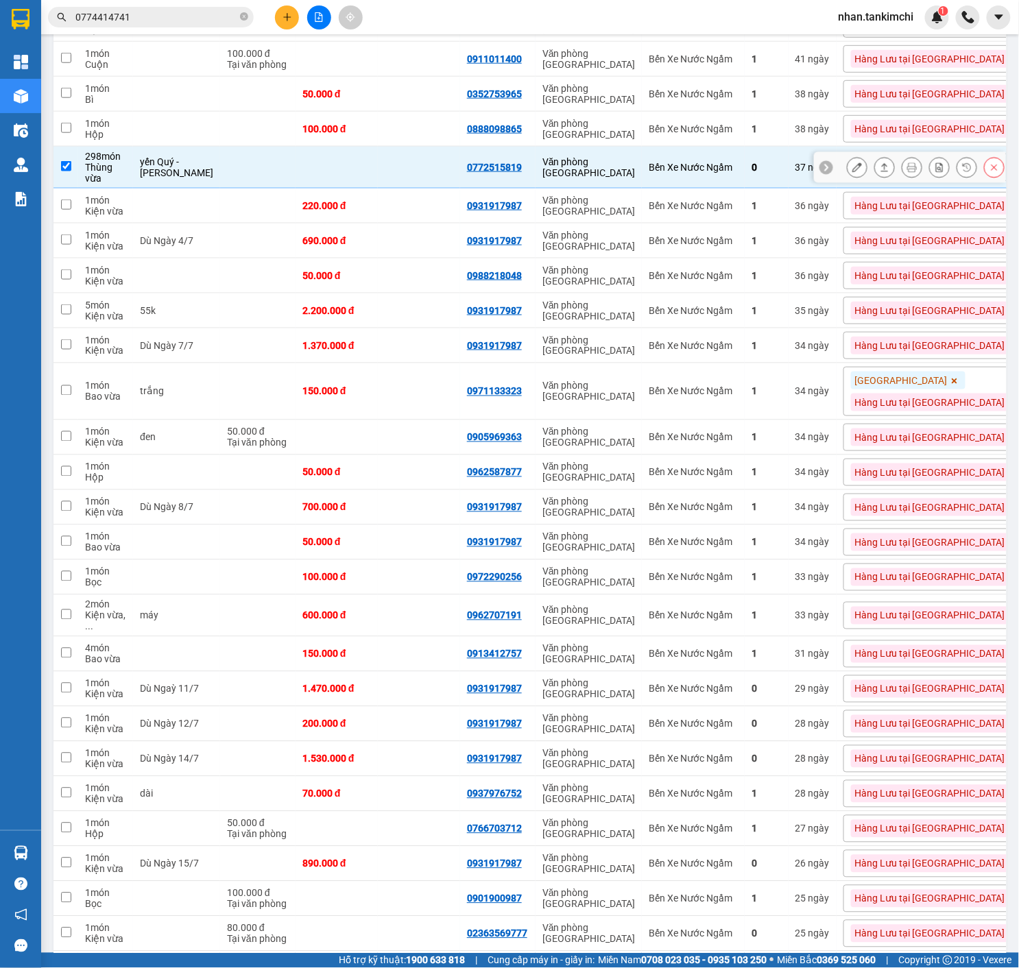
click at [864, 180] on button at bounding box center [856, 168] width 19 height 24
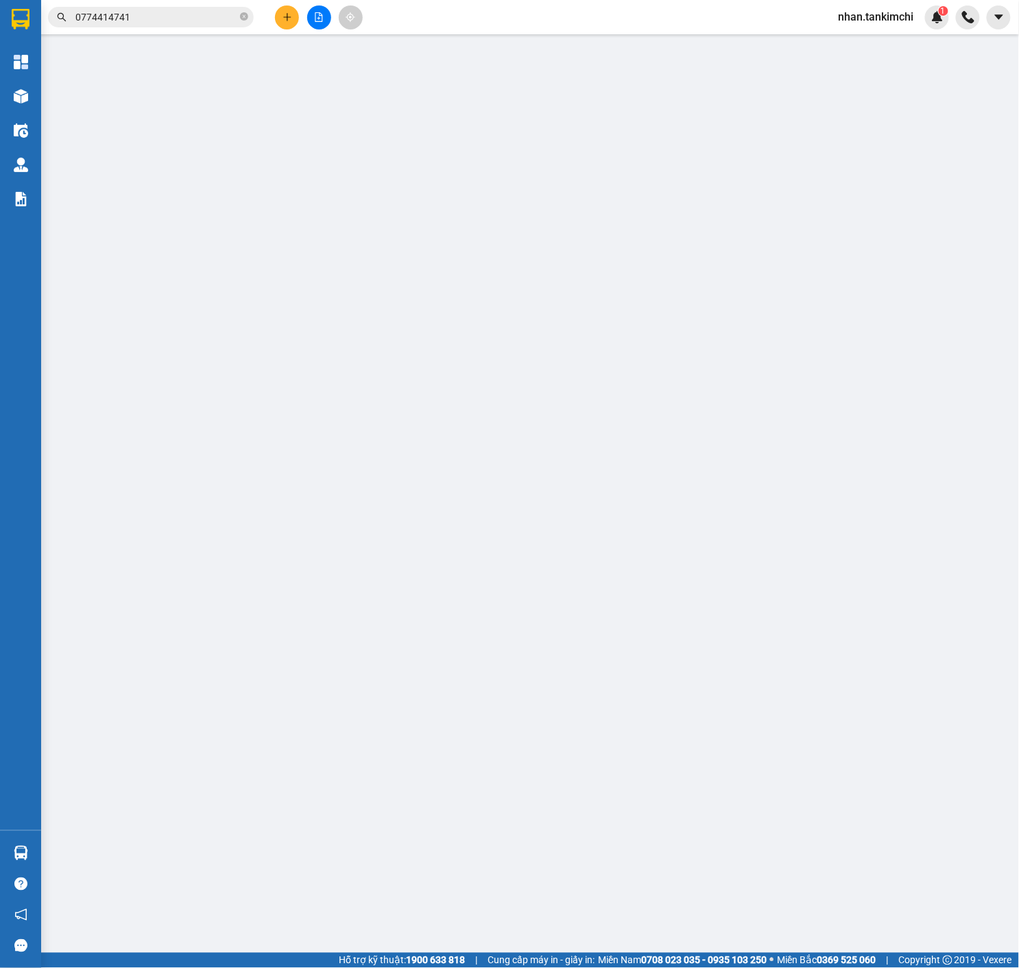
type input "0772515819"
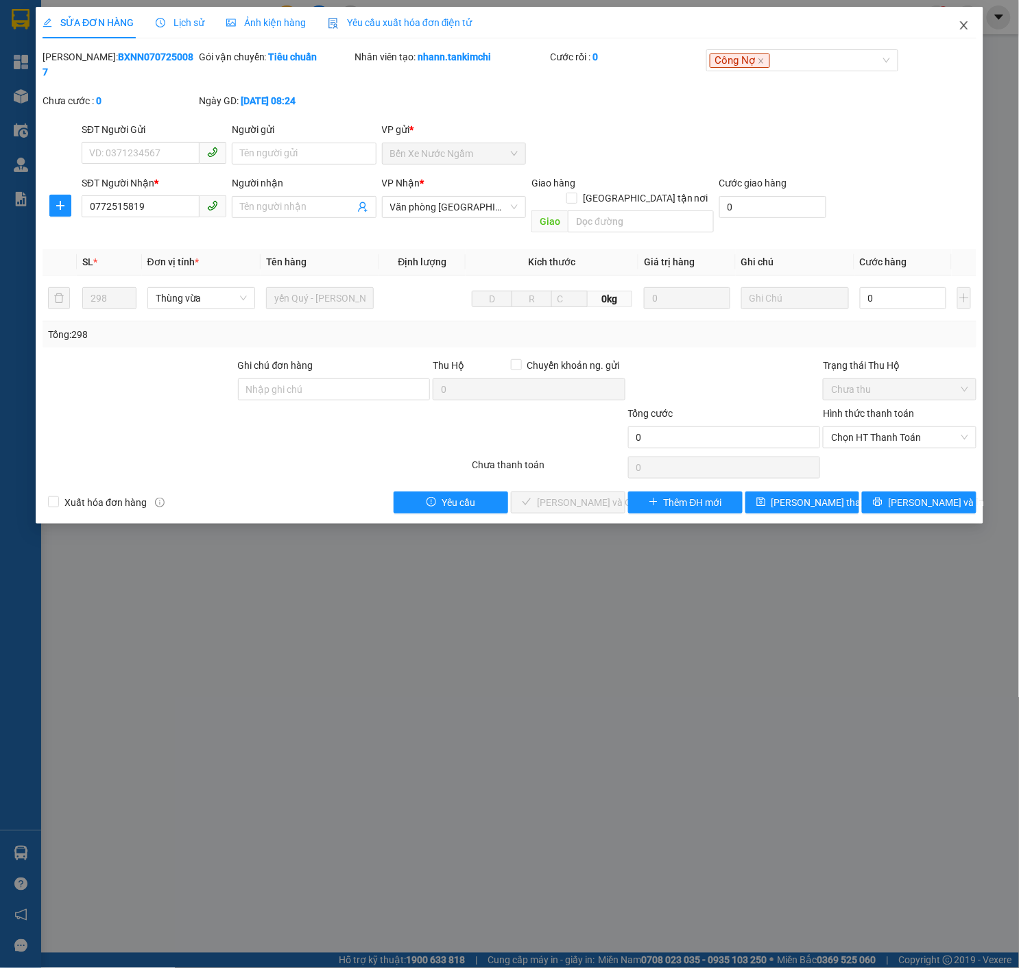
click at [975, 29] on span "Close" at bounding box center [964, 26] width 38 height 38
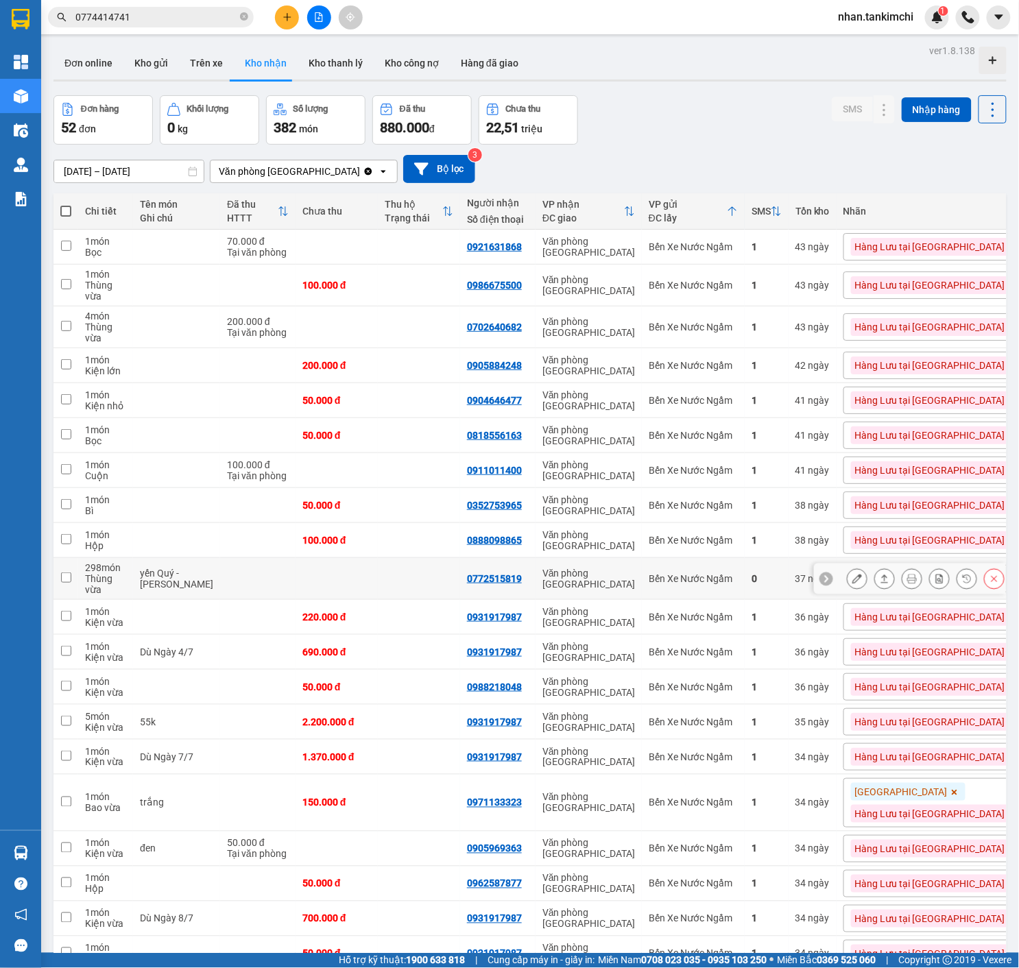
click at [990, 583] on icon at bounding box center [994, 579] width 10 height 10
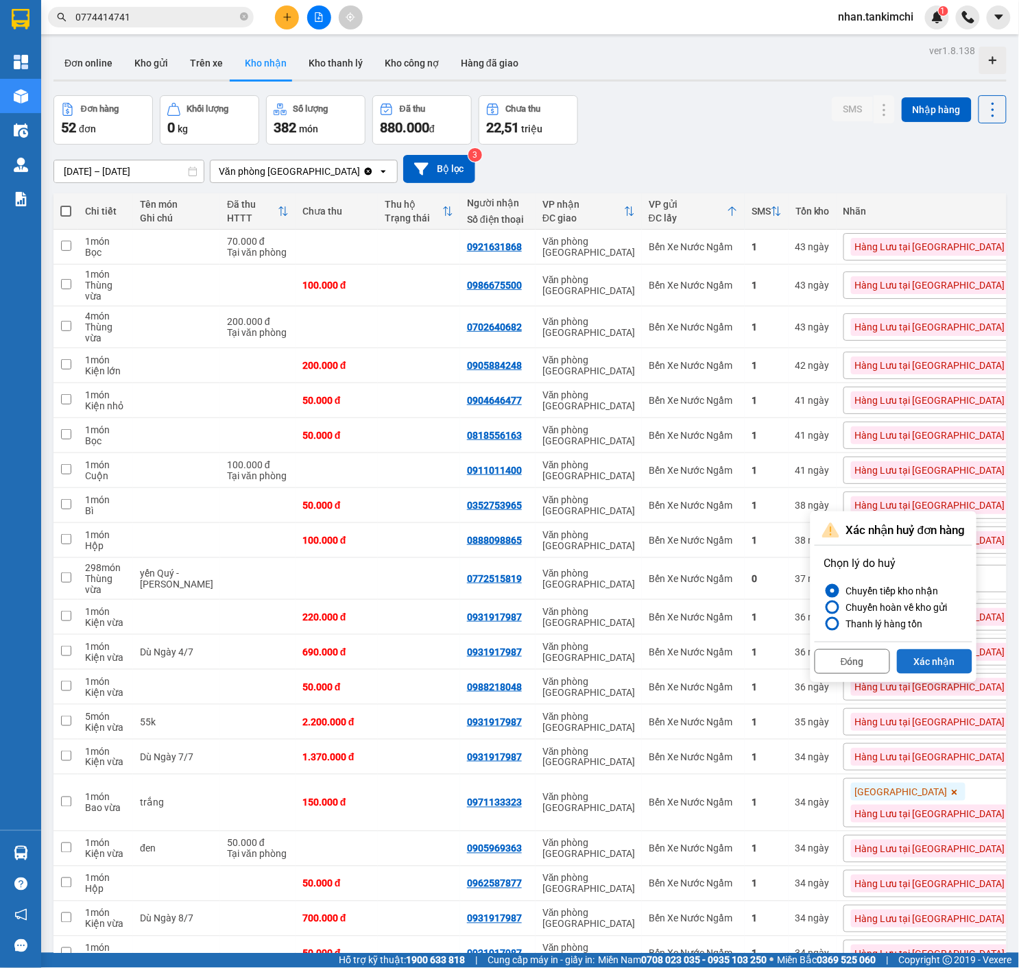
click at [960, 664] on button "Xác nhận" at bounding box center [934, 661] width 75 height 25
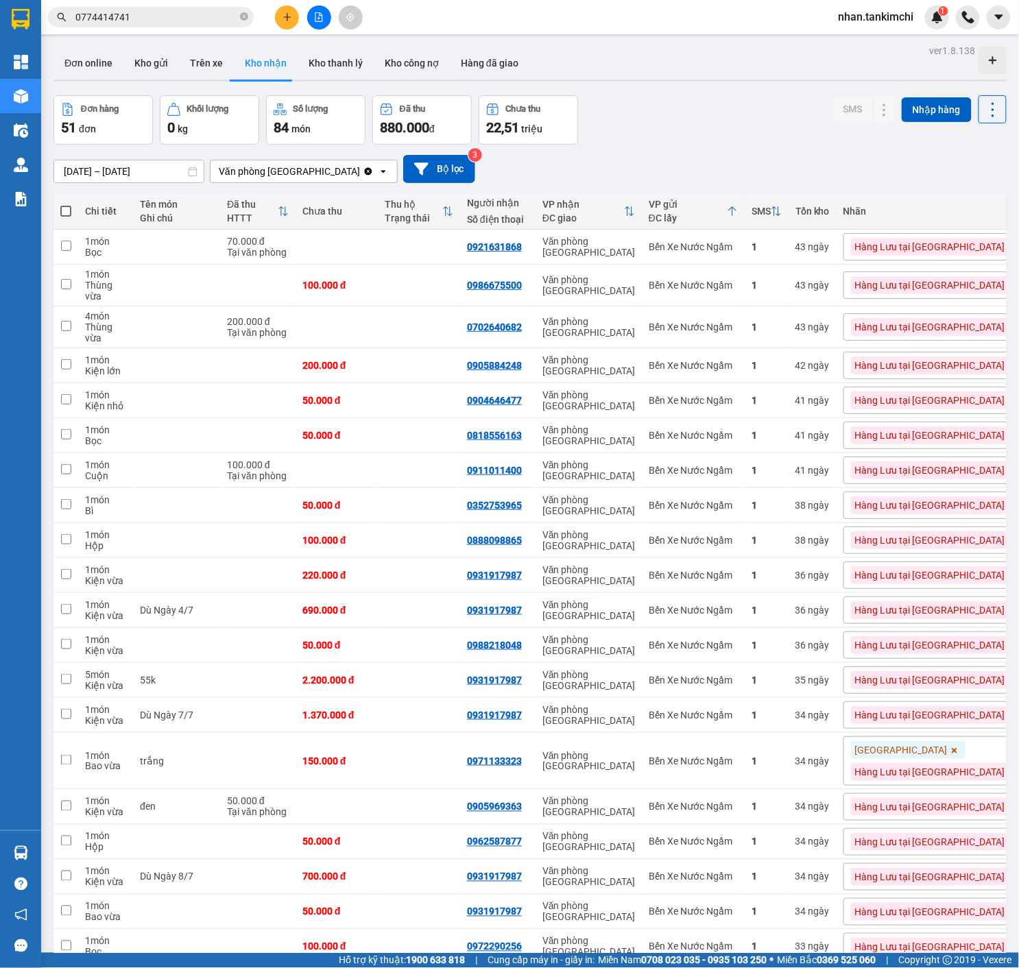
click at [133, 178] on input "[DATE] – [DATE]" at bounding box center [128, 171] width 149 height 22
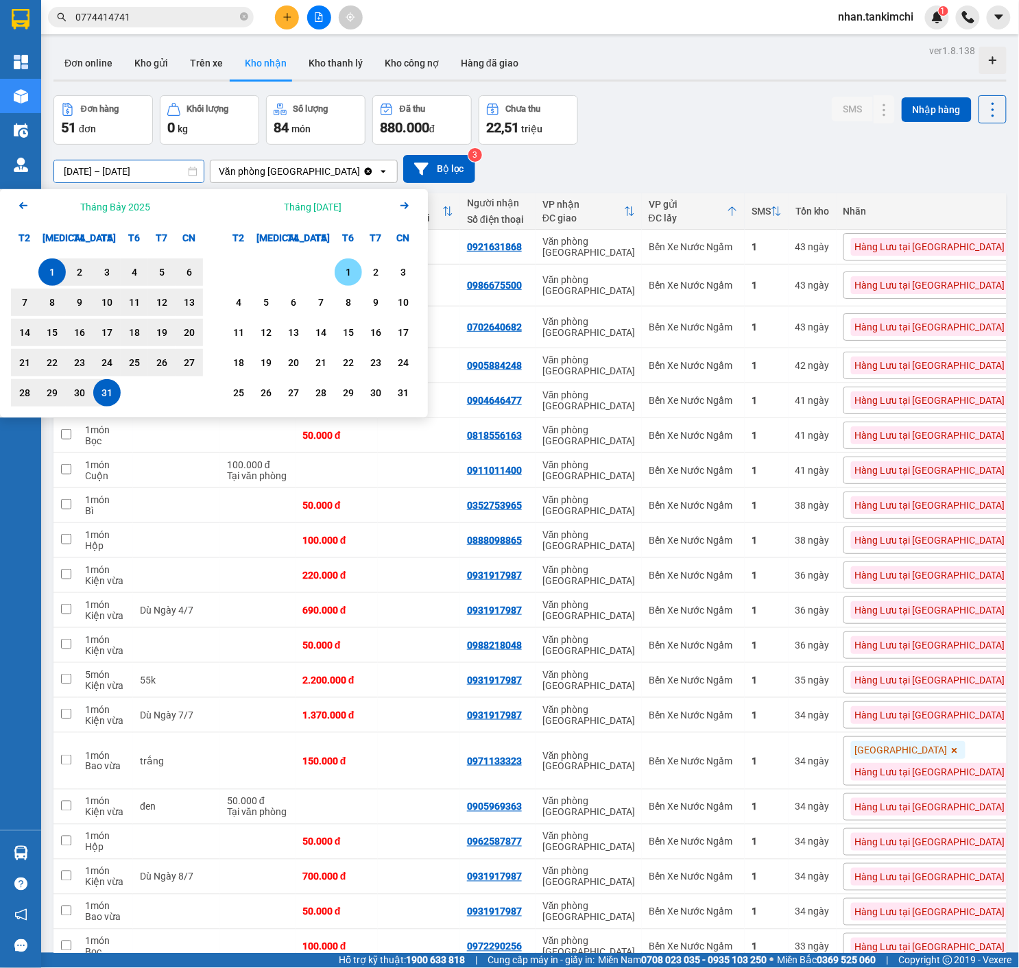
click at [351, 280] on div "1" at bounding box center [348, 272] width 19 height 16
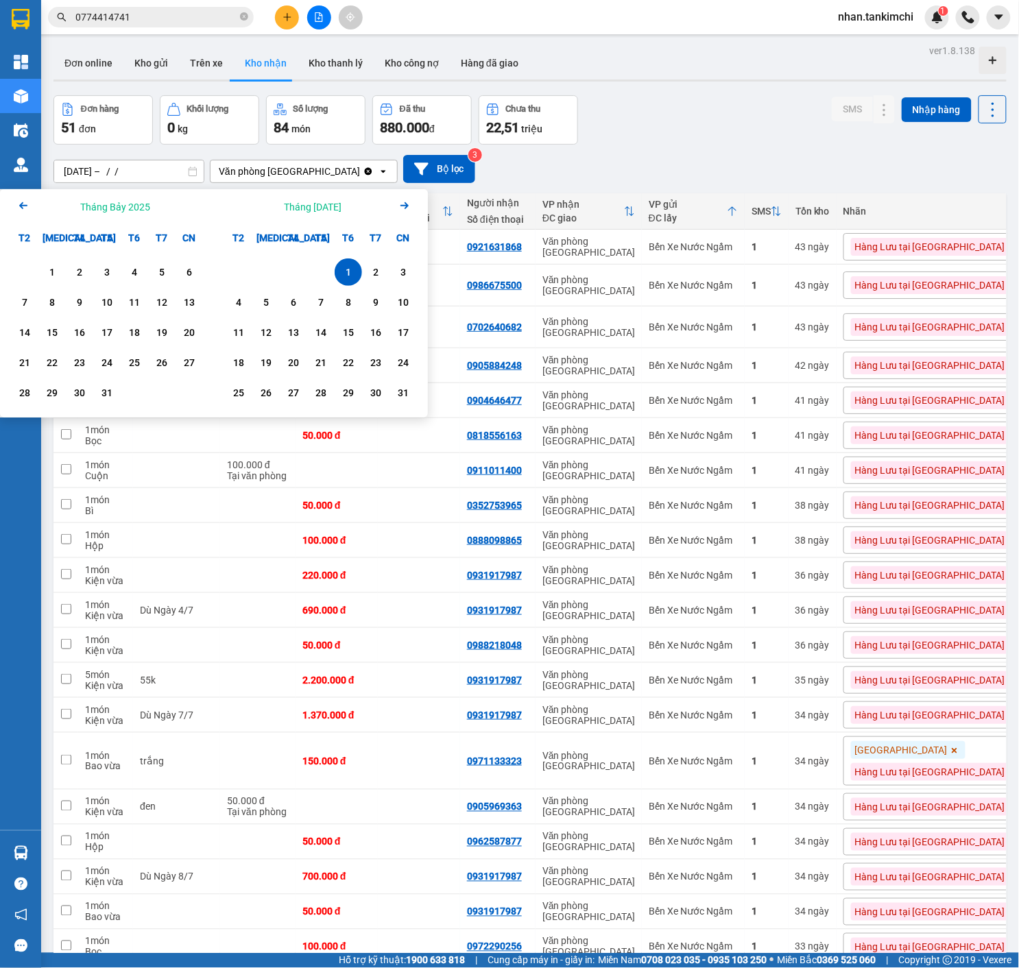
click at [351, 280] on div "1" at bounding box center [348, 272] width 19 height 16
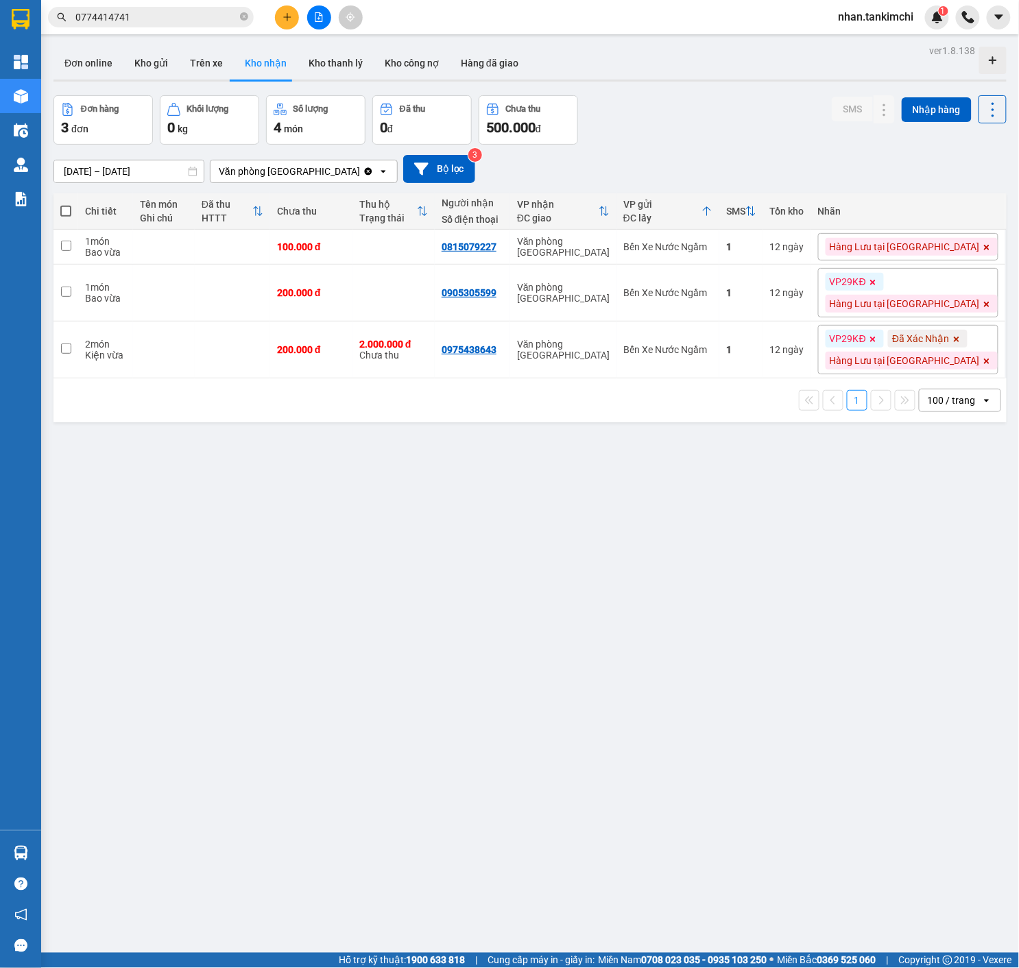
click at [191, 173] on icon at bounding box center [193, 172] width 10 height 10
click at [124, 179] on input "[DATE] – [DATE]" at bounding box center [128, 171] width 149 height 22
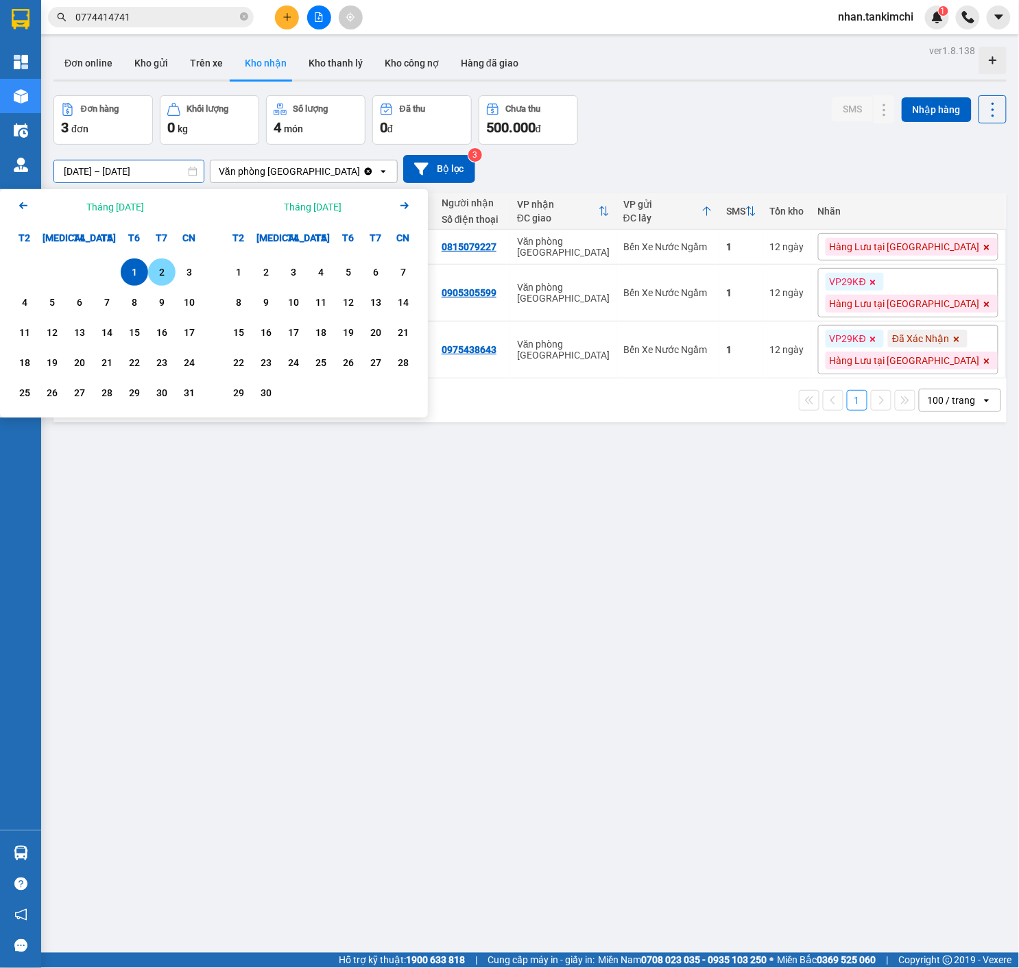
click at [170, 272] on div "2" at bounding box center [161, 272] width 19 height 16
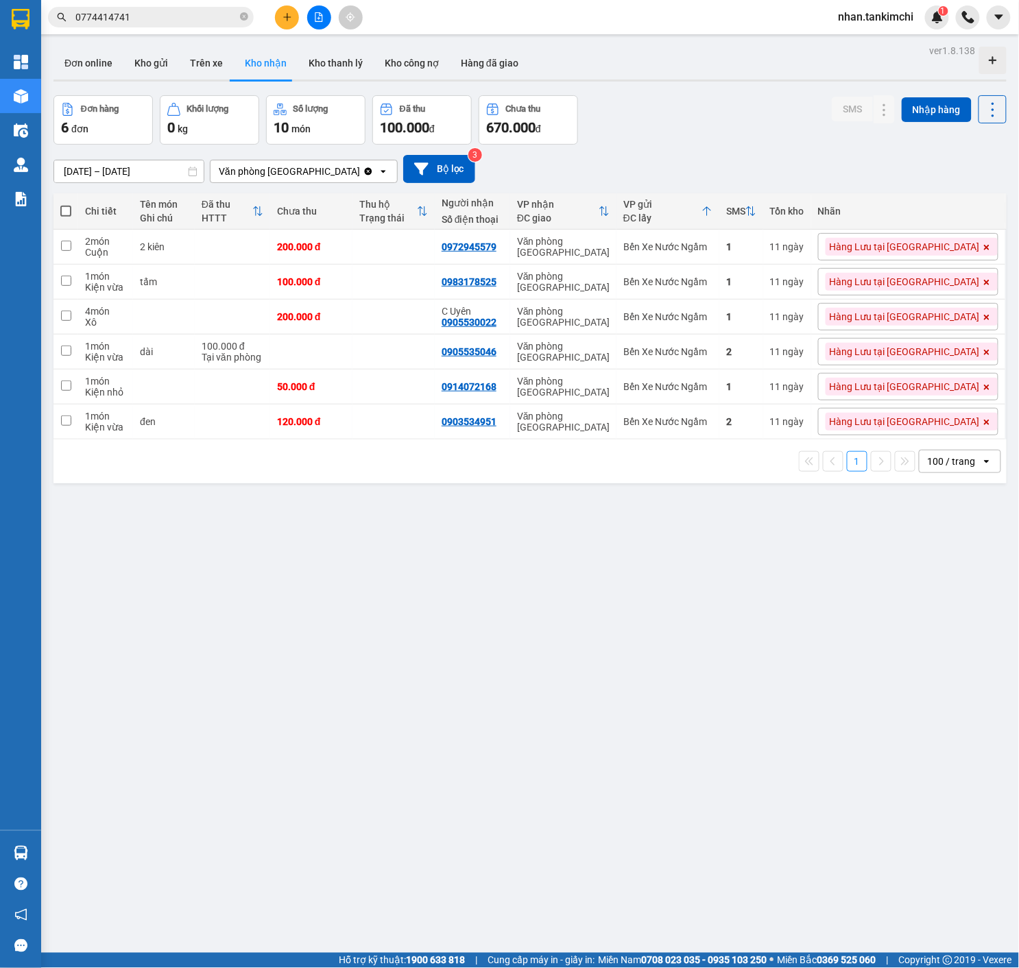
click at [175, 179] on input "[DATE] – [DATE]" at bounding box center [128, 171] width 149 height 22
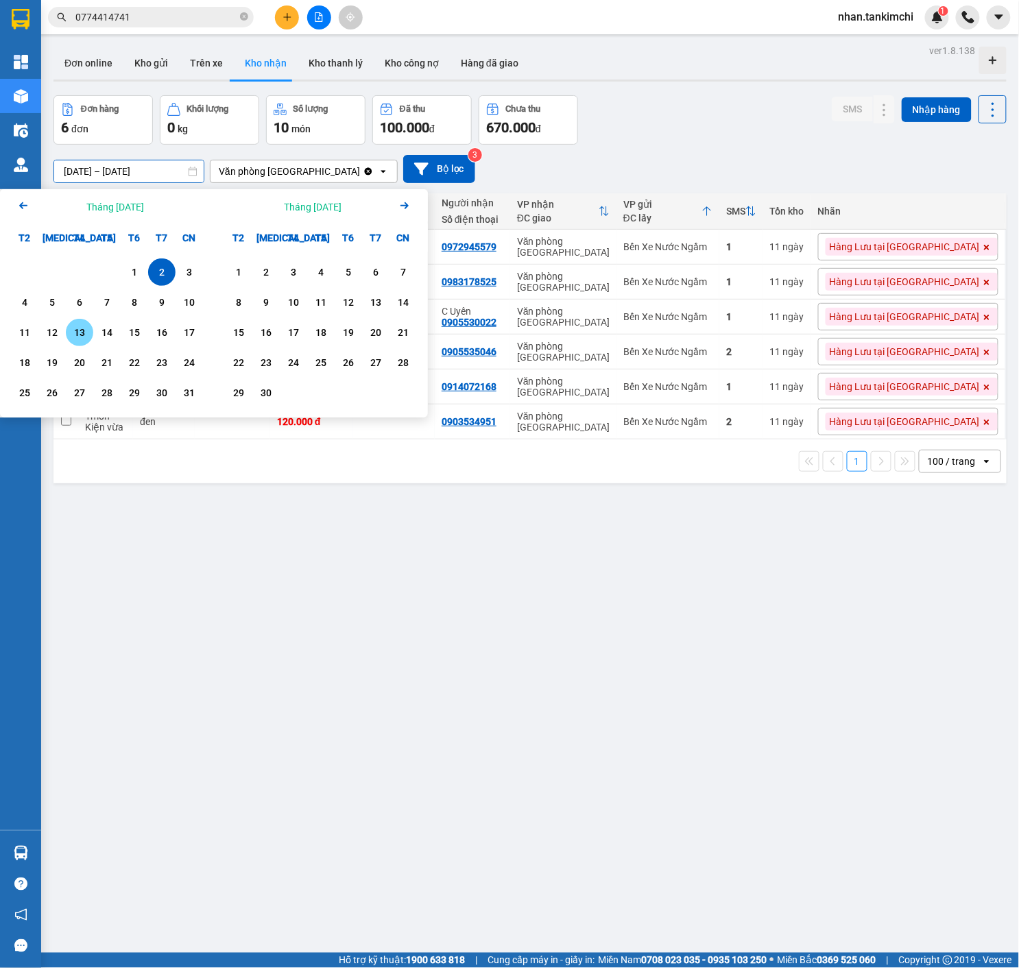
click at [74, 341] on div "13" at bounding box center [79, 332] width 19 height 16
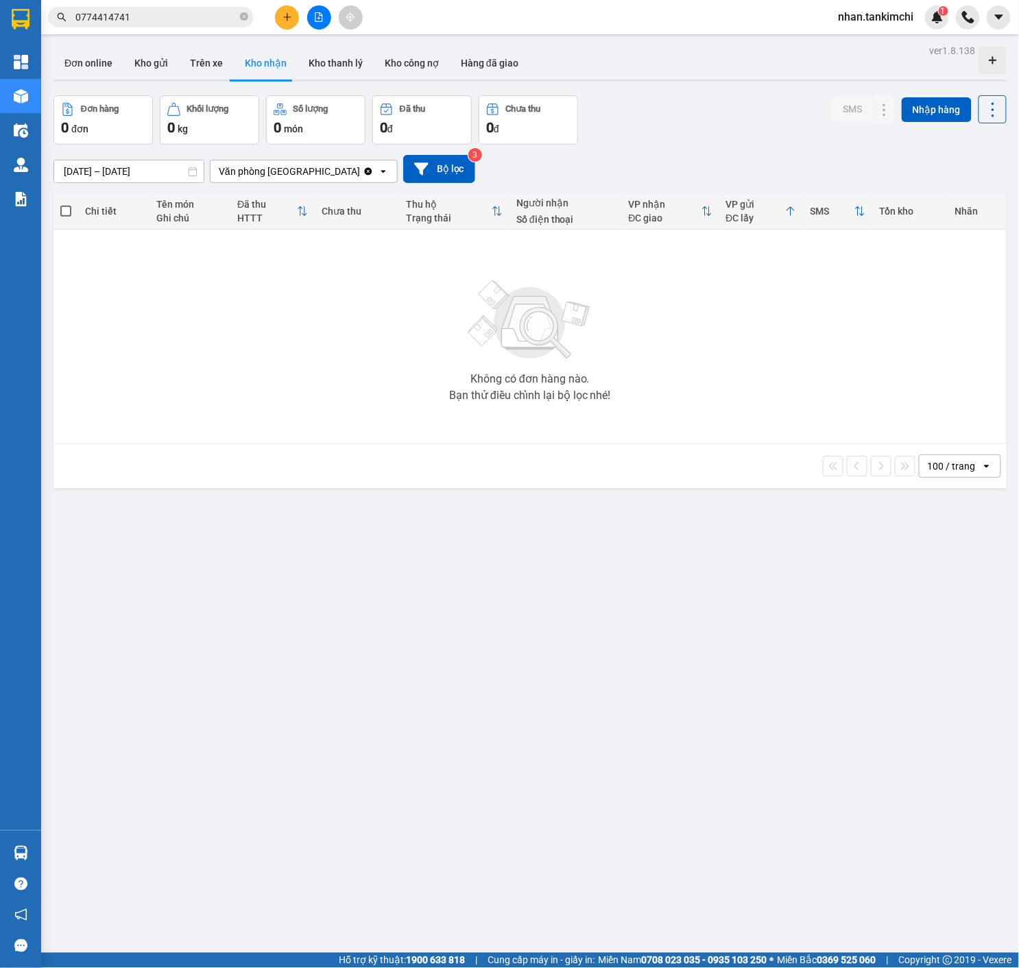
click at [85, 186] on div "[DATE] – [DATE] Press the down arrow key to interact with the calendar and sele…" at bounding box center [529, 169] width 953 height 49
click at [173, 173] on input "[DATE] – [DATE]" at bounding box center [128, 171] width 149 height 22
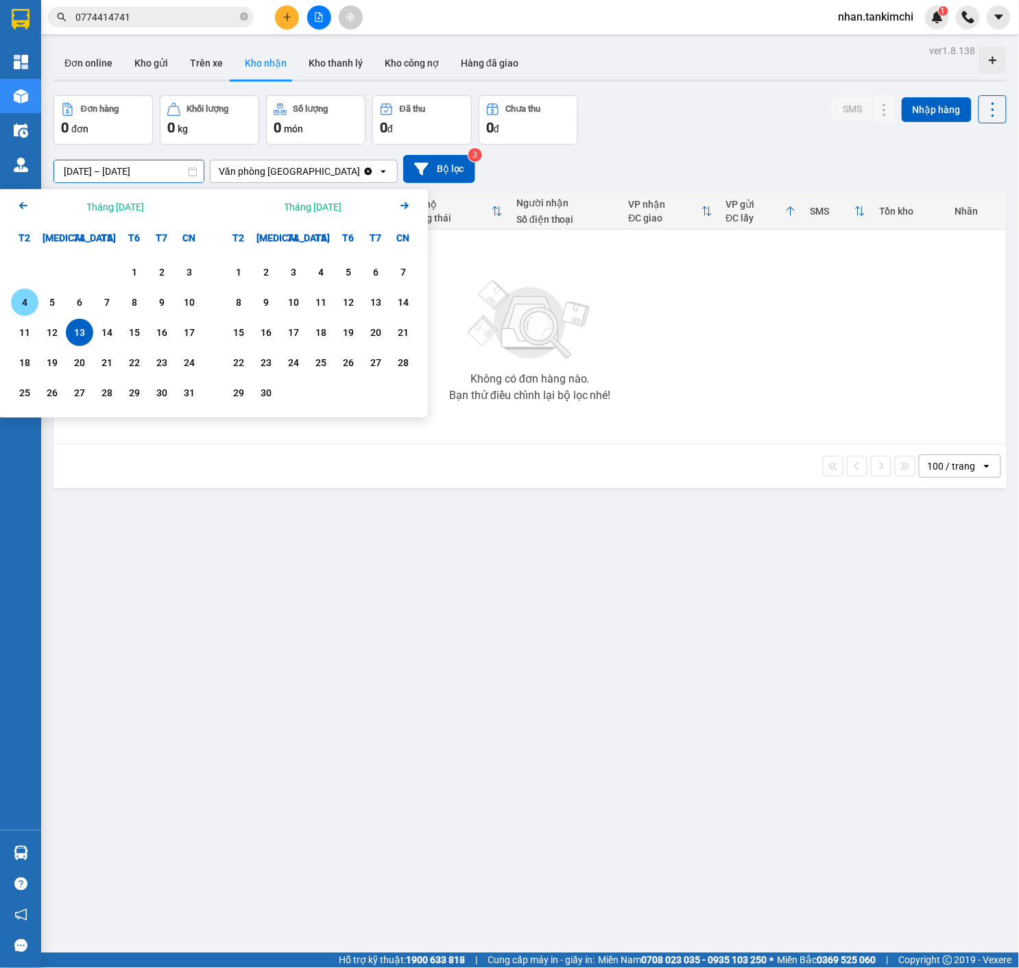
click at [33, 307] on div "4" at bounding box center [24, 302] width 19 height 16
type input "[DATE] – [DATE]"
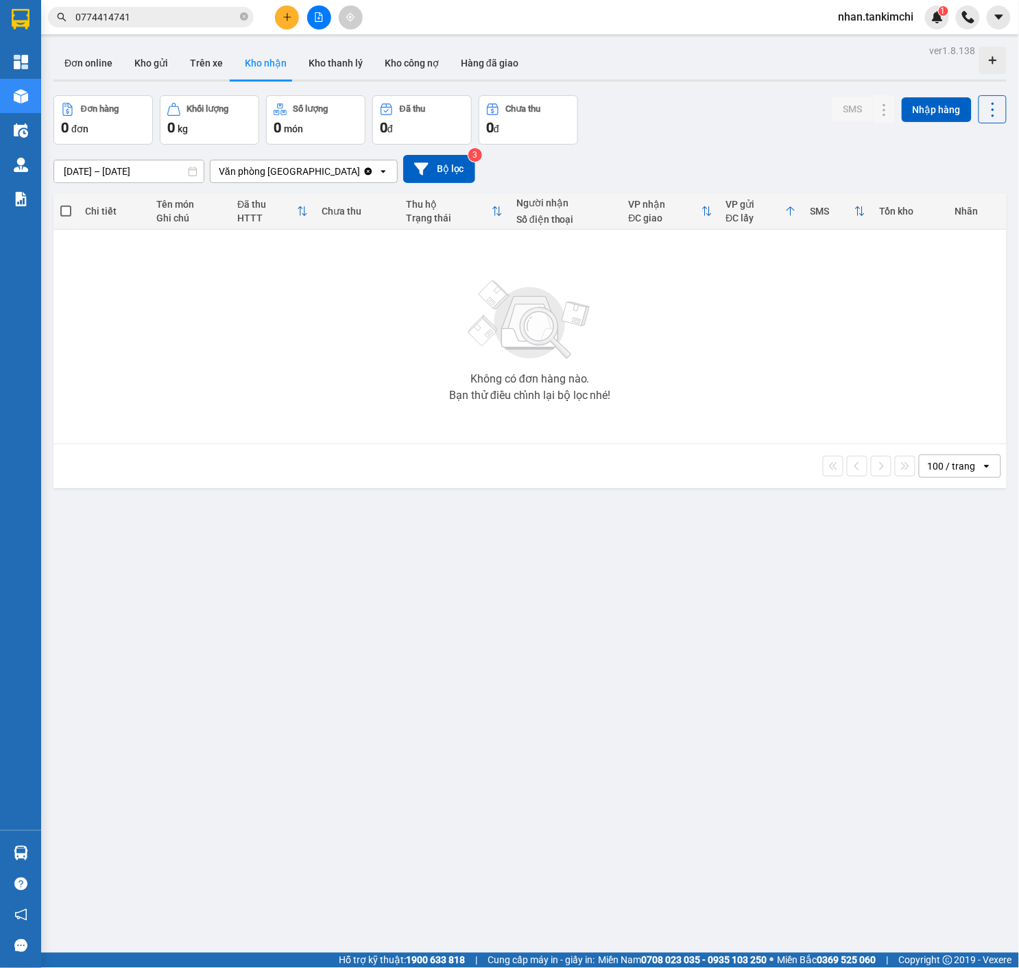
click at [210, 5] on div "Kết quả tìm kiếm ( 0 ) Bộ lọc 01/08 - 13/08 No Data 0774414741" at bounding box center [133, 17] width 267 height 24
